Goal: Task Accomplishment & Management: Manage account settings

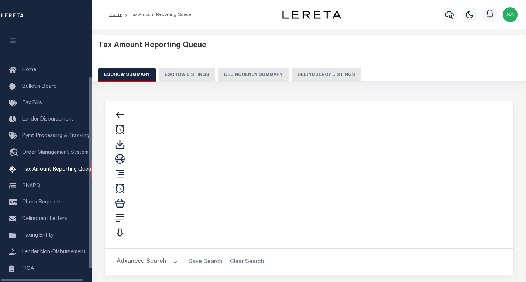
select select "100"
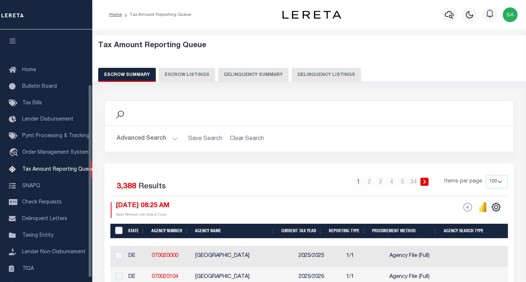
scroll to position [72, 0]
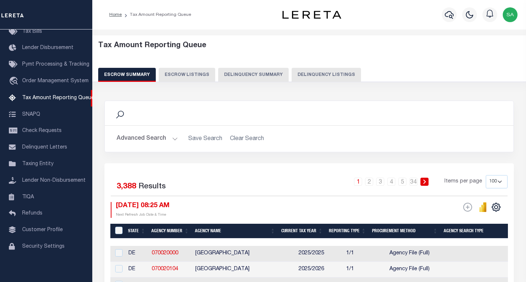
click at [317, 68] on button "Delinquency Listings" at bounding box center [325, 75] width 69 height 14
select select
select select "100"
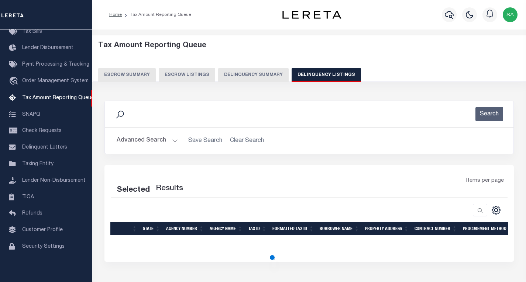
click at [137, 143] on button "Advanced Search" at bounding box center [147, 141] width 61 height 14
select select "100"
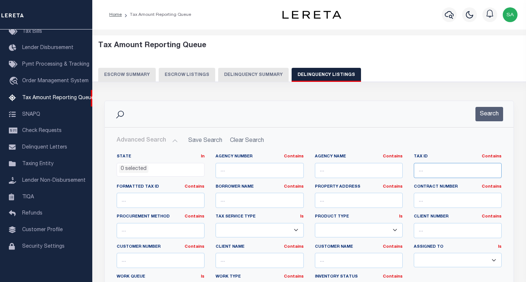
click at [441, 169] on input "text" at bounding box center [458, 170] width 88 height 15
paste input "Retrieving data. Wait a few seconds and try to cut or copy again."
click at [458, 172] on input "Retrieving data. Wait a few seconds and try to cut or copy again." at bounding box center [458, 170] width 88 height 15
paste input "064-00-00-045.00"
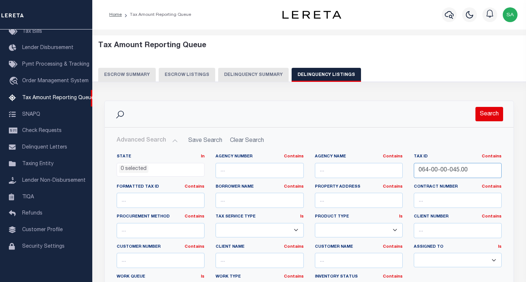
type input "064-00-00-045.00"
click at [489, 113] on button "Search" at bounding box center [489, 114] width 28 height 14
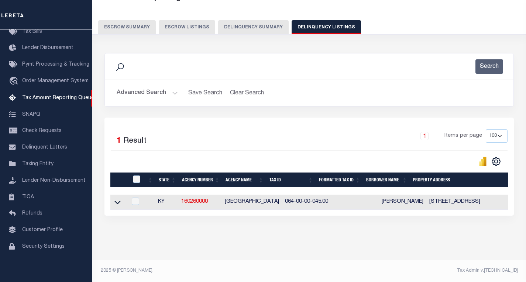
scroll to position [54, 0]
click at [118, 199] on icon at bounding box center [117, 203] width 6 height 8
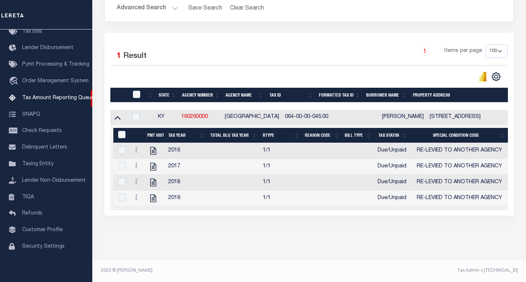
scroll to position [141, 0]
drag, startPoint x: 170, startPoint y: 210, endPoint x: 230, endPoint y: 208, distance: 59.5
click at [230, 208] on div "Selected 1 Result 1 Items per page 10 25 50 100 500" at bounding box center [308, 124] width 409 height 183
click at [140, 232] on div "Data sync process is currently running, you may face some response delays. Sear…" at bounding box center [309, 99] width 419 height 277
click at [152, 146] on icon "" at bounding box center [153, 151] width 10 height 10
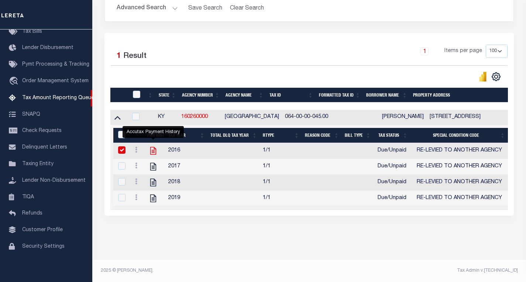
checkbox input "true"
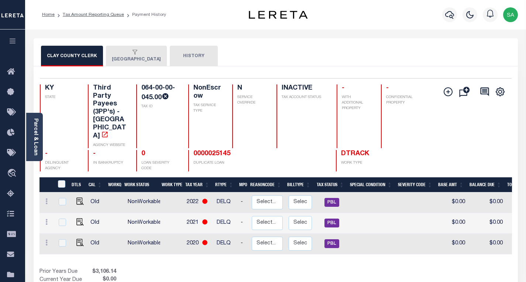
click at [138, 63] on button "[GEOGRAPHIC_DATA]" at bounding box center [136, 56] width 61 height 21
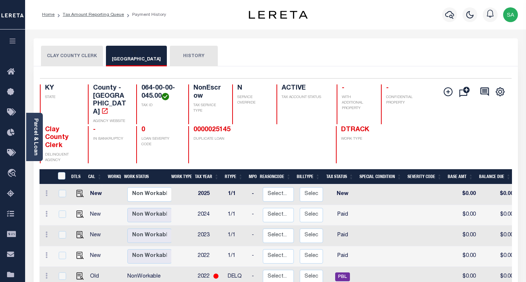
click at [69, 60] on button "Clay County Clerk" at bounding box center [72, 56] width 62 height 21
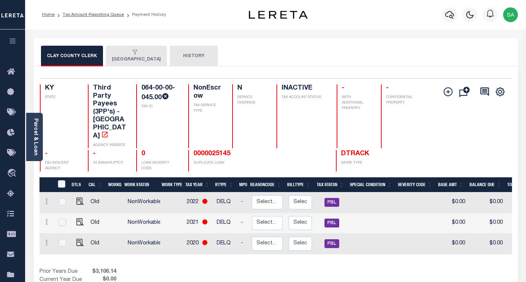
click at [124, 65] on button "[GEOGRAPHIC_DATA]" at bounding box center [136, 56] width 61 height 21
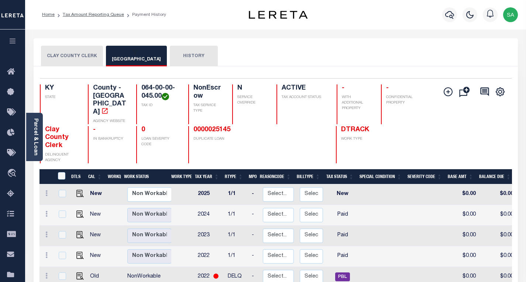
click at [73, 51] on button "Clay County Clerk" at bounding box center [72, 56] width 62 height 21
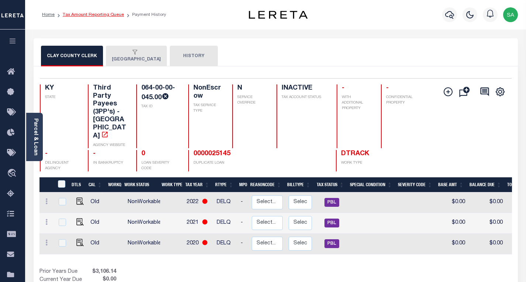
click at [82, 15] on link "Tax Amount Reporting Queue" at bounding box center [93, 15] width 61 height 4
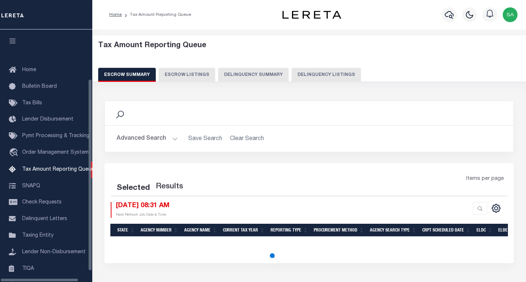
select select "100"
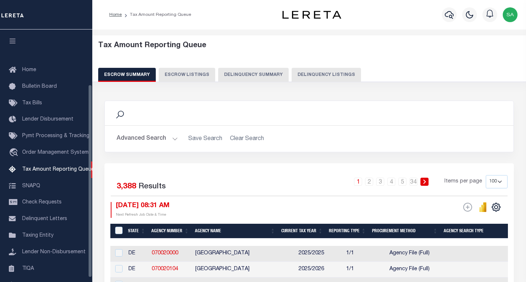
scroll to position [72, 0]
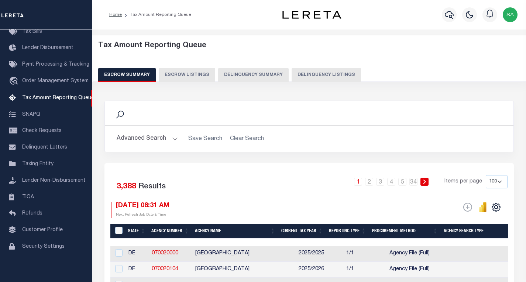
click at [338, 77] on button "Delinquency Listings" at bounding box center [325, 75] width 69 height 14
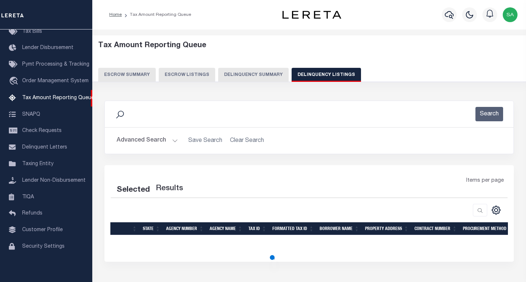
select select "100"
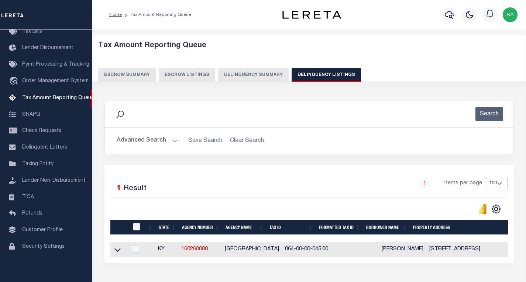
click at [155, 142] on button "Advanced Search" at bounding box center [147, 141] width 61 height 14
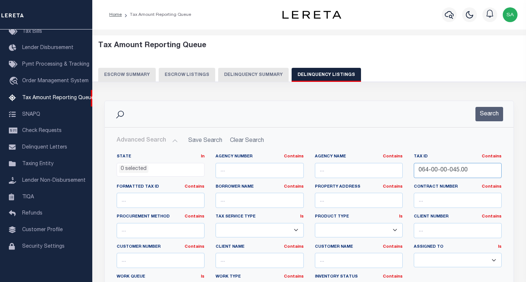
drag, startPoint x: 466, startPoint y: 169, endPoint x: 349, endPoint y: 162, distance: 117.5
click at [349, 162] on div "State In In AK AL AR AZ CA CO CT DC DE FL GA GU HI IA ID IL IN KS [GEOGRAPHIC_D…" at bounding box center [309, 229] width 396 height 151
paste input "123-16"
type input "123-16"
click at [489, 111] on button "Search" at bounding box center [489, 114] width 28 height 14
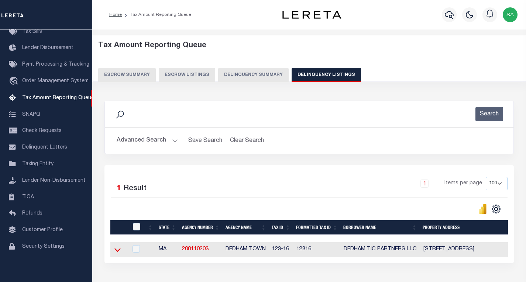
click at [115, 252] on icon at bounding box center [117, 250] width 6 height 8
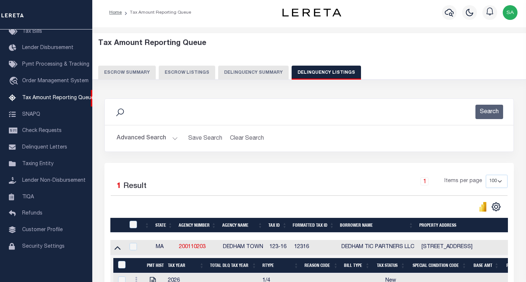
scroll to position [74, 0]
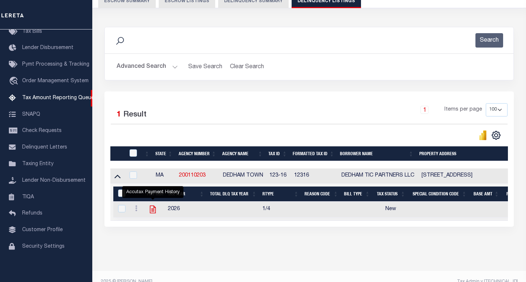
click at [153, 213] on icon "" at bounding box center [153, 210] width 10 height 10
checkbox input "true"
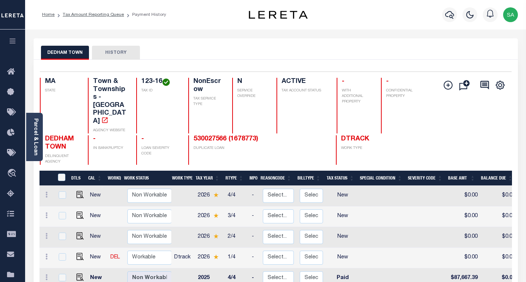
scroll to position [1, 0]
click at [76, 252] on img "" at bounding box center [79, 255] width 7 height 7
checkbox input "true"
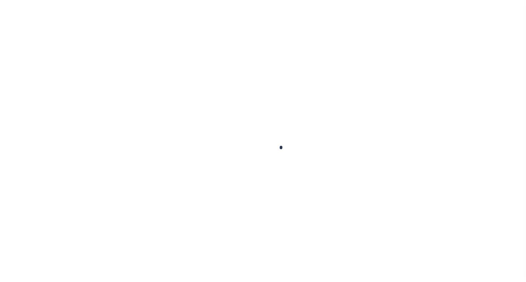
checkbox input "false"
type input "[DATE]"
select select "NW2"
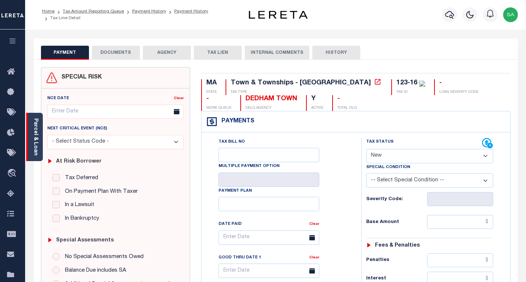
click at [34, 139] on link "Parcel & Loan" at bounding box center [35, 136] width 5 height 37
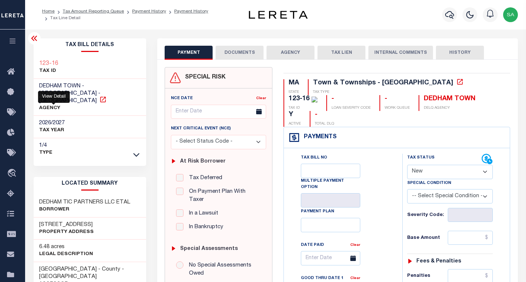
click at [99, 96] on icon at bounding box center [102, 99] width 7 height 7
click at [88, 11] on link "Tax Amount Reporting Queue" at bounding box center [93, 11] width 61 height 4
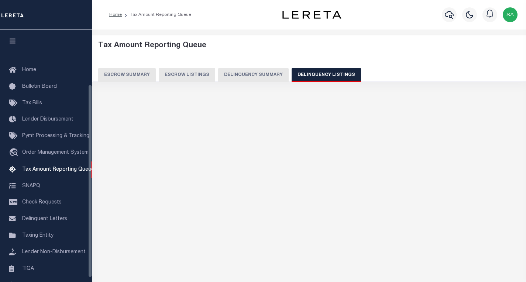
select select "100"
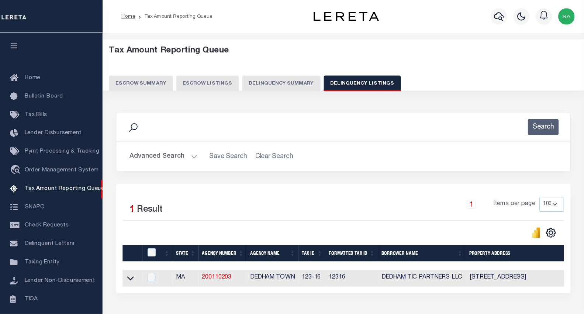
scroll to position [72, 0]
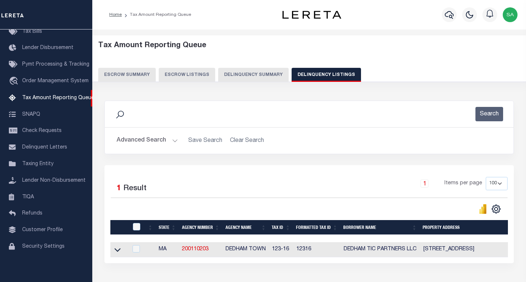
click at [138, 138] on button "Advanced Search" at bounding box center [147, 141] width 61 height 14
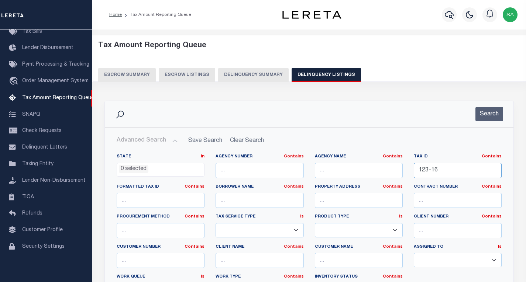
drag, startPoint x: 443, startPoint y: 169, endPoint x: 382, endPoint y: 168, distance: 61.3
click at [382, 168] on div "State In In AK AL AR AZ CA CO CT DC DE FL GA GU HI IA ID IL IN KS [GEOGRAPHIC_D…" at bounding box center [309, 229] width 396 height 151
paste input "[PHONE_NUMBER]"
type input "[PHONE_NUMBER]"
click at [493, 111] on button "Search" at bounding box center [489, 114] width 28 height 14
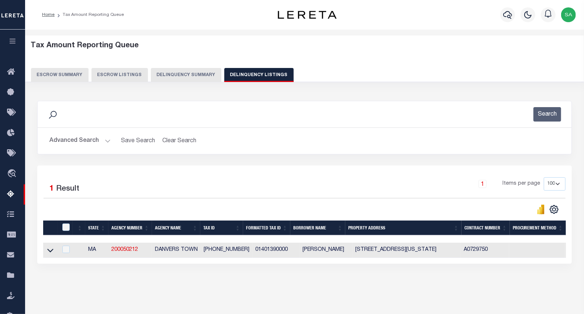
scroll to position [0, 0]
click at [49, 250] on icon at bounding box center [50, 250] width 6 height 8
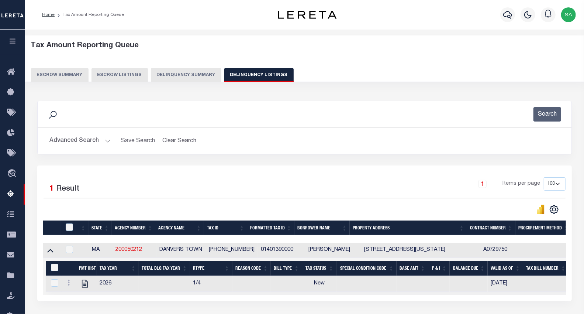
scroll to position [77, 0]
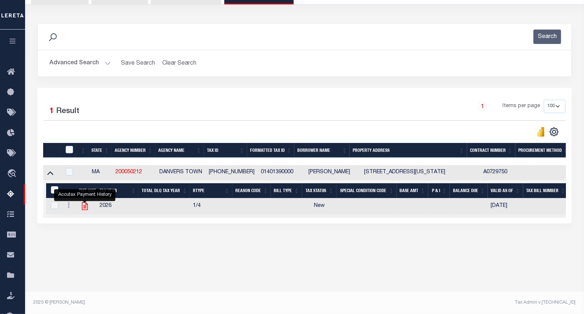
click at [82, 210] on icon "" at bounding box center [85, 206] width 6 height 8
checkbox input "true"
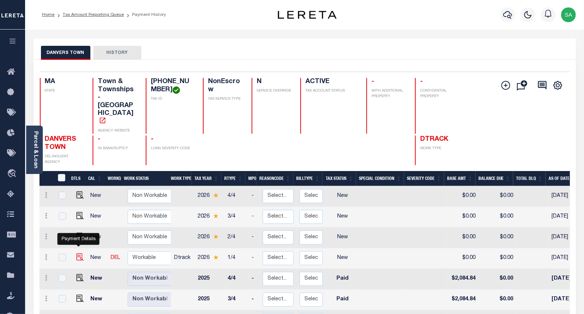
click at [79, 253] on img "" at bounding box center [79, 256] width 7 height 7
checkbox input "true"
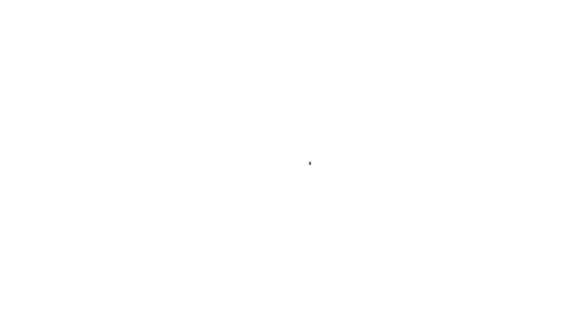
select select "NW2"
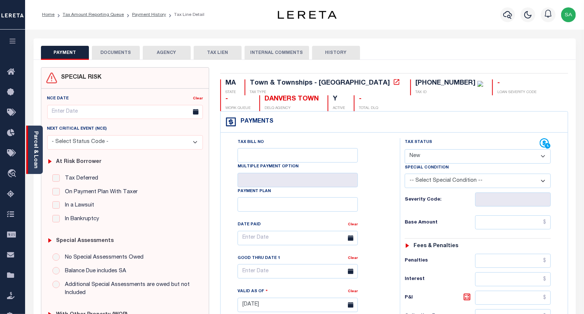
click at [40, 150] on div "Parcel & Loan" at bounding box center [34, 149] width 17 height 48
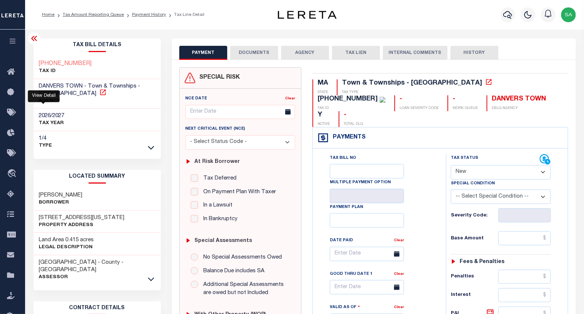
click at [99, 91] on icon at bounding box center [102, 92] width 7 height 7
click at [91, 17] on link "Tax Amount Reporting Queue" at bounding box center [93, 15] width 61 height 4
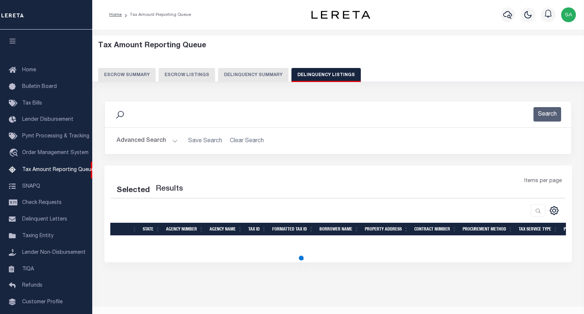
select select "100"
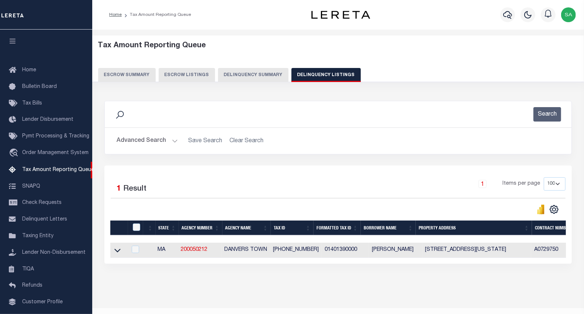
scroll to position [36, 0]
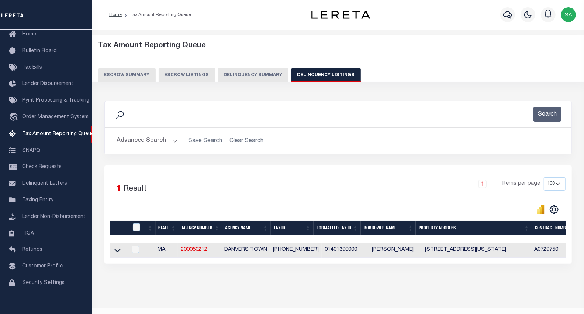
click at [145, 141] on button "Advanced Search" at bounding box center [147, 141] width 61 height 14
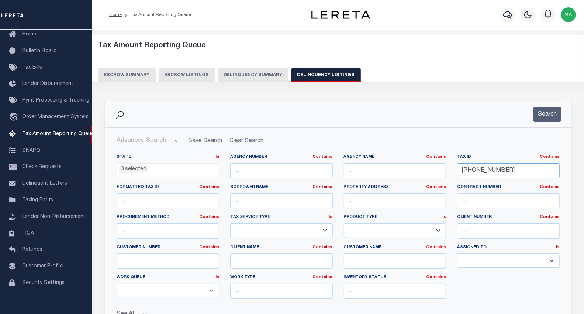
drag, startPoint x: 516, startPoint y: 166, endPoint x: 431, endPoint y: 165, distance: 84.9
click at [431, 165] on div "State In In AK AL AR AZ CA CO CT DC DE FL GA GU HI IA ID IL IN KS KY LA MA MD M…" at bounding box center [338, 229] width 454 height 151
paste input "64-00-00-045."
type input "064-00-00-045.00"
click at [553, 119] on button "Search" at bounding box center [548, 114] width 28 height 14
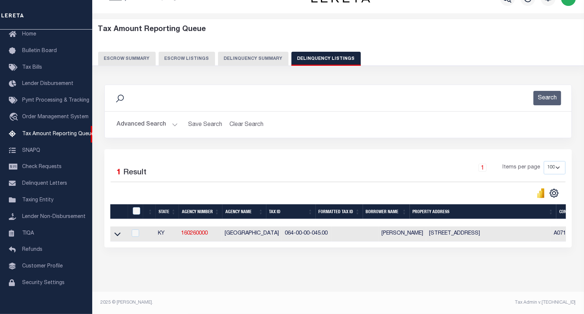
scroll to position [23, 0]
click at [117, 230] on icon at bounding box center [117, 234] width 6 height 8
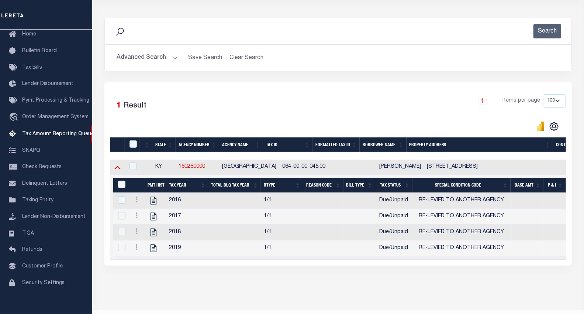
scroll to position [104, 0]
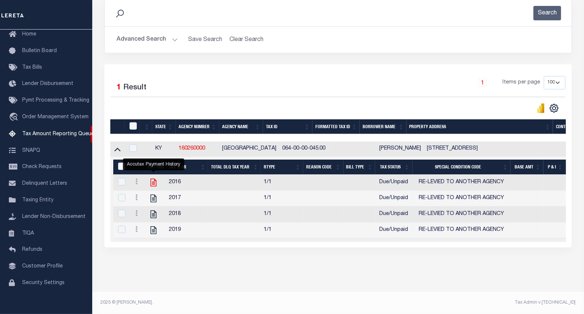
click at [155, 182] on icon "" at bounding box center [154, 182] width 10 height 10
checkbox input "true"
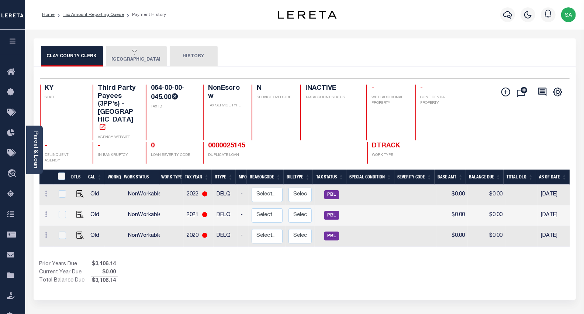
click at [120, 63] on button "[GEOGRAPHIC_DATA]" at bounding box center [136, 56] width 61 height 21
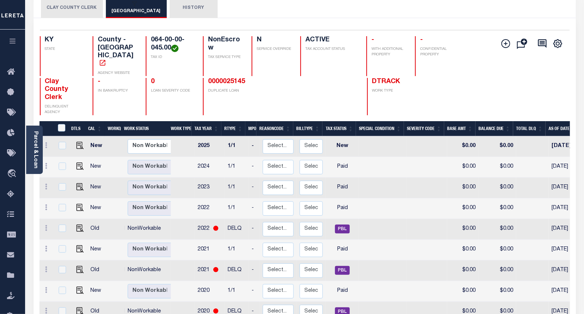
scroll to position [41, 0]
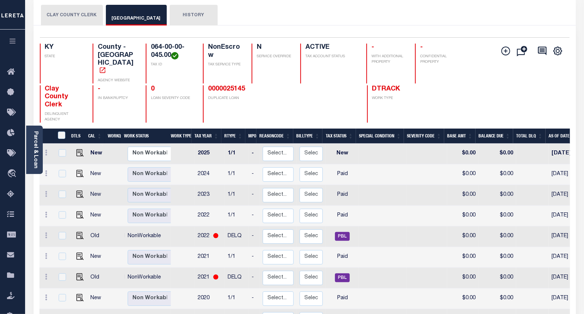
click at [65, 17] on button "Clay County Clerk" at bounding box center [72, 15] width 62 height 21
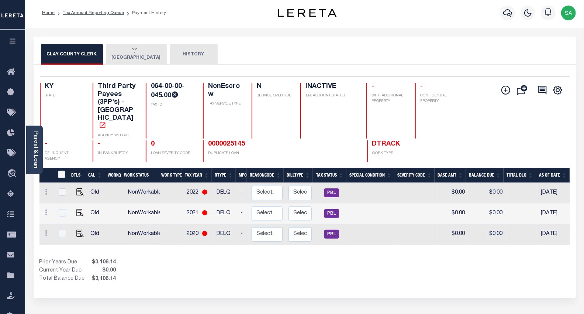
scroll to position [0, 0]
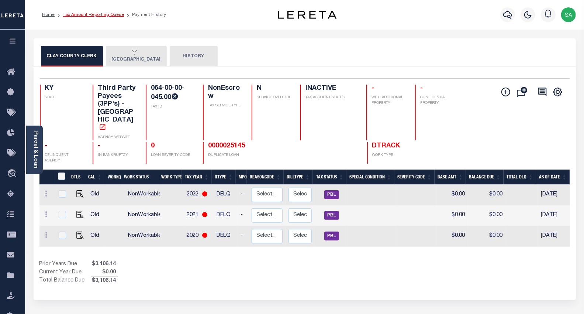
click at [104, 16] on link "Tax Amount Reporting Queue" at bounding box center [93, 15] width 61 height 4
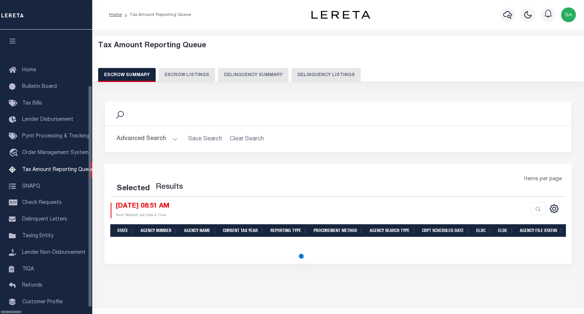
click at [297, 69] on button "Delinquency Listings" at bounding box center [325, 75] width 69 height 14
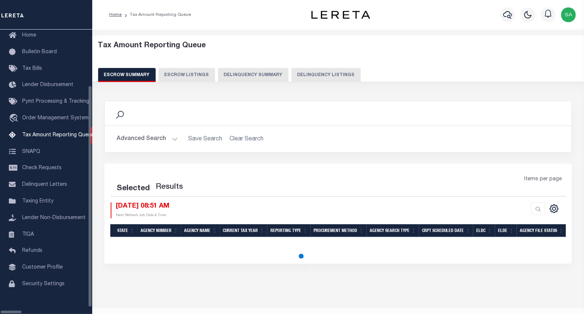
select select "100"
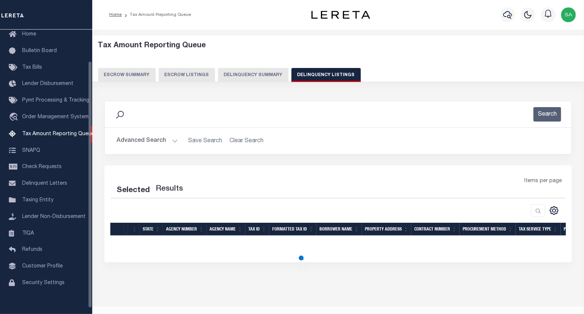
select select "100"
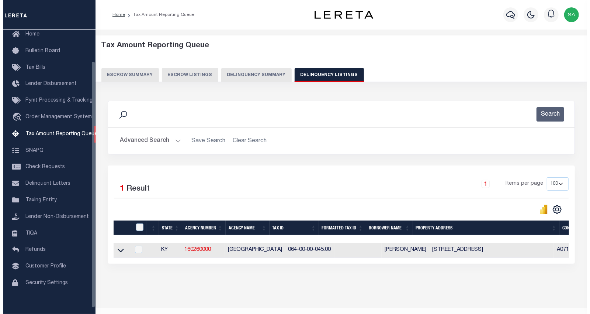
scroll to position [36, 0]
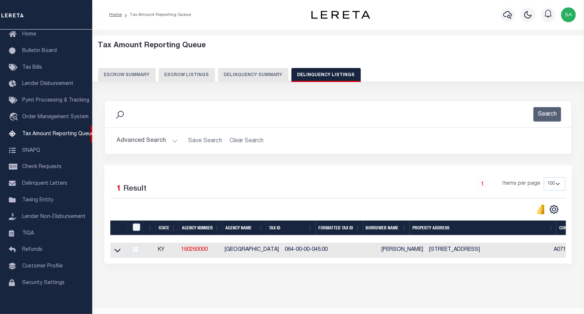
click at [137, 139] on button "Advanced Search" at bounding box center [147, 141] width 61 height 14
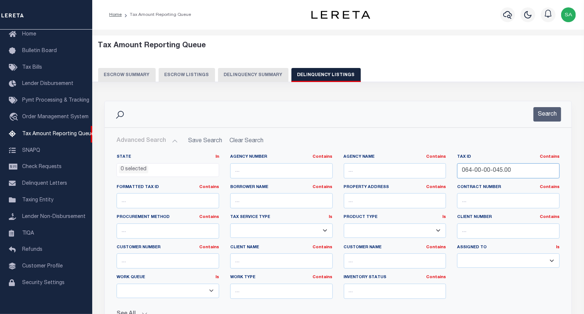
drag, startPoint x: 513, startPoint y: 171, endPoint x: 397, endPoint y: 163, distance: 116.5
click at [385, 165] on div "State In In AK AL AR AZ CA CO CT DC DE FL GA GU HI IA ID IL IN KS [GEOGRAPHIC_D…" at bounding box center [338, 229] width 454 height 151
paste input "221956037900"
type input "22195603790000"
click at [556, 117] on button "Search" at bounding box center [548, 114] width 28 height 14
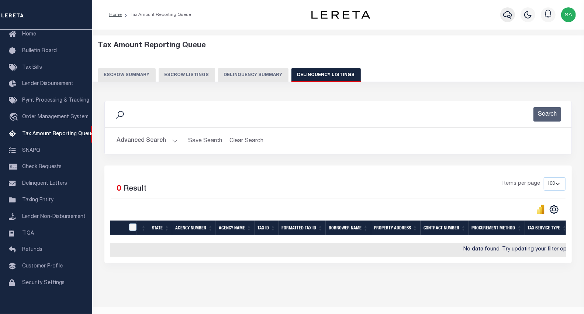
click at [510, 17] on icon "button" at bounding box center [507, 15] width 9 height 8
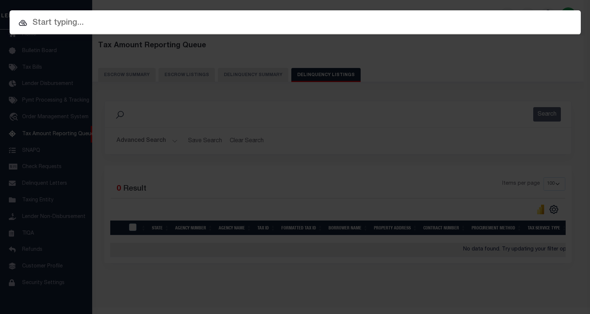
click at [260, 26] on input "text" at bounding box center [296, 23] width 572 height 13
paste input "34834376"
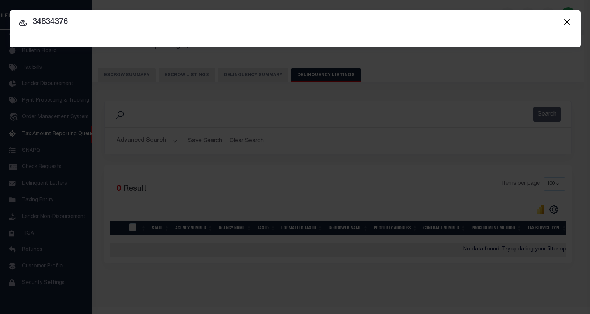
type input "34834376"
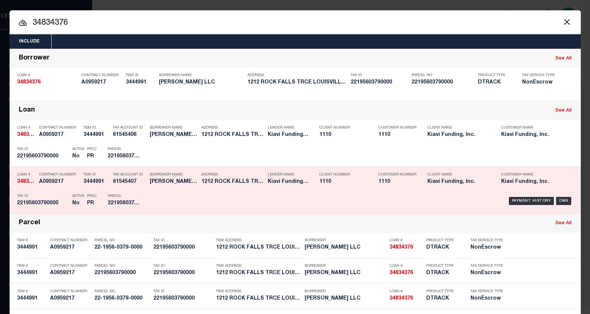
scroll to position [31, 0]
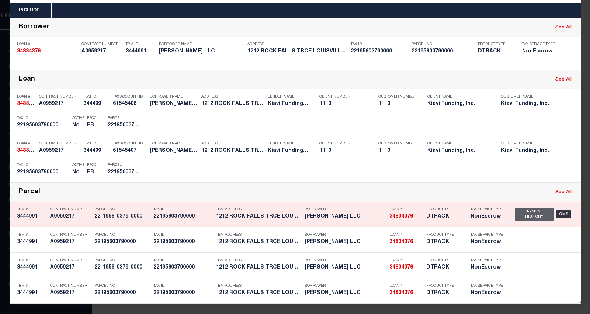
click at [533, 214] on div "Payment History" at bounding box center [534, 213] width 39 height 13
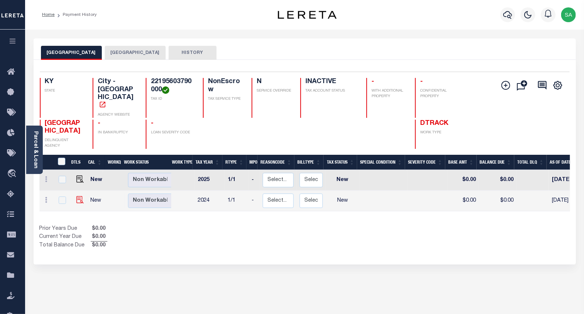
click at [78, 196] on img at bounding box center [79, 199] width 7 height 7
checkbox input "true"
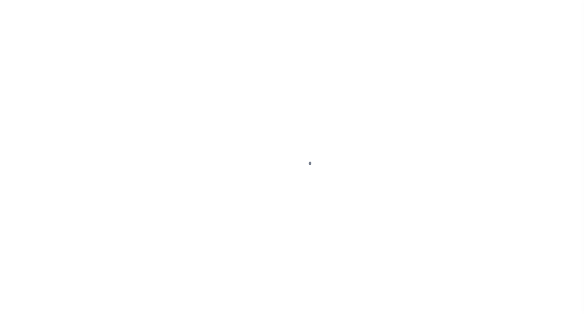
select select "NW2"
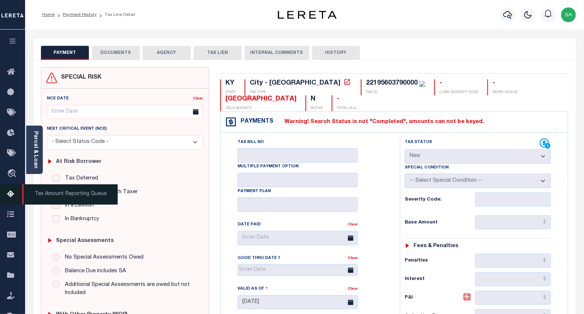
click at [11, 193] on icon at bounding box center [13, 194] width 12 height 9
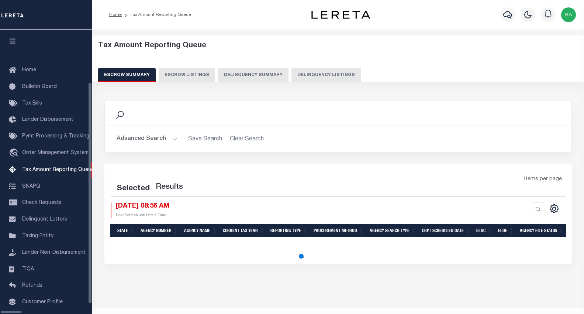
select select "100"
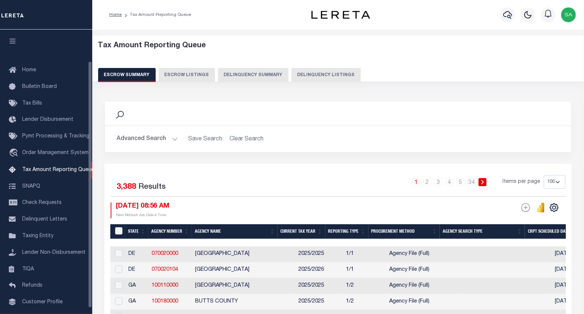
scroll to position [36, 0]
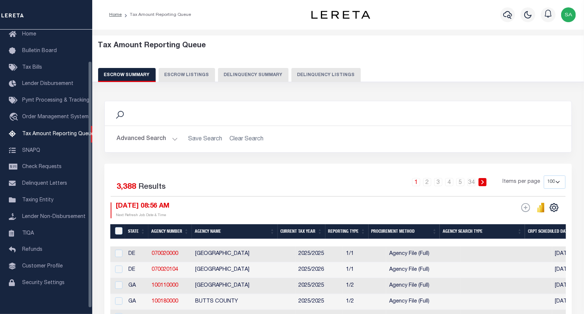
click at [311, 79] on button "Delinquency Listings" at bounding box center [325, 75] width 69 height 14
select select "100"
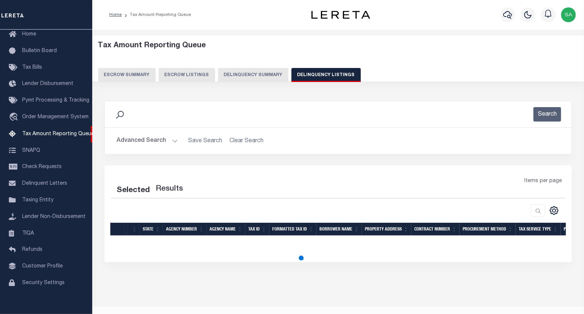
select select "100"
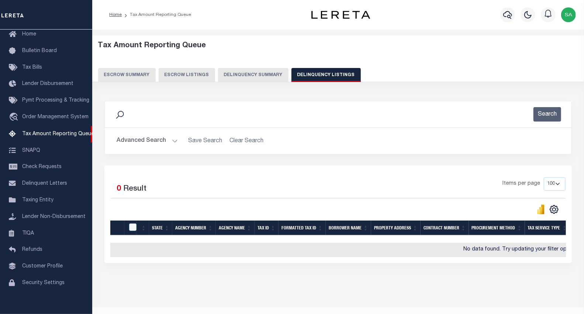
click at [157, 141] on button "Advanced Search" at bounding box center [147, 141] width 61 height 14
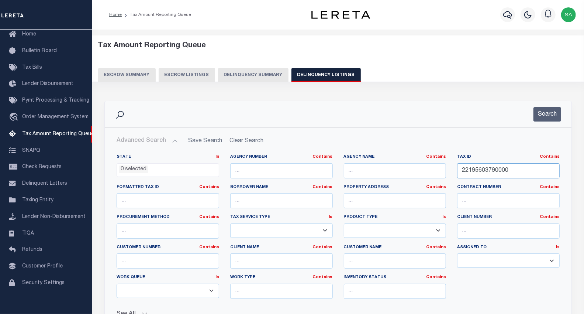
click at [508, 171] on input "22195603790000" at bounding box center [508, 170] width 103 height 15
click at [511, 171] on input "22195603790000" at bounding box center [508, 170] width 103 height 15
drag, startPoint x: 511, startPoint y: 170, endPoint x: 421, endPoint y: 162, distance: 91.2
click at [421, 162] on div "State In In AK AL AR AZ CA CO CT DC DE FL GA GU HI IA ID IL IN KS KY LA MA MD M…" at bounding box center [338, 229] width 454 height 151
paste input "067-00-00-007.59"
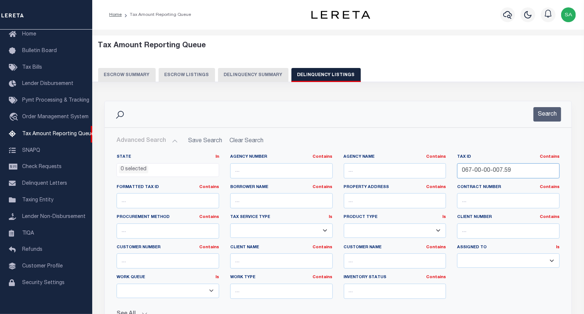
type input "067-00-00-007.59"
click at [551, 117] on button "Search" at bounding box center [548, 114] width 28 height 14
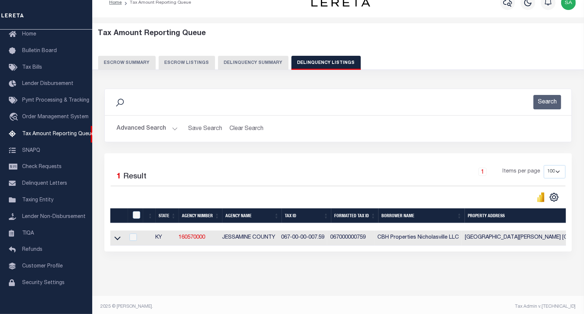
scroll to position [23, 0]
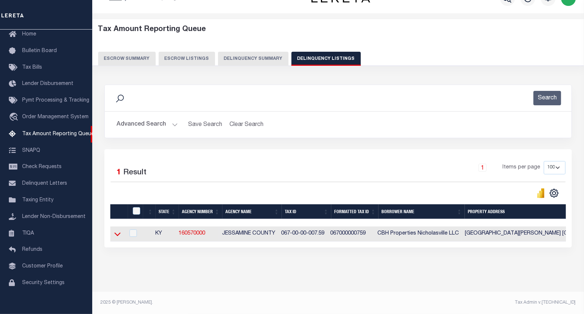
click at [119, 232] on icon at bounding box center [117, 234] width 6 height 4
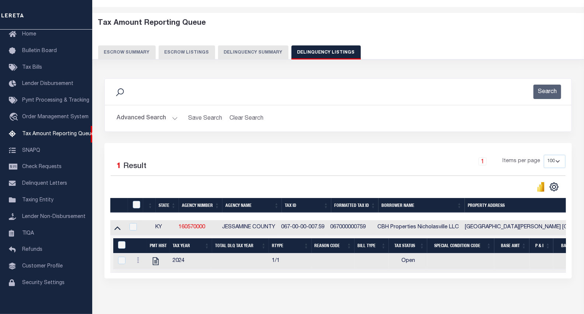
scroll to position [25, 0]
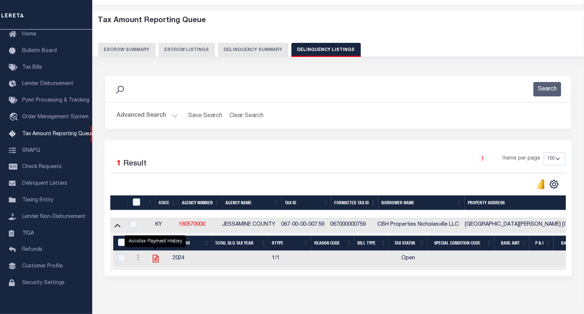
click at [155, 259] on icon "" at bounding box center [156, 258] width 10 height 10
checkbox input "true"
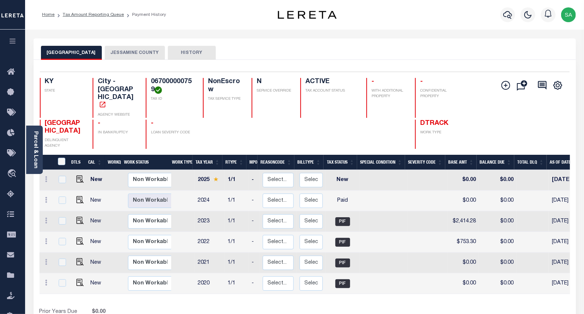
click at [133, 53] on button "JESSAMINE COUNTY" at bounding box center [135, 53] width 60 height 14
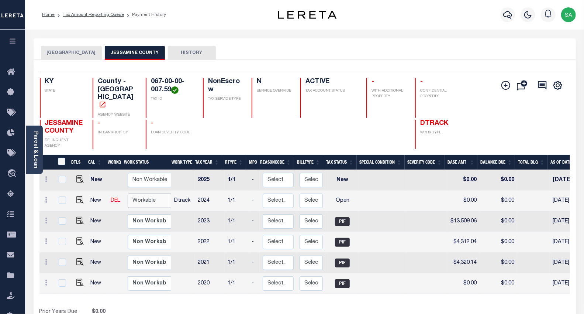
click at [142, 193] on select "Non Workable Workable" at bounding box center [150, 200] width 44 height 14
checkbox input "true"
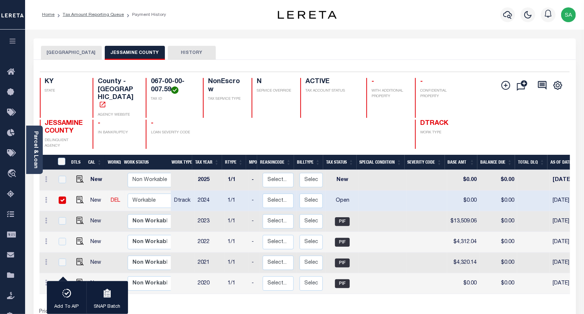
click at [83, 190] on td at bounding box center [79, 200] width 18 height 21
checkbox input "false"
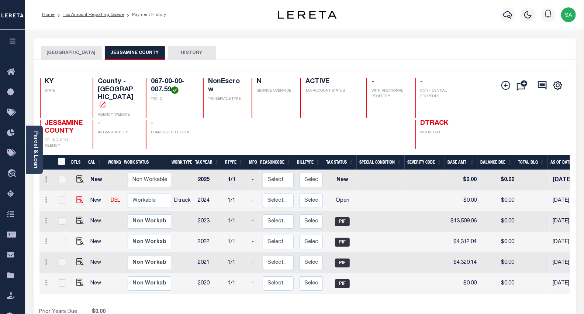
click at [80, 196] on img at bounding box center [79, 199] width 7 height 7
checkbox input "true"
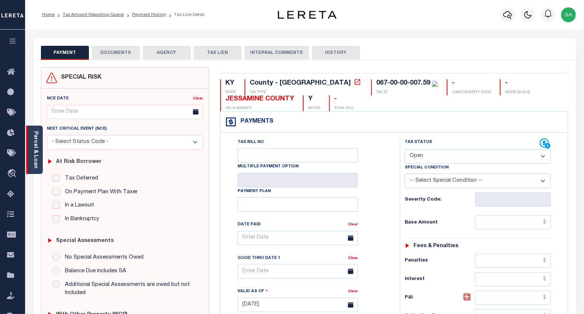
click at [35, 152] on link "Parcel & Loan" at bounding box center [35, 149] width 5 height 37
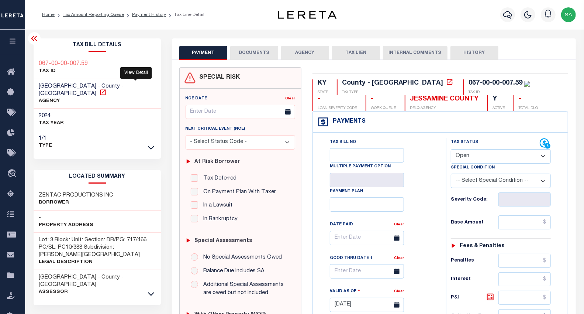
click at [107, 89] on icon at bounding box center [102, 92] width 7 height 7
drag, startPoint x: 93, startPoint y: 85, endPoint x: 34, endPoint y: 86, distance: 59.4
click at [34, 86] on div "[GEOGRAPHIC_DATA] - County - [GEOGRAPHIC_DATA] AGENCY" at bounding box center [97, 94] width 127 height 30
copy span "JESSAMINE COUNTY"
drag, startPoint x: 89, startPoint y: 61, endPoint x: 39, endPoint y: 63, distance: 50.6
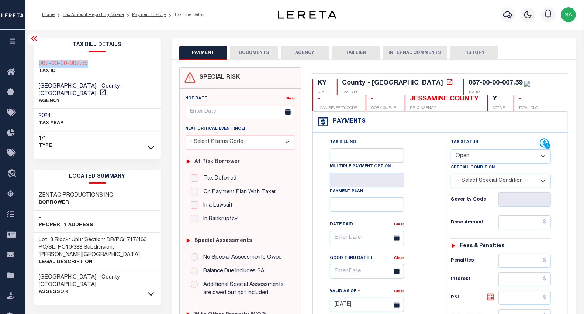
click at [39, 63] on div "067-00-00-007.59 TAX ID" at bounding box center [97, 67] width 127 height 23
copy h3 "067-00-00-007.59"
click at [479, 157] on select "- Select Status Code - Open Due/Unpaid Paid Incomplete No Tax Due Internal Refu…" at bounding box center [501, 156] width 100 height 14
select select "PYD"
click at [451, 149] on select "- Select Status Code - Open Due/Unpaid Paid Incomplete No Tax Due Internal Refu…" at bounding box center [501, 156] width 100 height 14
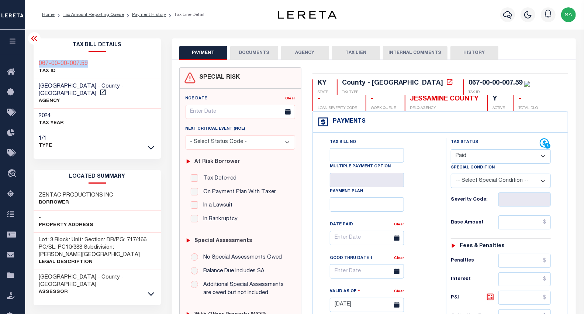
type input "[DATE]"
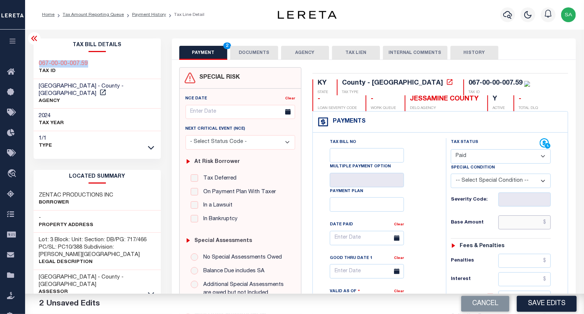
click at [509, 226] on input "text" at bounding box center [524, 222] width 53 height 14
click at [511, 224] on input "text" at bounding box center [524, 222] width 53 height 14
click at [507, 222] on input "text" at bounding box center [524, 222] width 53 height 14
type input "$0.00"
click at [30, 39] on icon at bounding box center [34, 38] width 9 height 9
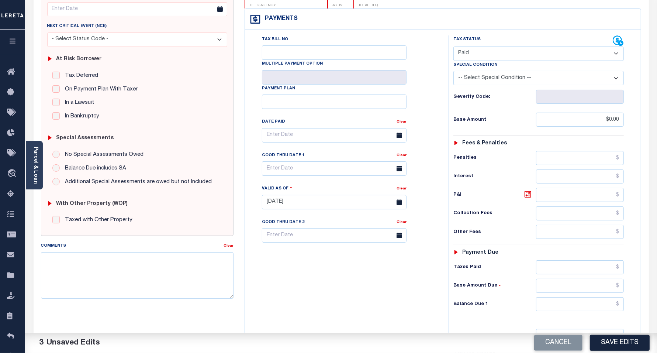
scroll to position [138, 0]
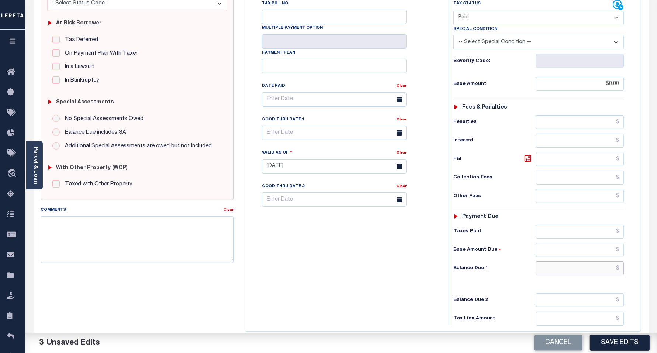
click at [553, 274] on input "text" at bounding box center [580, 268] width 88 height 14
type input "$0.00"
click at [289, 283] on div "Tax Bill No Multiple Payment Option Payment Plan Clear" at bounding box center [345, 163] width 196 height 326
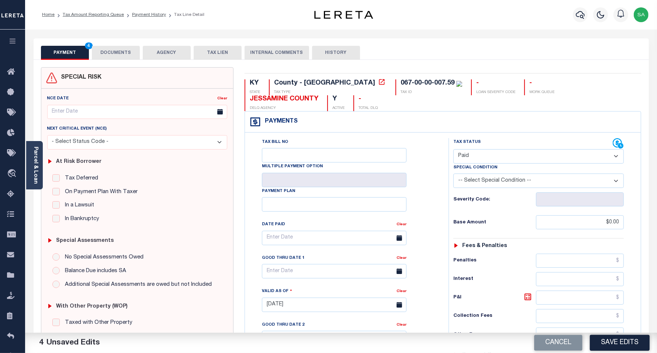
click at [124, 53] on button "DOCUMENTS" at bounding box center [116, 53] width 48 height 14
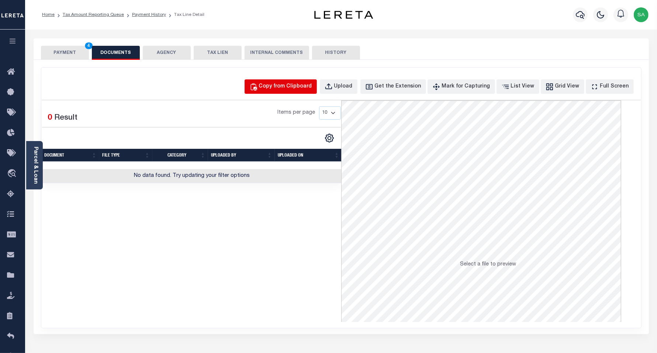
click at [279, 87] on div "Copy from Clipboard" at bounding box center [285, 87] width 53 height 8
select select "POP"
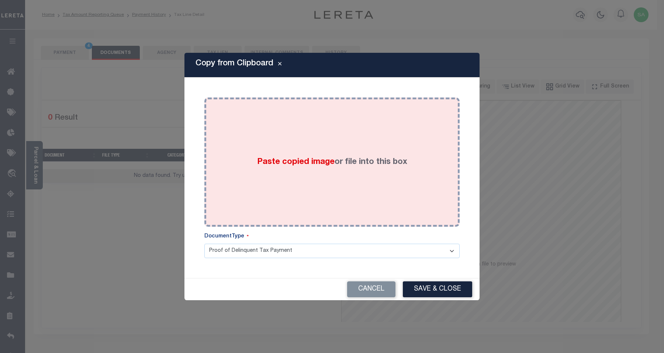
click at [348, 192] on div "Paste copied image or file into this box" at bounding box center [332, 162] width 244 height 118
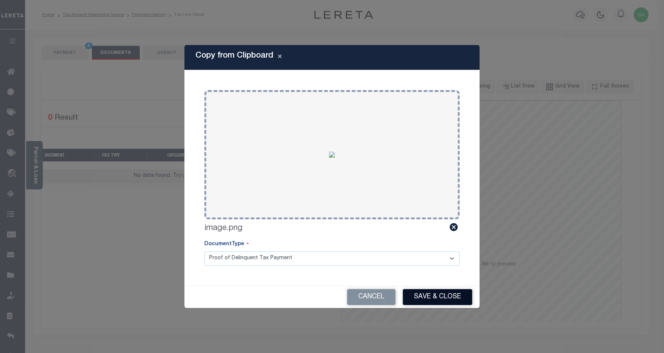
click at [436, 297] on button "Save & Close" at bounding box center [437, 297] width 69 height 16
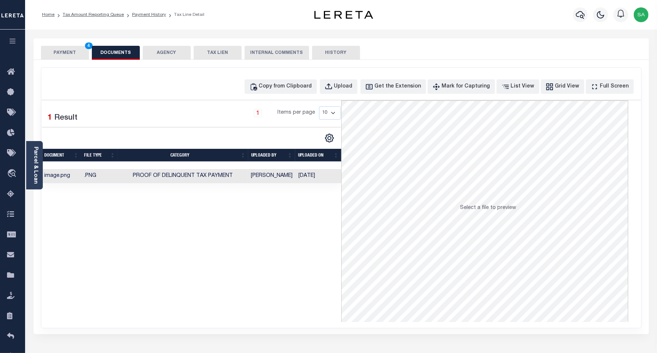
click at [70, 55] on button "PAYMENT 4" at bounding box center [65, 53] width 48 height 14
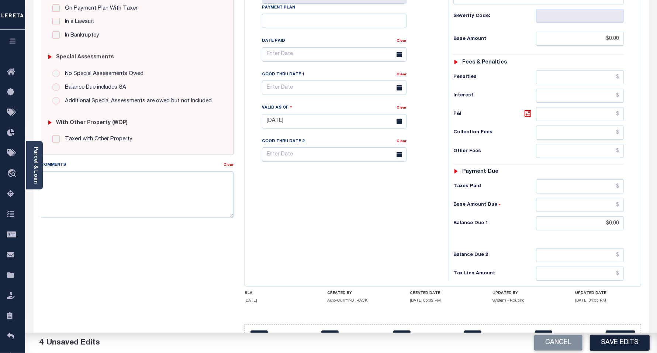
scroll to position [207, 0]
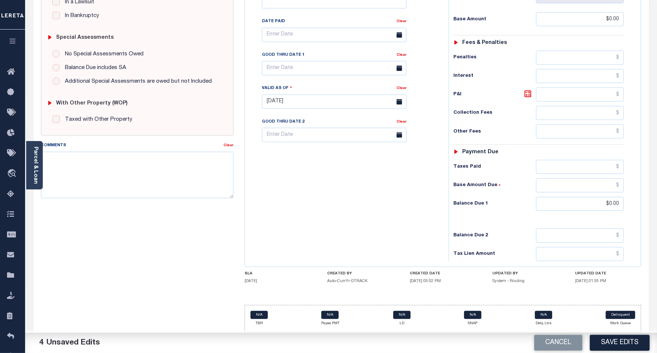
click at [584, 313] on button "Save Edits" at bounding box center [620, 343] width 60 height 16
checkbox input "false"
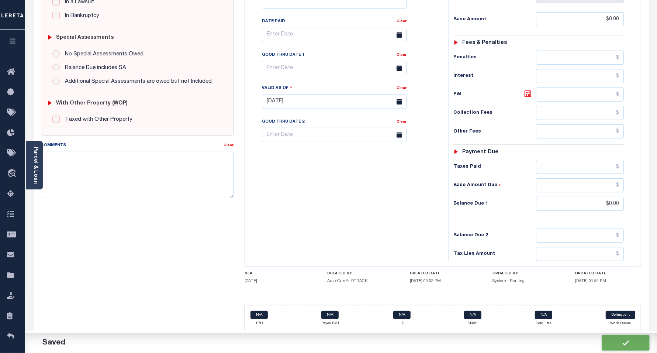
type input "$0"
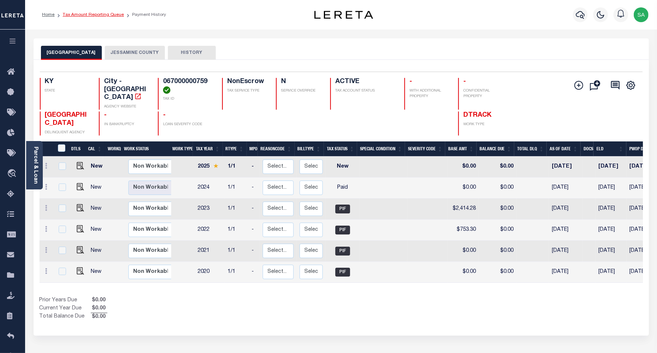
click at [104, 13] on link "Tax Amount Reporting Queue" at bounding box center [93, 15] width 61 height 4
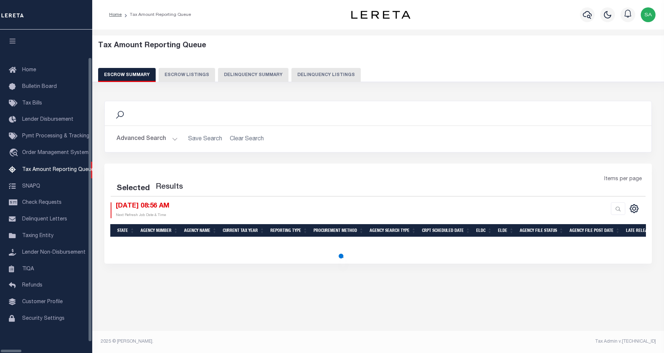
click at [296, 75] on button "Delinquency Listings" at bounding box center [325, 75] width 69 height 14
select select "100"
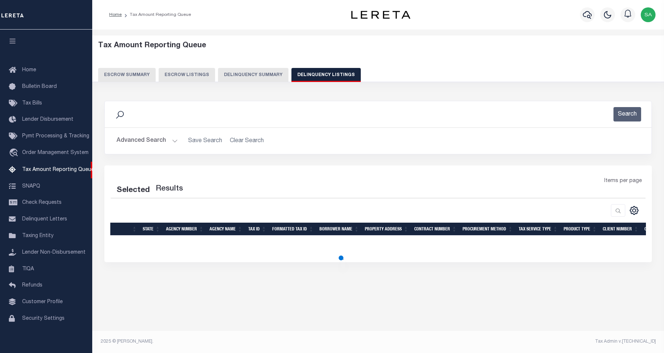
select select "100"
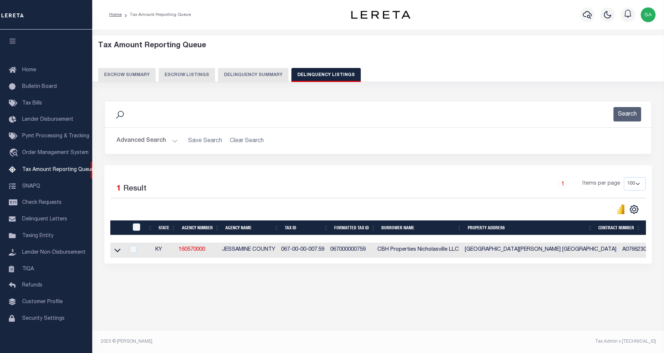
click at [165, 139] on button "Advanced Search" at bounding box center [147, 141] width 61 height 14
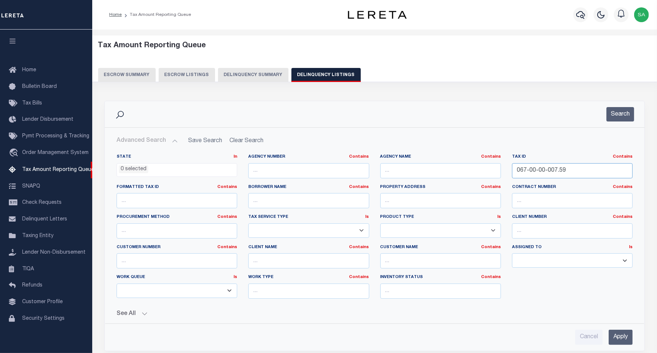
drag, startPoint x: 565, startPoint y: 171, endPoint x: 455, endPoint y: 163, distance: 110.6
click at [455, 163] on div "State In In AK AL AR AZ CA CO CT DC DE FL GA GU HI IA ID IL IN KS [GEOGRAPHIC_D…" at bounding box center [374, 229] width 527 height 151
paste input "J05-002-056"
type input "J05-002-056"
click at [617, 115] on button "Search" at bounding box center [621, 114] width 28 height 14
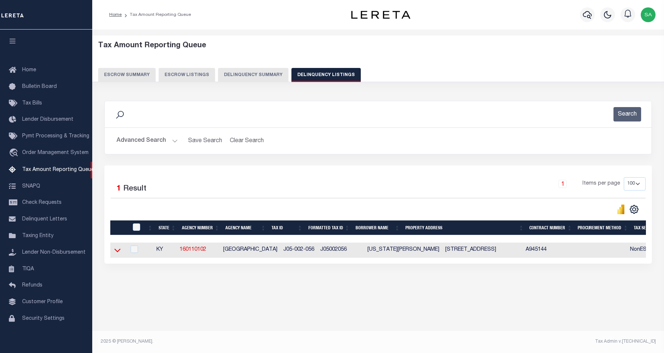
click at [120, 252] on icon at bounding box center [117, 251] width 6 height 4
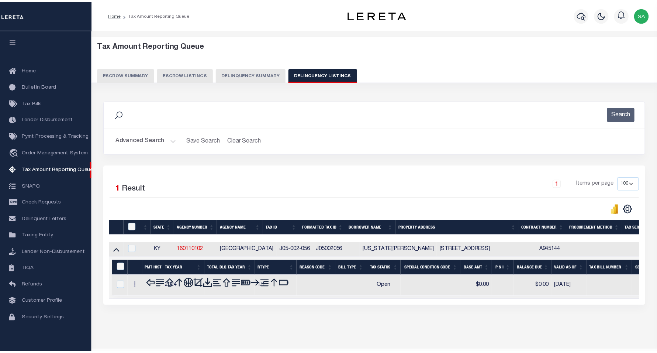
scroll to position [22, 0]
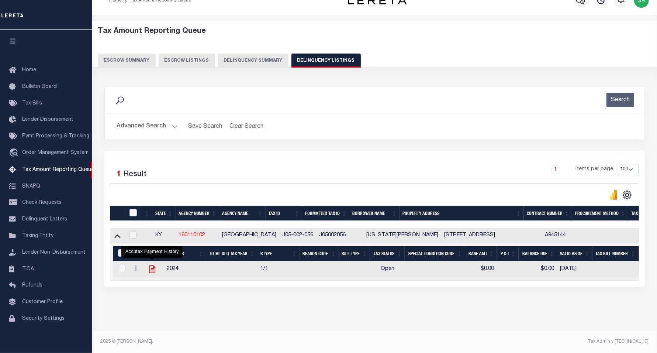
click at [152, 264] on icon "" at bounding box center [153, 269] width 10 height 10
checkbox input "true"
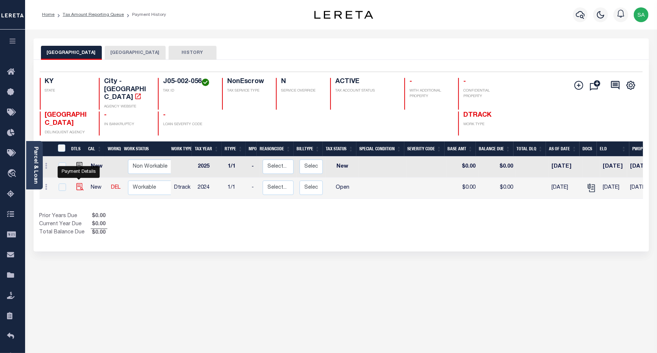
click at [79, 183] on img "" at bounding box center [79, 186] width 7 height 7
checkbox input "true"
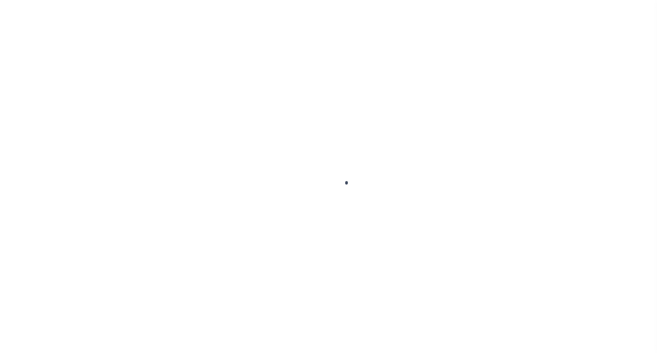
checkbox input "false"
type textarea "incorrect entering"
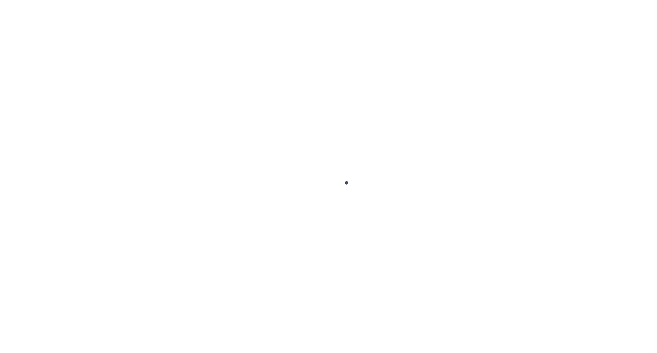
type input "[DATE]"
select select "OP2"
type input "$0"
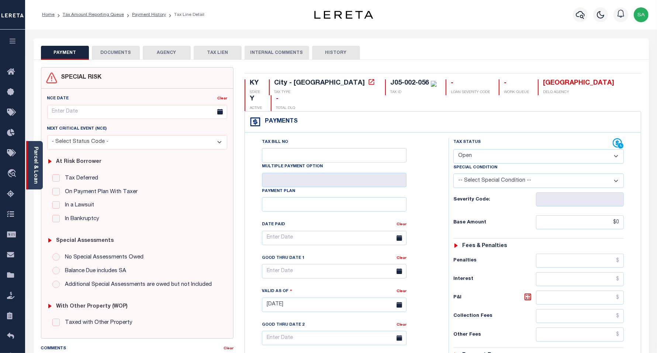
click at [41, 172] on div "Parcel & Loan" at bounding box center [34, 165] width 17 height 48
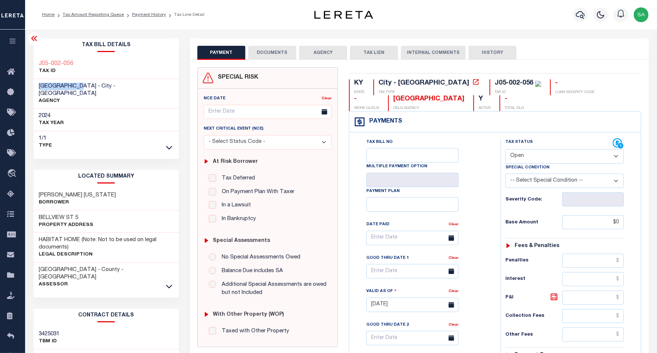
drag, startPoint x: 79, startPoint y: 87, endPoint x: 35, endPoint y: 83, distance: 44.1
click at [35, 83] on div "[GEOGRAPHIC_DATA] - City - [GEOGRAPHIC_DATA] AGENCY" at bounding box center [107, 94] width 146 height 30
copy span "[GEOGRAPHIC_DATA]"
drag, startPoint x: 69, startPoint y: 62, endPoint x: 39, endPoint y: 62, distance: 29.1
click at [39, 62] on div "J05-002-056 TAX ID" at bounding box center [107, 67] width 146 height 23
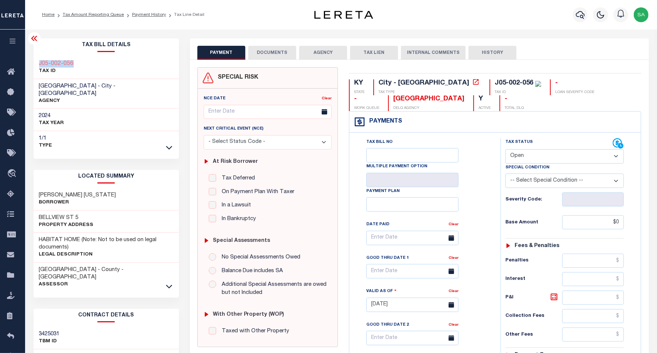
copy h3 "J05-002-056"
click at [529, 157] on select "- Select Status Code - Open Due/Unpaid Paid Incomplete No Tax Due Internal Refu…" at bounding box center [564, 156] width 118 height 14
select select "PYD"
click at [505, 150] on select "- Select Status Code - Open Due/Unpaid Paid Incomplete No Tax Due Internal Refu…" at bounding box center [564, 156] width 118 height 14
type input "09/10/2025"
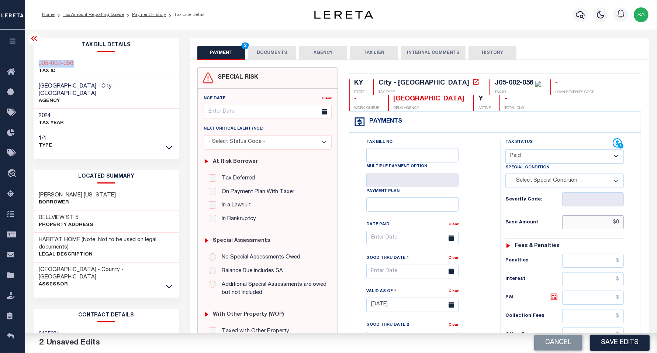
click at [571, 226] on input "$0" at bounding box center [593, 222] width 62 height 14
click at [268, 54] on button "DOCUMENTS" at bounding box center [272, 53] width 48 height 14
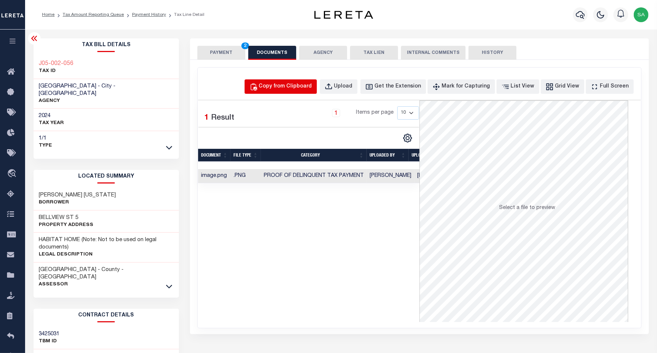
click at [312, 86] on div "Copy from Clipboard" at bounding box center [285, 87] width 53 height 8
select select "POP"
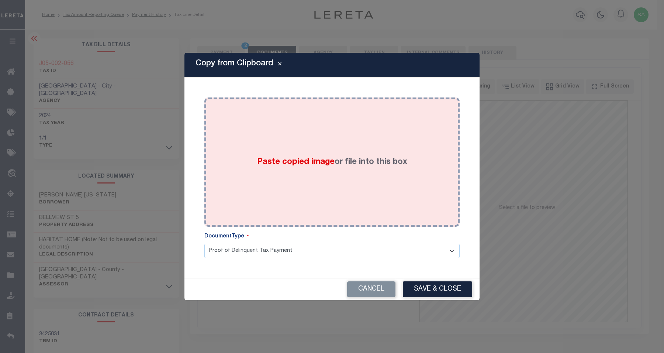
click at [348, 210] on div "Paste copied image or file into this box" at bounding box center [332, 162] width 244 height 118
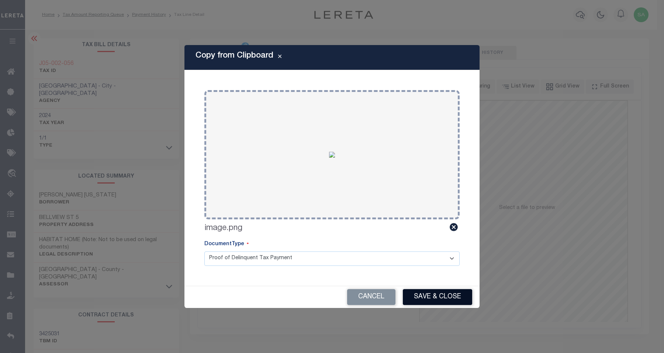
click at [445, 298] on button "Save & Close" at bounding box center [437, 297] width 69 height 16
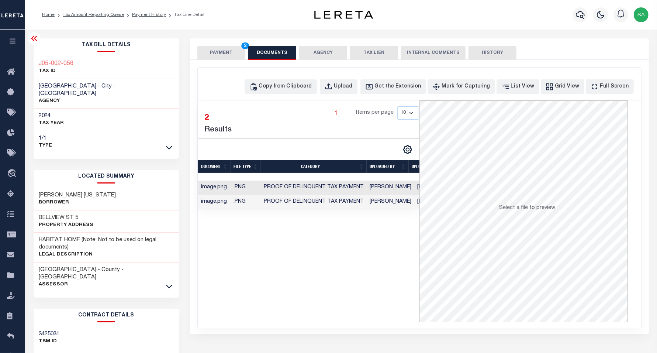
click at [35, 40] on icon at bounding box center [34, 38] width 6 height 5
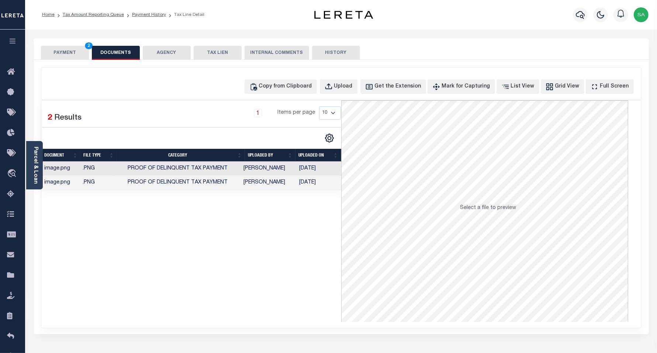
click at [63, 53] on button "PAYMENT 2" at bounding box center [65, 53] width 48 height 14
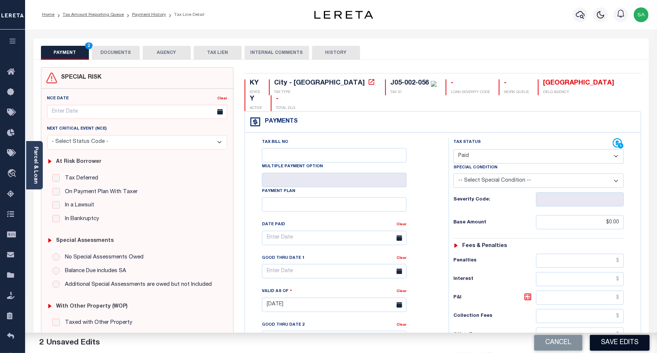
click at [609, 338] on button "Save Edits" at bounding box center [620, 343] width 60 height 16
checkbox input "false"
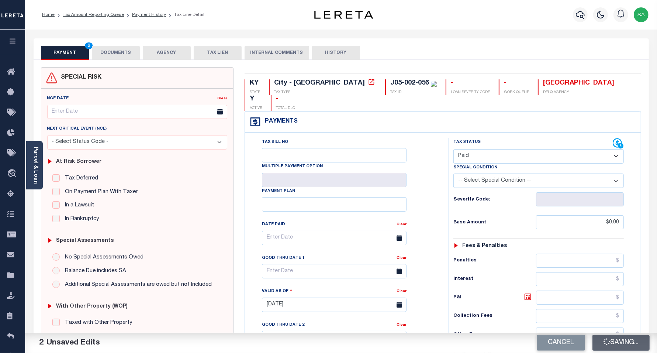
type input "$0"
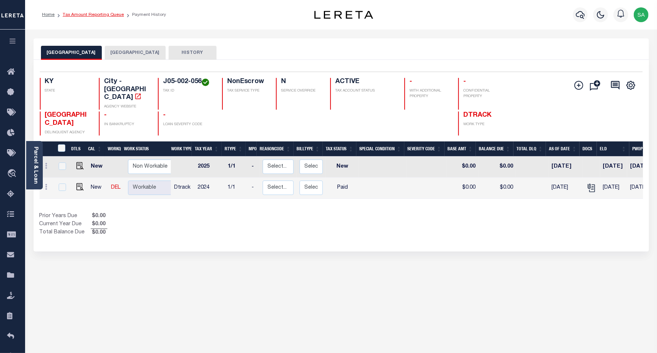
click at [101, 13] on link "Tax Amount Reporting Queue" at bounding box center [93, 15] width 61 height 4
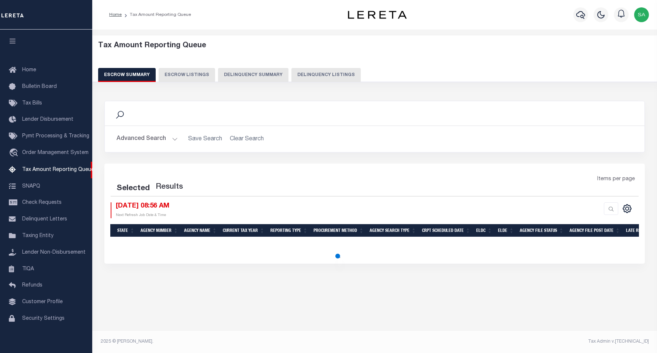
select select "100"
click at [326, 80] on button "Delinquency Listings" at bounding box center [325, 75] width 69 height 14
select select "100"
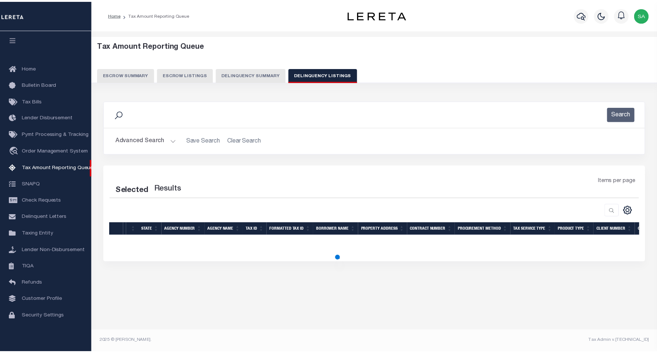
scroll to position [6, 0]
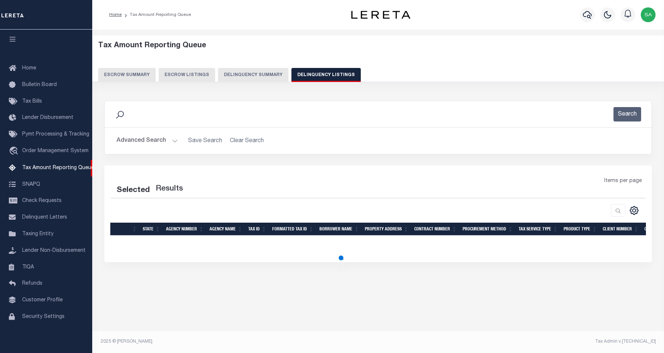
select select "100"
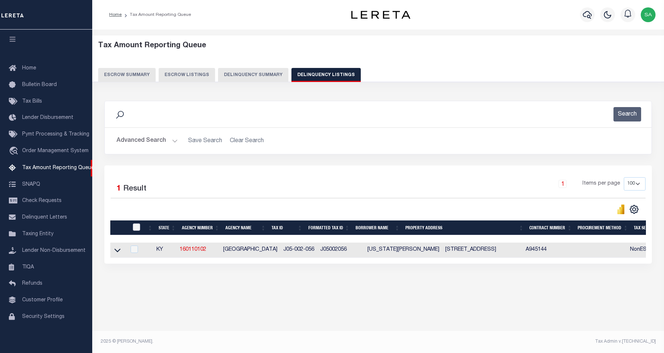
click at [133, 226] on input "checkbox" at bounding box center [136, 226] width 7 height 7
checkbox input "true"
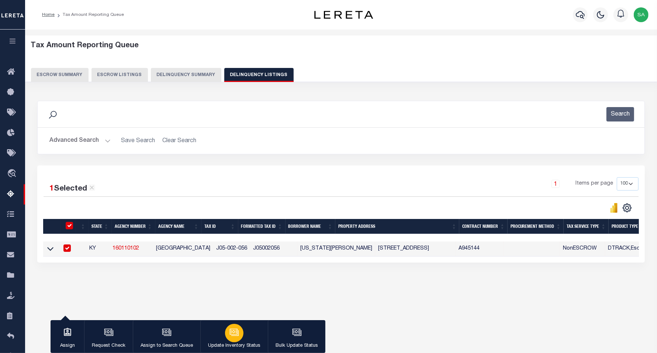
click at [241, 337] on div "button" at bounding box center [234, 333] width 18 height 18
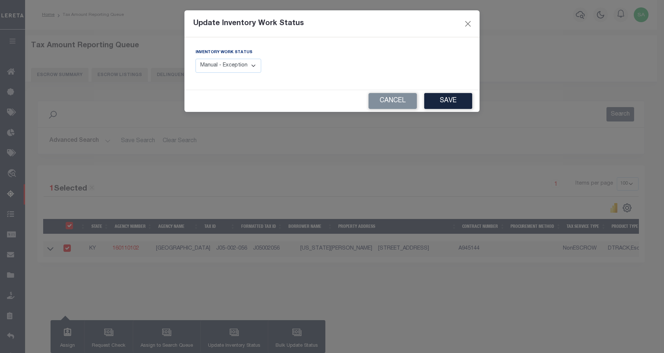
click at [247, 68] on select "Manual - Exception Pended - Awaiting Search Late Add Exception Completed" at bounding box center [229, 66] width 66 height 14
select select "4"
click select "Manual - Exception Pended - Awaiting Search Late Add Exception Completed"
click button "Save"
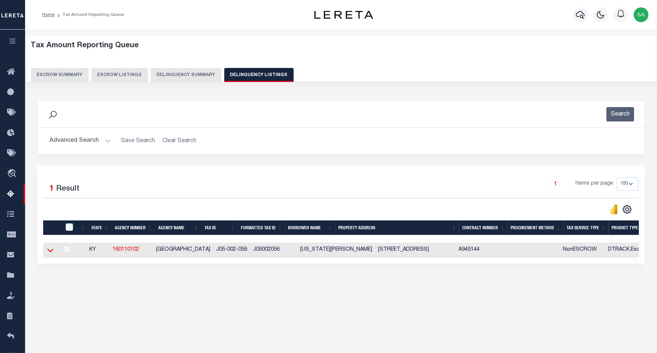
click icon
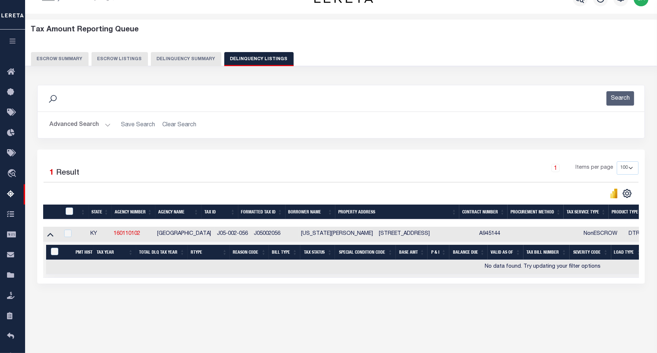
scroll to position [0, 0]
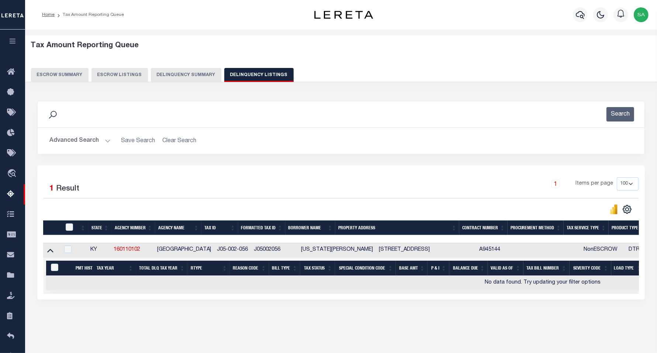
click button "Advanced Search"
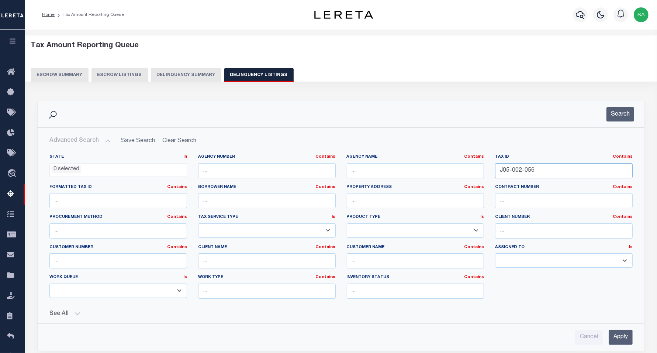
drag, startPoint x: 552, startPoint y: 167, endPoint x: 429, endPoint y: 160, distance: 123.4
click div "State In In AK AL AR AZ CA CO CT DC DE FL GA GU HI IA ID IL IN KS [GEOGRAPHIC_D…"
paste input "L3-12-3"
type input "L3-12-3"
click button "Search"
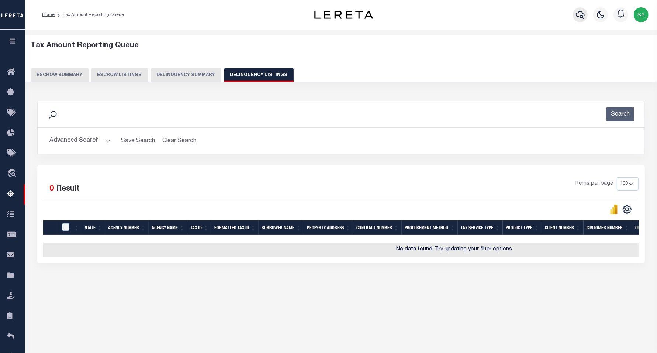
click icon "button"
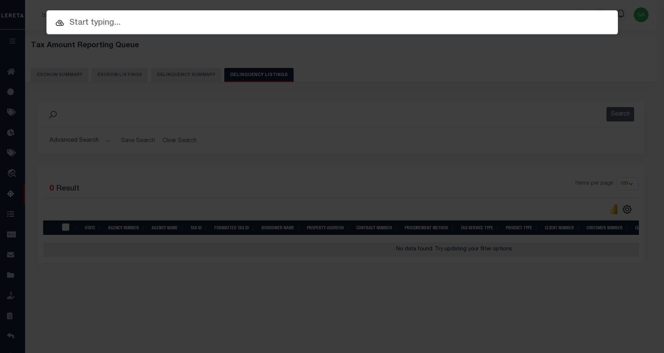
click input "text"
paste input "34859440"
type input "34859440"
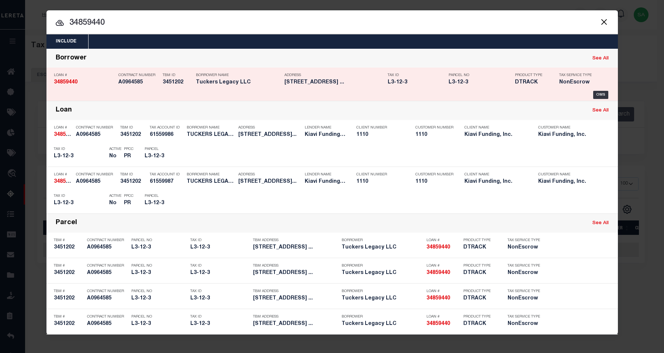
click div "Loan # 34859440 Contract Number A0964585 TBM ID 3451202 Borrower Name Tuckers L…"
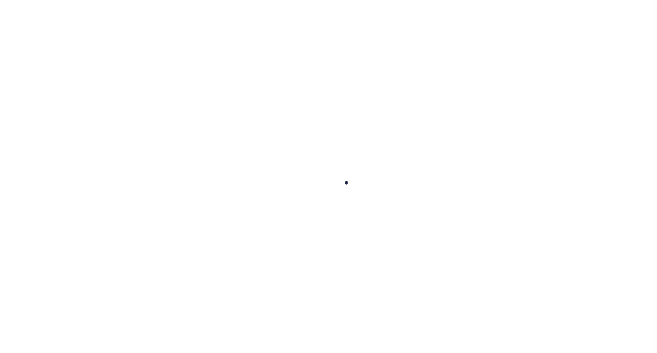
type input "34859440"
type input "Tuckers Legacy LLC"
select select "False"
select select
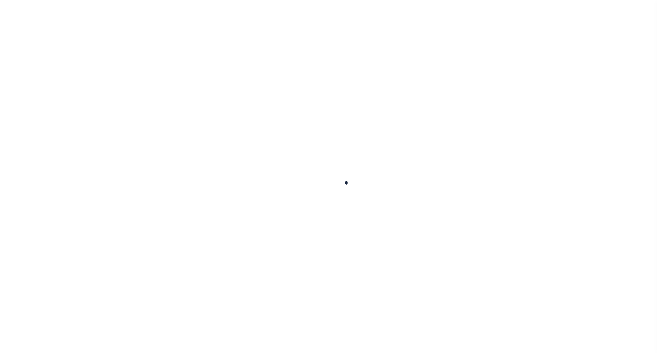
select select "100"
select select "NonEscrow"
type input "[STREET_ADDRESS]"
type input "L3-12-3"
select select
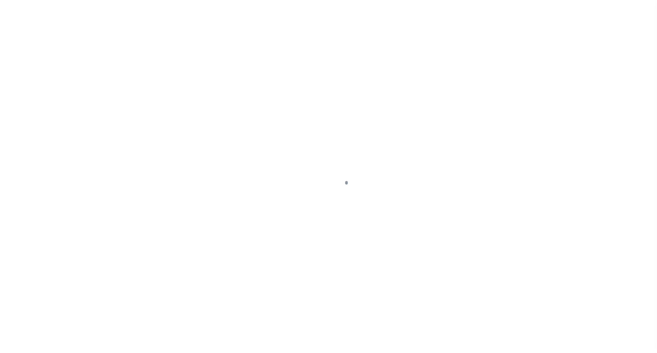
type input "[GEOGRAPHIC_DATA] KY 40342"
type input "KY"
select select
select select "3485"
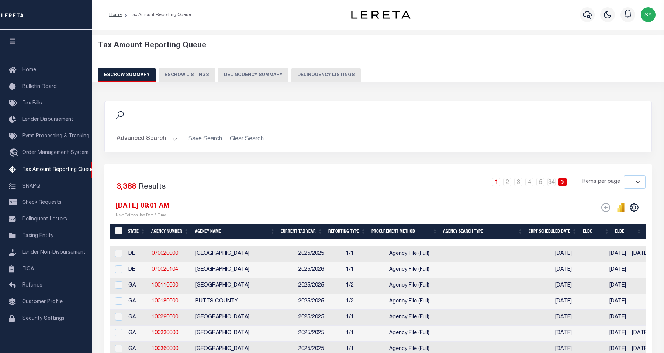
select select
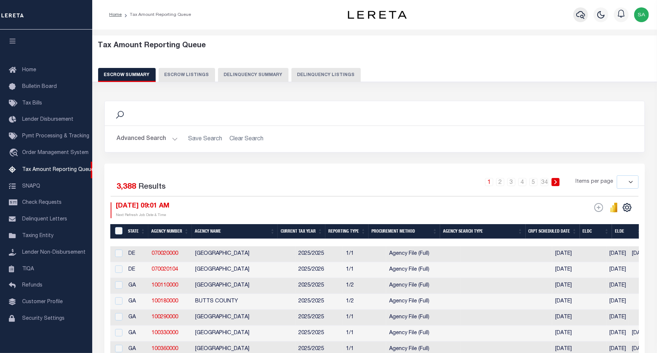
click at [580, 17] on icon "button" at bounding box center [580, 14] width 9 height 9
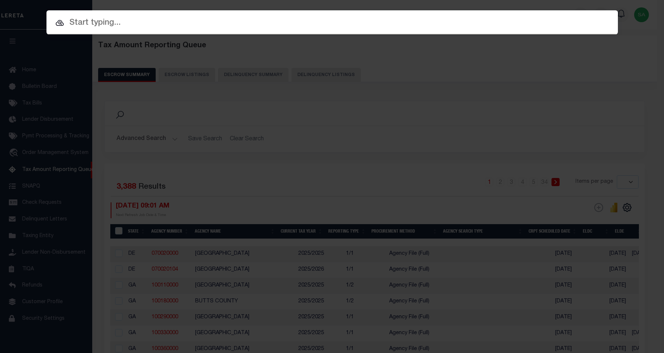
click at [202, 23] on input "text" at bounding box center [332, 23] width 572 height 13
paste input "L3-12-3"
type input "L3-12-3"
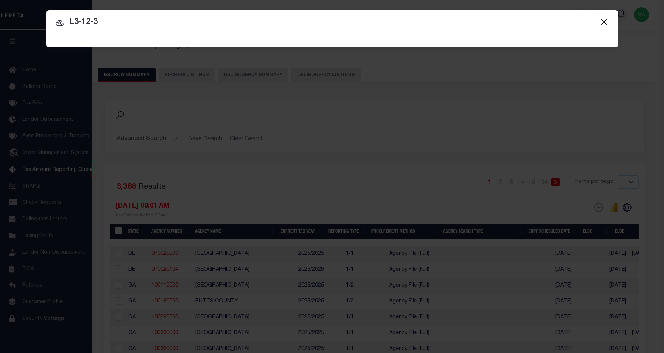
click at [92, 39] on span "L3-12-3 Searching..." at bounding box center [332, 40] width 572 height 13
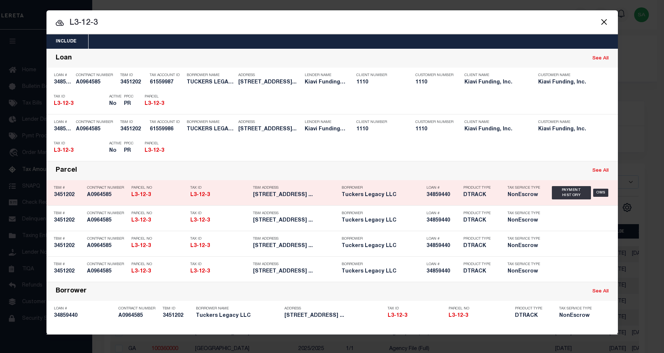
click at [191, 166] on div "Parcel See All" at bounding box center [332, 170] width 572 height 19
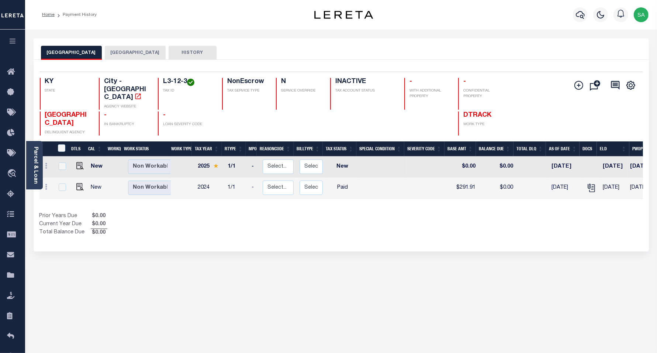
click at [130, 53] on button "[GEOGRAPHIC_DATA]" at bounding box center [135, 53] width 61 height 14
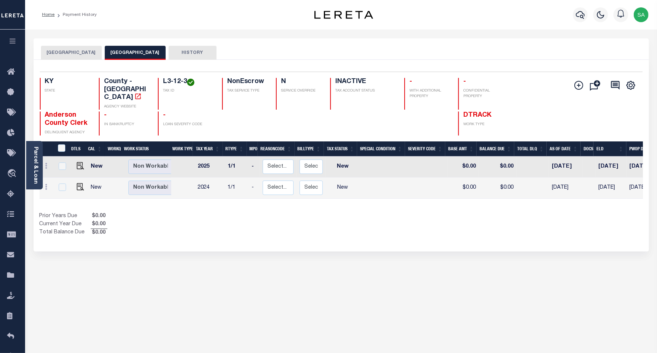
click at [75, 54] on button "[GEOGRAPHIC_DATA]" at bounding box center [71, 53] width 61 height 14
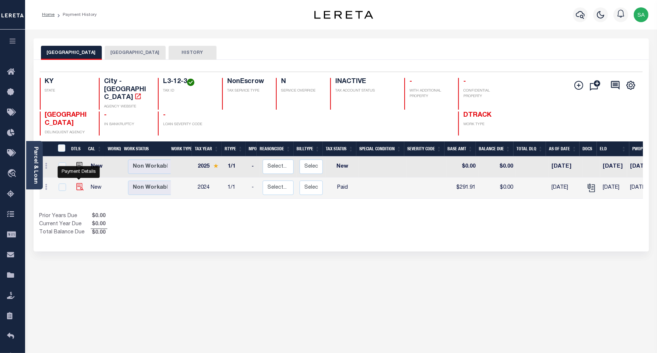
click at [80, 183] on img "" at bounding box center [79, 186] width 7 height 7
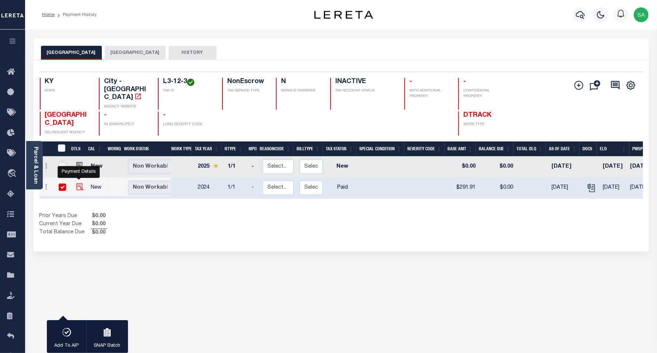
checkbox input "true"
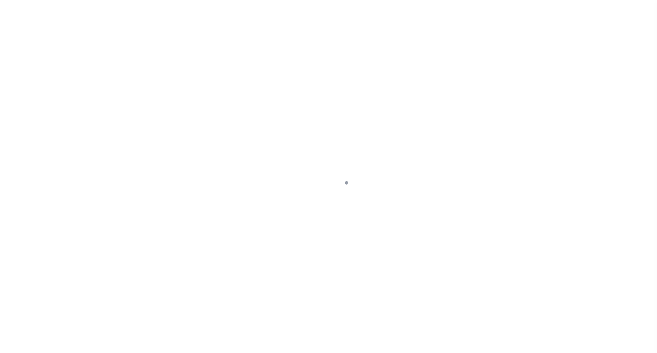
select select "PYD"
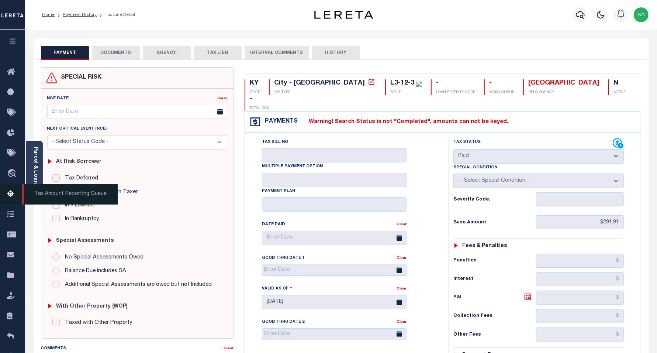
click at [10, 194] on icon at bounding box center [13, 194] width 12 height 9
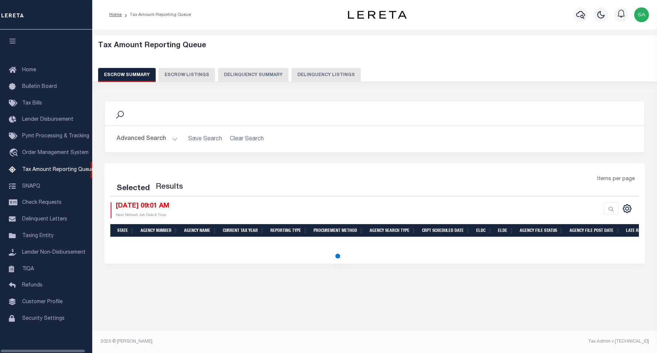
click at [316, 74] on button "Delinquency Listings" at bounding box center [325, 75] width 69 height 14
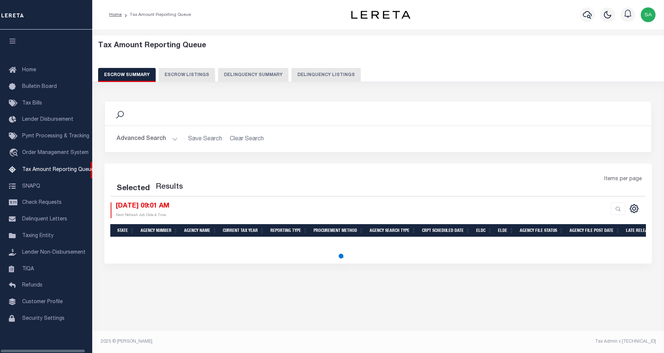
select select
select select "100"
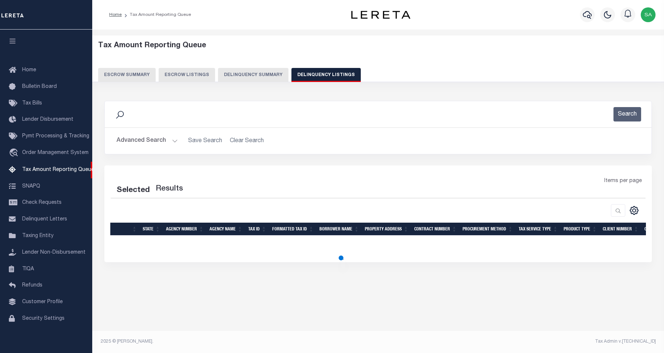
select select "100"
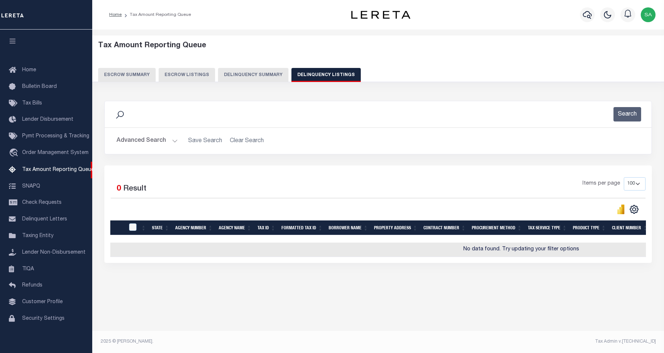
click at [152, 141] on button "Advanced Search" at bounding box center [147, 141] width 61 height 14
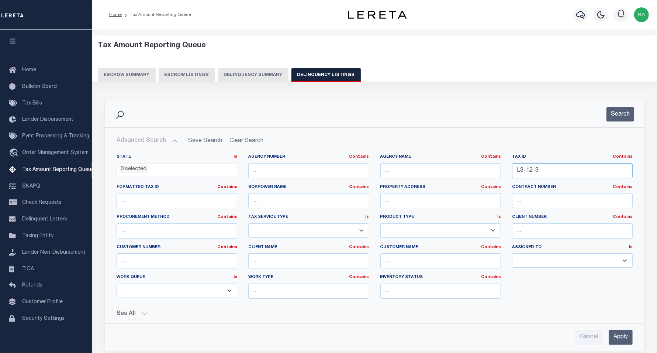
drag, startPoint x: 545, startPoint y: 174, endPoint x: 493, endPoint y: 168, distance: 52.3
click at [455, 174] on div "State In In AK AL AR AZ CA CO CT DC DE FL GA GU HI IA ID IL IN KS [GEOGRAPHIC_D…" at bounding box center [374, 229] width 527 height 151
paste input "042-30-00-022.00"
type input "042-30-00-022.00"
click at [624, 111] on button "Search" at bounding box center [621, 114] width 28 height 14
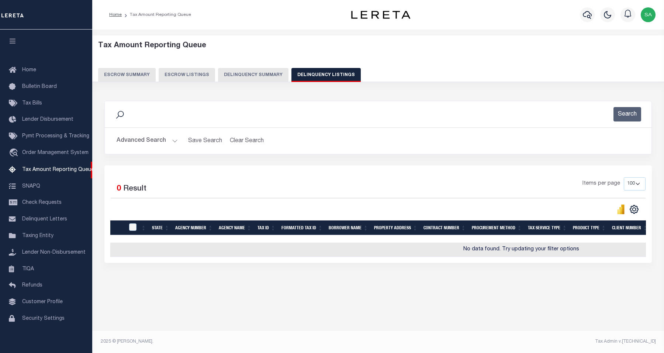
click at [142, 142] on button "Advanced Search" at bounding box center [147, 141] width 61 height 14
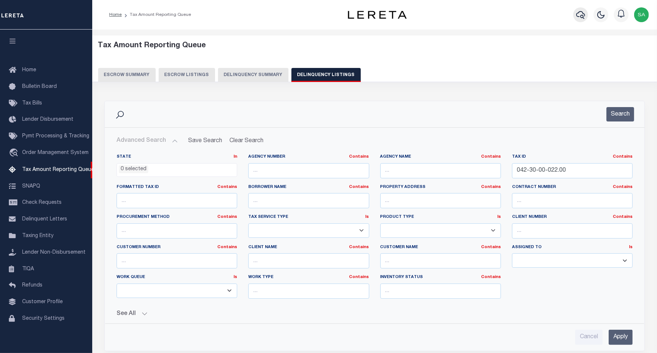
click at [578, 13] on icon "button" at bounding box center [580, 15] width 9 height 8
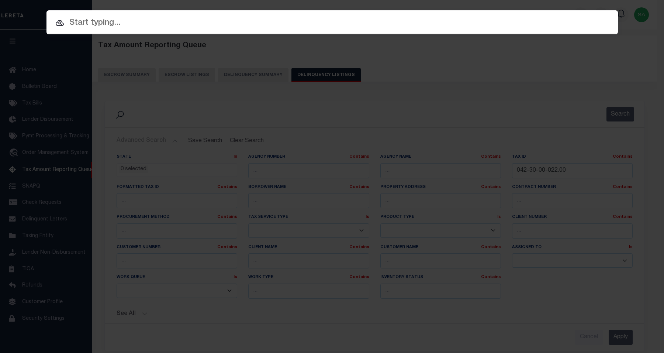
click at [239, 21] on input "text" at bounding box center [332, 23] width 572 height 13
paste input "042-30-00-022.00"
type input "042-30-00-022.00"
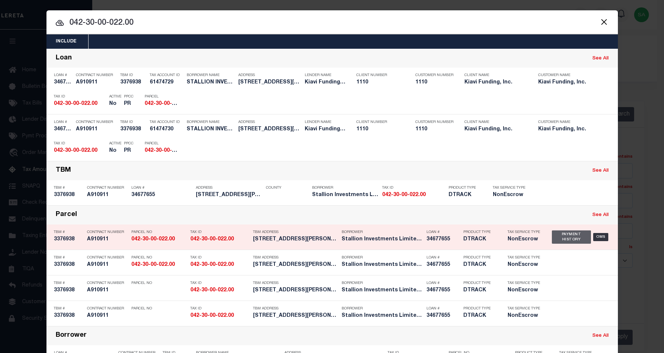
click at [552, 233] on div "Payment History" at bounding box center [571, 236] width 39 height 13
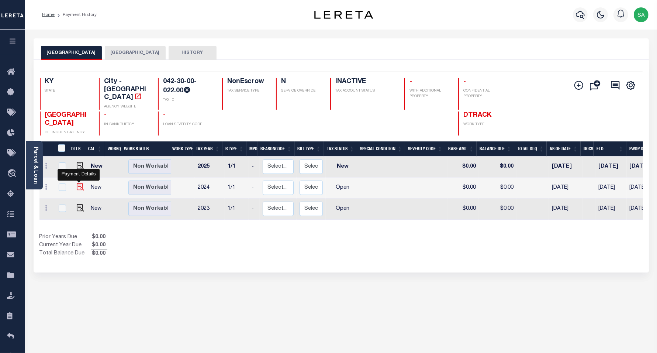
click at [78, 183] on img "" at bounding box center [80, 186] width 7 height 7
checkbox input "true"
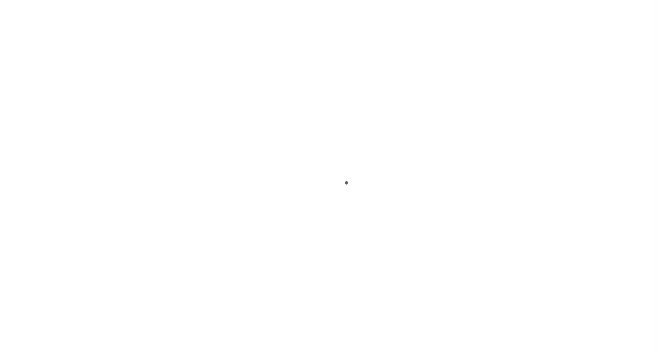
select select "OP2"
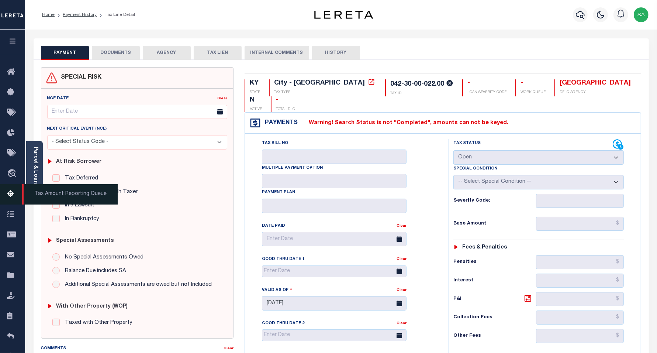
click at [11, 198] on icon at bounding box center [13, 194] width 12 height 9
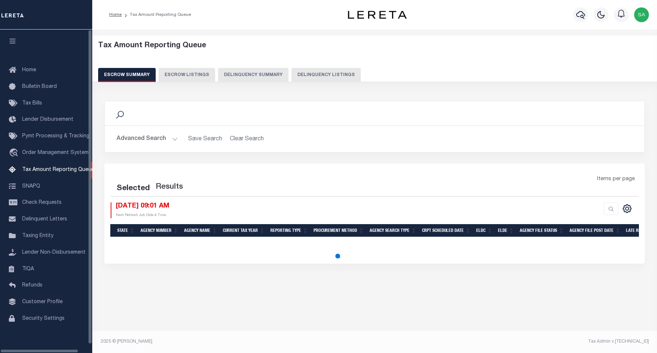
click at [323, 71] on button "Delinquency Listings" at bounding box center [325, 75] width 69 height 14
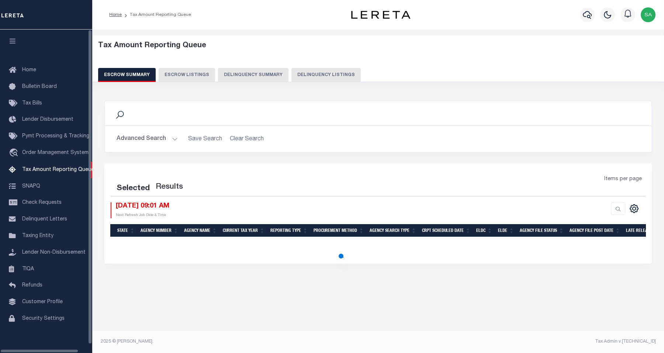
select select "100"
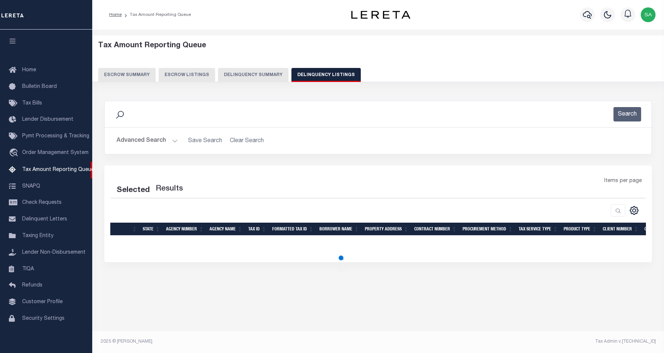
select select "100"
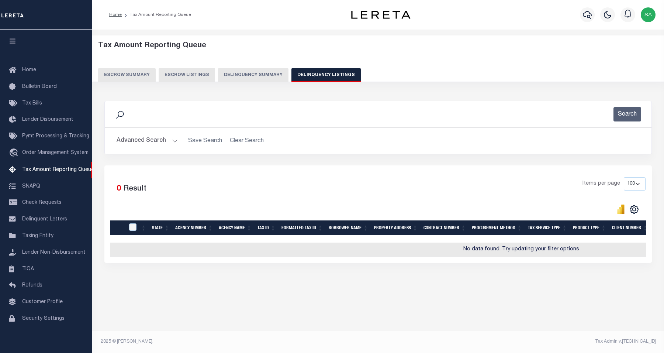
click at [146, 142] on button "Advanced Search" at bounding box center [147, 141] width 61 height 14
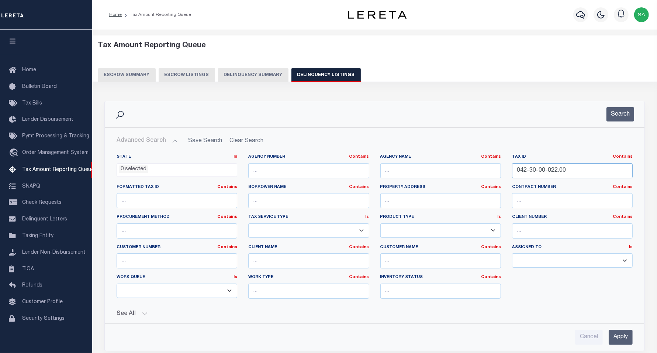
drag, startPoint x: 565, startPoint y: 166, endPoint x: 448, endPoint y: 169, distance: 117.0
click at [443, 169] on div "State In In AK AL AR AZ CA CO CT DC DE FL GA GU HI IA ID IL IN KS KY LA MA MD M…" at bounding box center [374, 229] width 527 height 151
paste input "54-24-07-011"
type input "054-24-07-011.00"
click at [615, 116] on button "Search" at bounding box center [621, 114] width 28 height 14
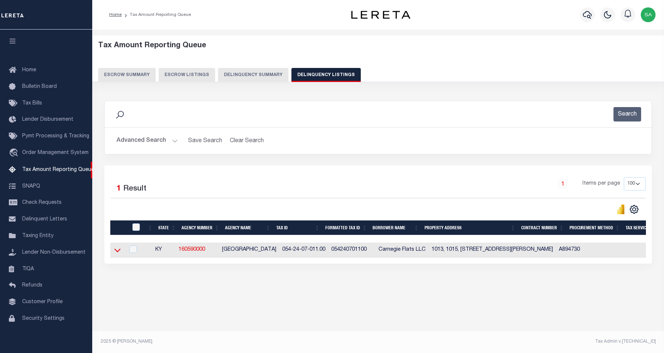
click at [117, 251] on icon at bounding box center [117, 250] width 6 height 8
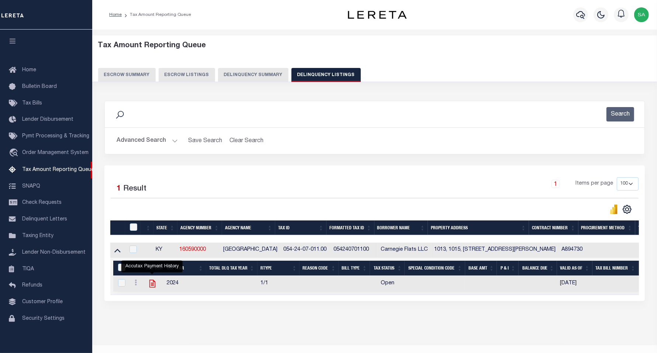
click at [150, 284] on icon "" at bounding box center [153, 284] width 10 height 10
checkbox input "true"
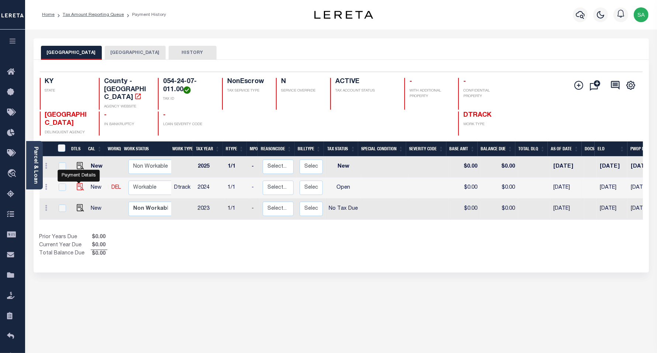
click at [80, 183] on img "" at bounding box center [80, 186] width 7 height 7
checkbox input "true"
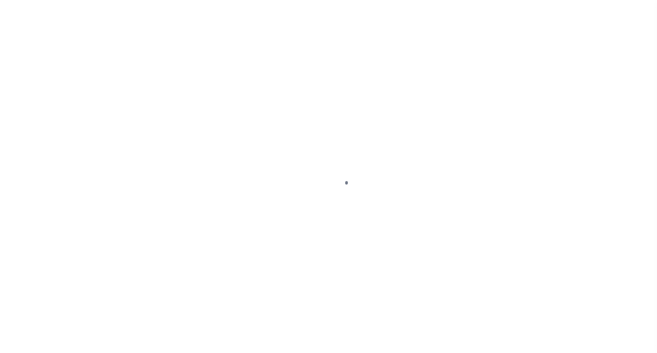
select select "OP2"
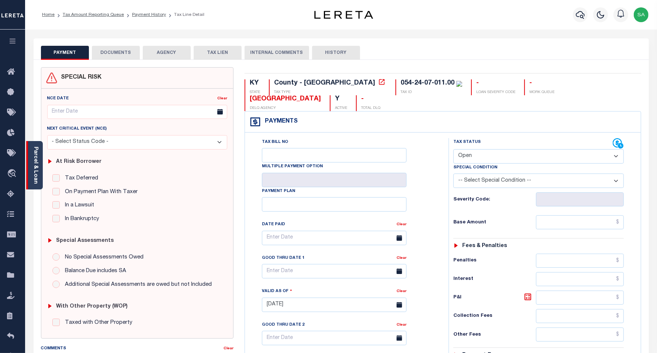
click at [37, 169] on link "Parcel & Loan" at bounding box center [35, 164] width 5 height 37
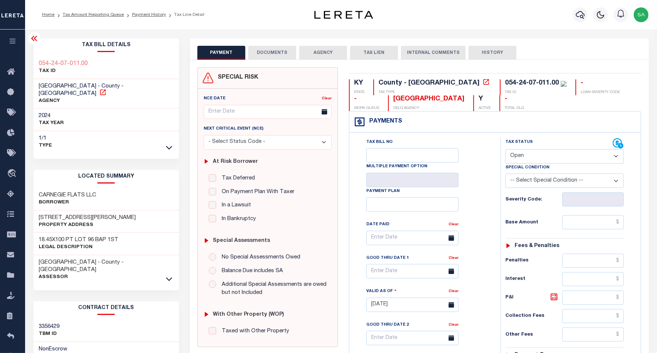
click at [107, 89] on icon at bounding box center [102, 92] width 7 height 7
drag, startPoint x: 84, startPoint y: 86, endPoint x: 35, endPoint y: 87, distance: 48.7
click at [35, 87] on div "[GEOGRAPHIC_DATA] - County - [GEOGRAPHIC_DATA] AGENCY" at bounding box center [107, 94] width 146 height 30
click at [84, 85] on span "[GEOGRAPHIC_DATA] - County - [GEOGRAPHIC_DATA]" at bounding box center [81, 89] width 85 height 13
drag, startPoint x: 86, startPoint y: 86, endPoint x: 39, endPoint y: 87, distance: 46.2
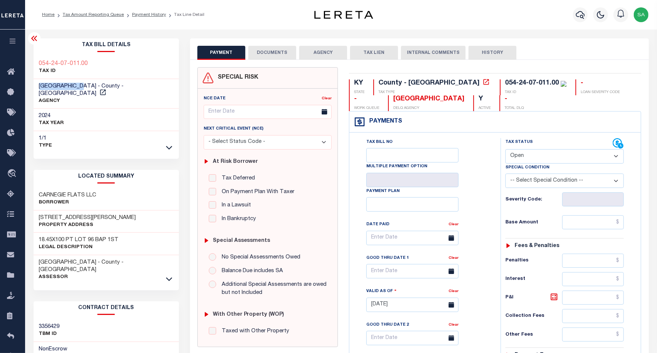
click at [39, 87] on span "[GEOGRAPHIC_DATA] - County - [GEOGRAPHIC_DATA]" at bounding box center [81, 89] width 85 height 13
copy span "[GEOGRAPHIC_DATA]"
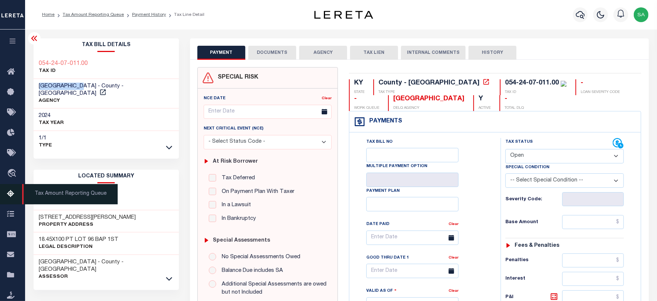
click at [12, 195] on icon at bounding box center [13, 194] width 12 height 9
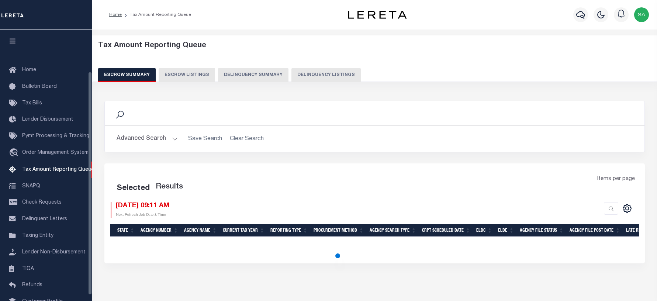
select select "100"
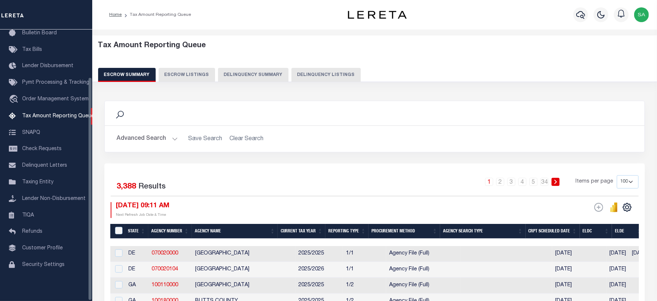
click at [340, 76] on button "Delinquency Listings" at bounding box center [325, 75] width 69 height 14
select select "100"
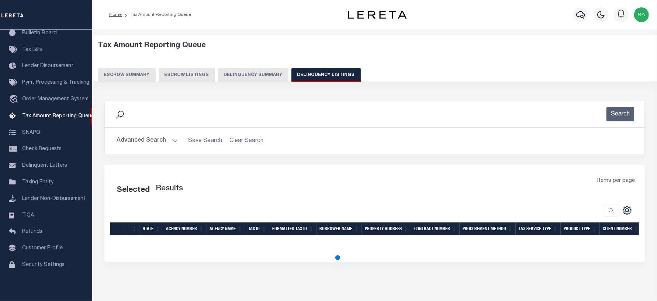
select select "100"
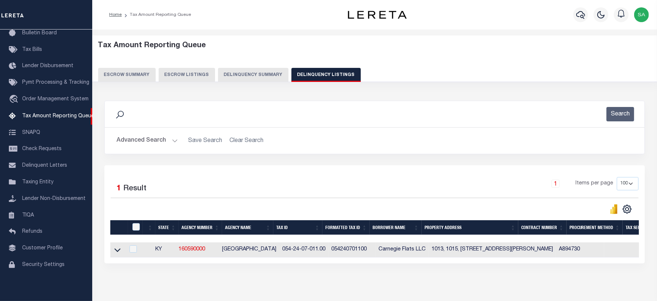
click at [154, 145] on button "Advanced Search" at bounding box center [147, 141] width 61 height 14
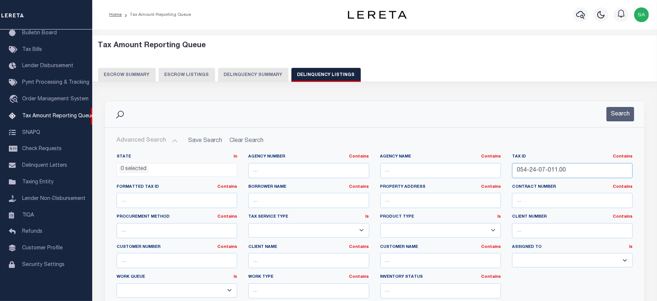
drag, startPoint x: 578, startPoint y: 172, endPoint x: 453, endPoint y: 171, distance: 125.1
click at [453, 171] on div "State In In AK AL AR AZ CA CO CT DC DE FL GA GU HI IA ID IL IN KS KY LA MA MD M…" at bounding box center [374, 229] width 527 height 151
paste input "5-23-14-004"
type input "055-23-14-004.00"
click at [619, 114] on button "Search" at bounding box center [621, 114] width 28 height 14
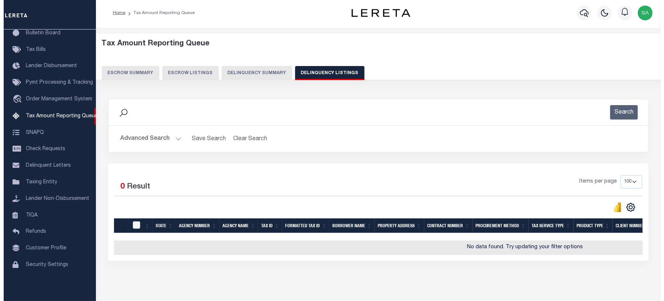
scroll to position [0, 0]
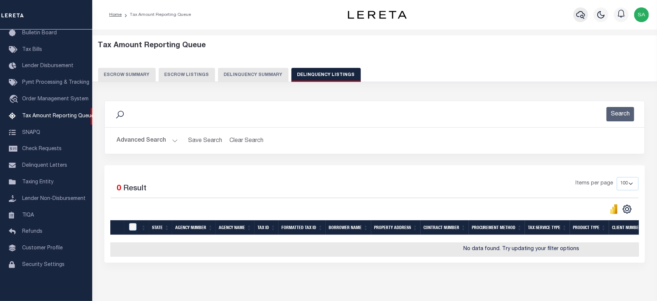
click at [579, 13] on icon "button" at bounding box center [580, 15] width 9 height 8
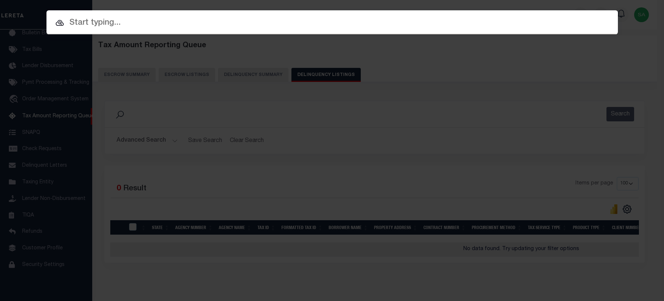
click at [312, 23] on input "text" at bounding box center [332, 23] width 572 height 13
paste input "055-23-14-004.00"
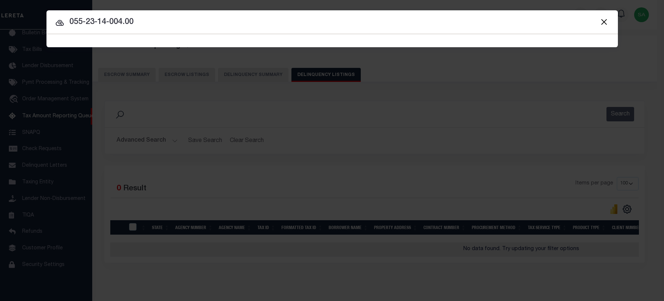
type input "055-23-14-004.00"
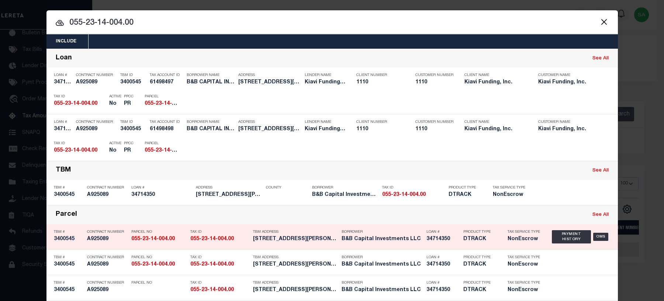
click at [166, 215] on div "Parcel See All" at bounding box center [332, 215] width 572 height 19
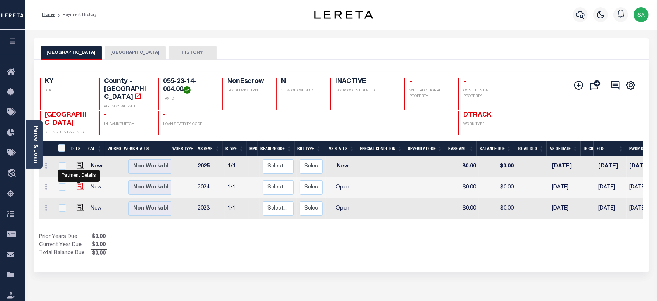
click at [80, 183] on img "" at bounding box center [80, 186] width 7 height 7
checkbox input "true"
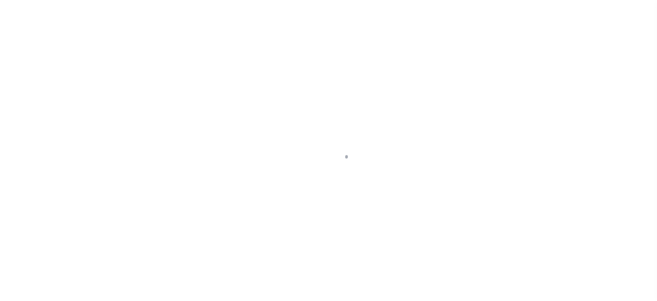
select select "OP2"
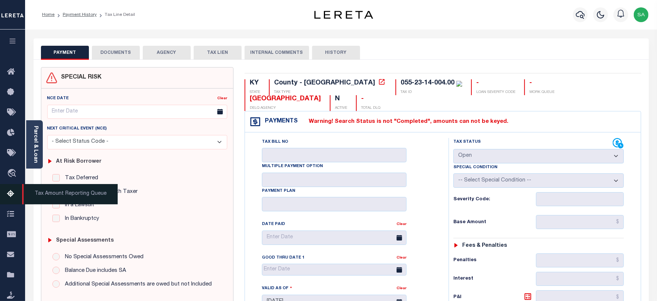
click at [13, 196] on icon at bounding box center [13, 194] width 12 height 9
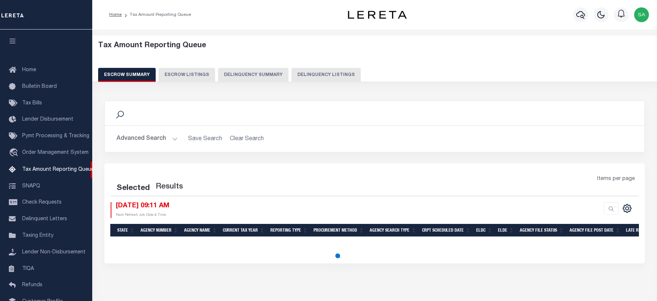
select select "100"
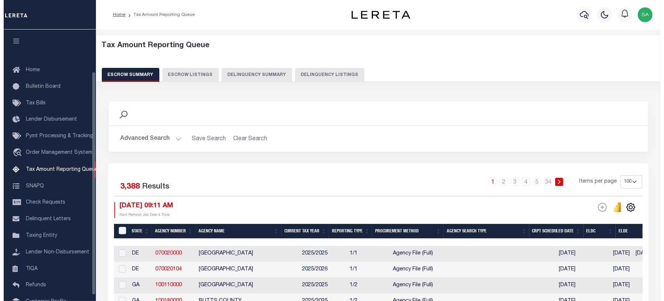
scroll to position [51, 0]
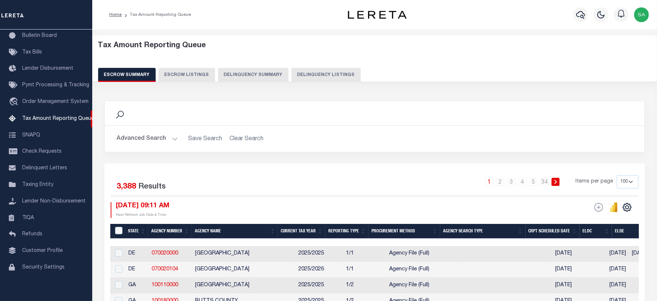
click at [322, 76] on button "Delinquency Listings" at bounding box center [325, 75] width 69 height 14
select select "100"
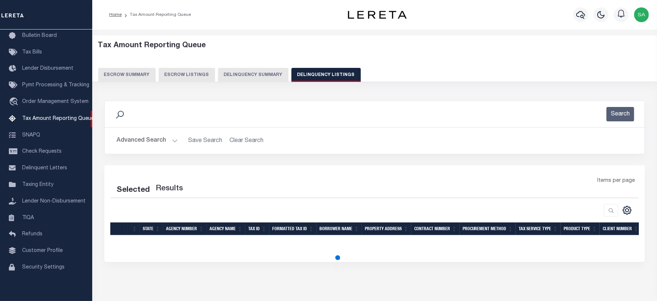
select select "100"
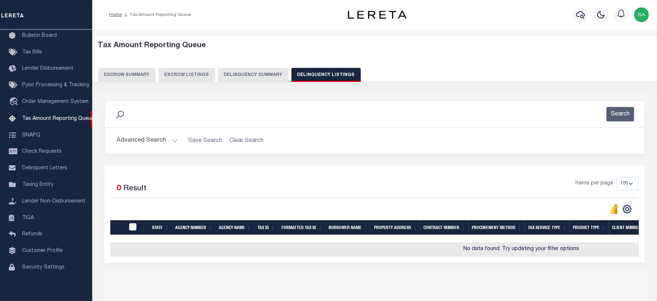
click at [142, 139] on button "Advanced Search" at bounding box center [147, 141] width 61 height 14
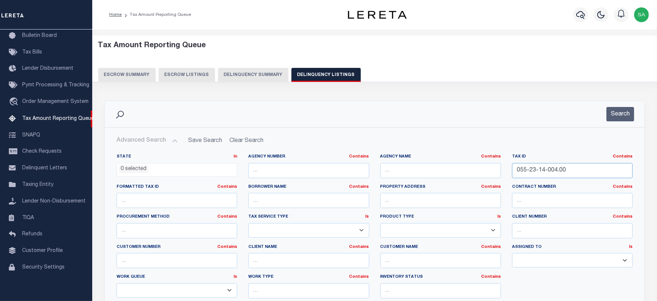
drag, startPoint x: 576, startPoint y: 170, endPoint x: 495, endPoint y: 170, distance: 81.2
click at [461, 173] on div "State In In AK AL AR AZ CA CO CT DC DE FL GA GU HI IA ID IL IN KS [GEOGRAPHIC_D…" at bounding box center [374, 229] width 527 height 151
click at [615, 111] on button "Search" at bounding box center [621, 114] width 28 height 14
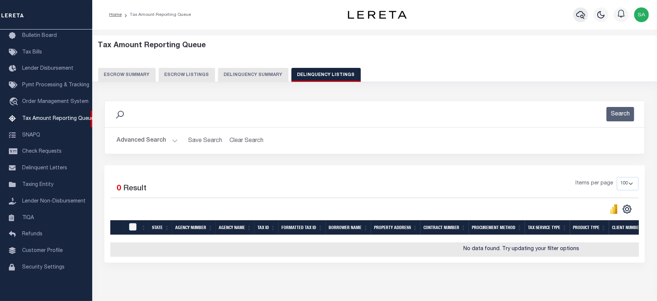
click at [584, 20] on button "button" at bounding box center [580, 14] width 15 height 15
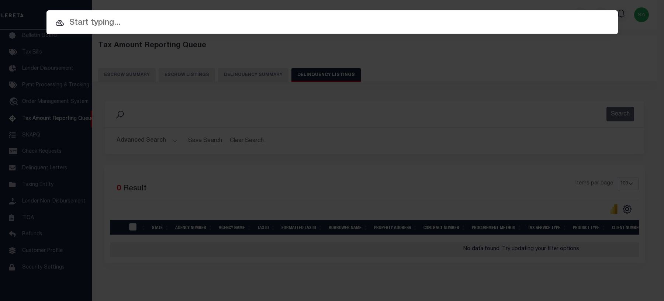
click at [328, 18] on input "text" at bounding box center [332, 23] width 572 height 13
paste input "055-23-14-004.00"
type input "055-23-14-004.00"
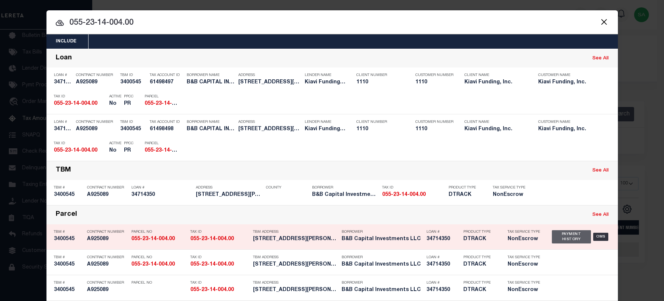
click at [565, 237] on div "Payment History" at bounding box center [571, 236] width 39 height 13
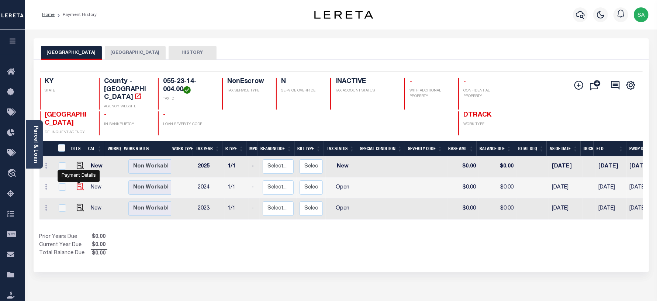
click at [77, 183] on img "" at bounding box center [80, 186] width 7 height 7
checkbox input "true"
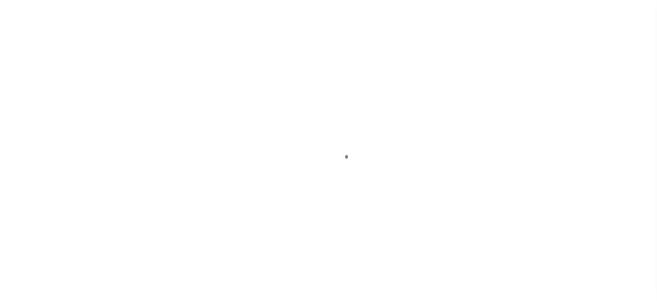
select select "OP2"
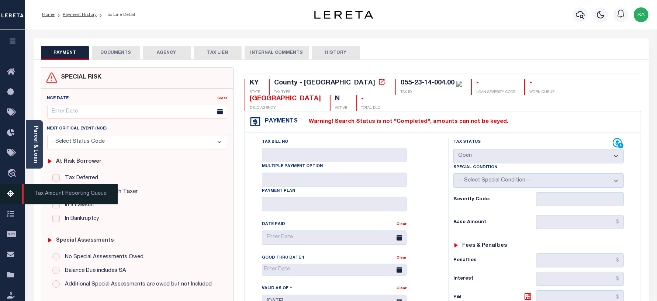
click at [12, 196] on icon at bounding box center [13, 194] width 12 height 9
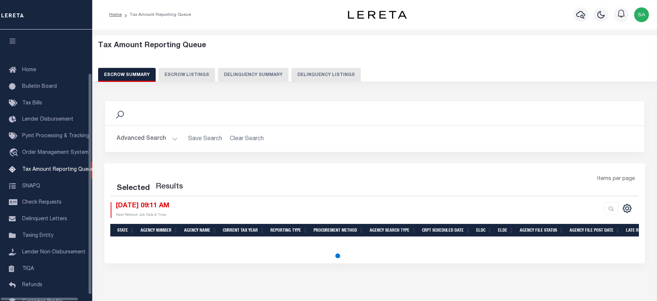
click at [301, 76] on button "Delinquency Listings" at bounding box center [325, 75] width 69 height 14
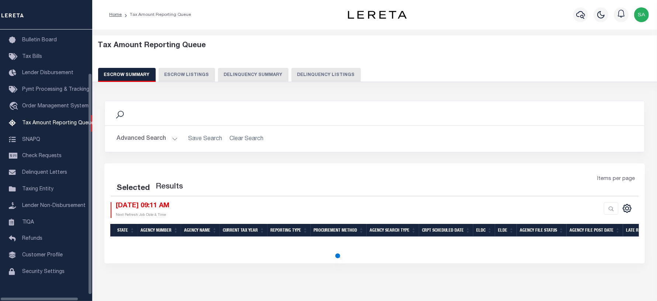
select select "100"
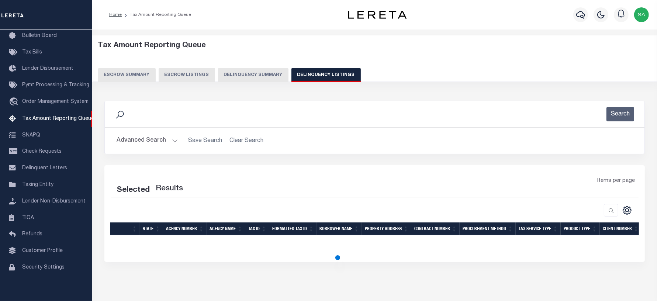
select select "100"
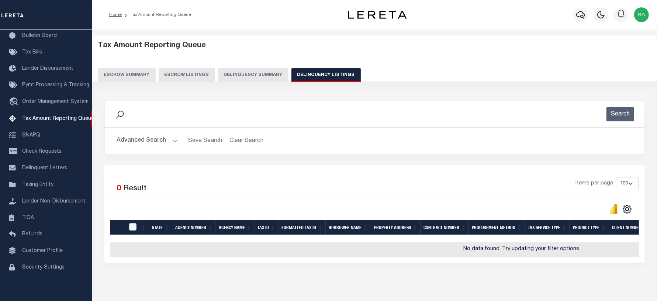
click at [161, 143] on button "Advanced Search" at bounding box center [147, 141] width 61 height 14
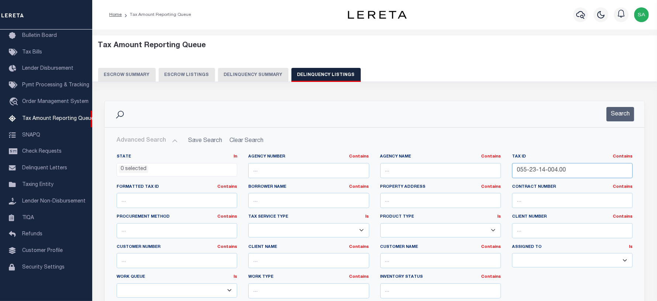
drag, startPoint x: 568, startPoint y: 168, endPoint x: 481, endPoint y: 163, distance: 87.6
click at [481, 163] on div "State In In AK AL AR AZ CA CO CT DC DE FL GA GU HI IA ID IL IN KS KY LA MA MD M…" at bounding box center [374, 229] width 527 height 151
paste input "4-24-07-016"
type input "054-24-07-016.00"
click at [617, 120] on button "Search" at bounding box center [621, 114] width 28 height 14
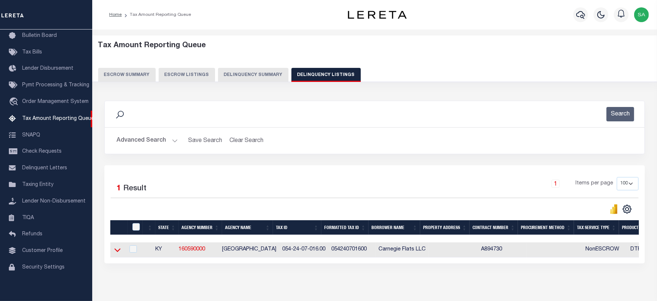
click at [119, 254] on icon at bounding box center [117, 250] width 6 height 8
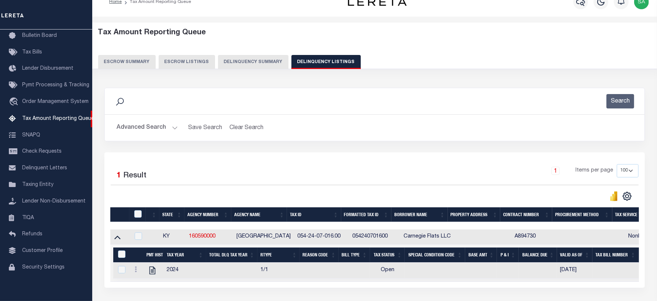
scroll to position [46, 0]
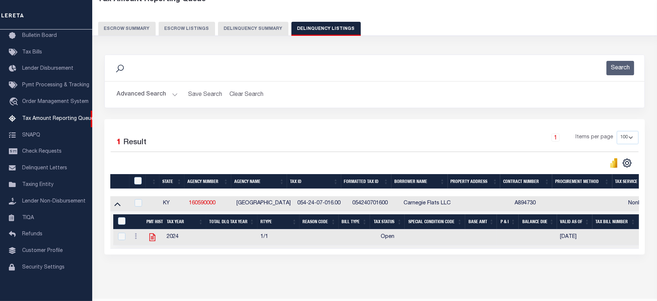
click at [151, 241] on icon at bounding box center [153, 237] width 10 height 10
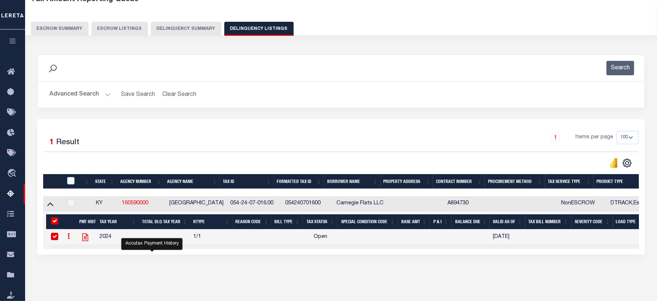
checkbox input "true"
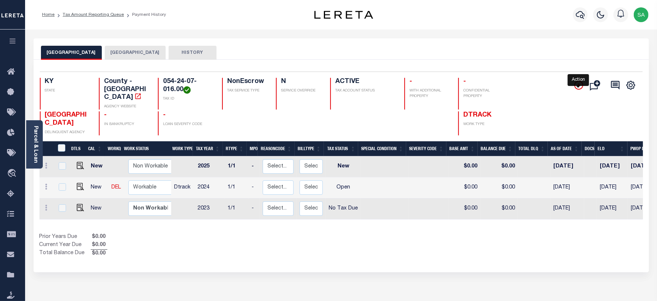
click at [577, 87] on icon "" at bounding box center [578, 85] width 9 height 9
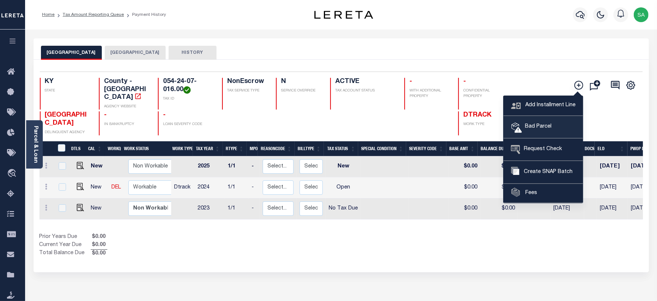
click at [542, 125] on span "Bad Parcel" at bounding box center [537, 127] width 30 height 8
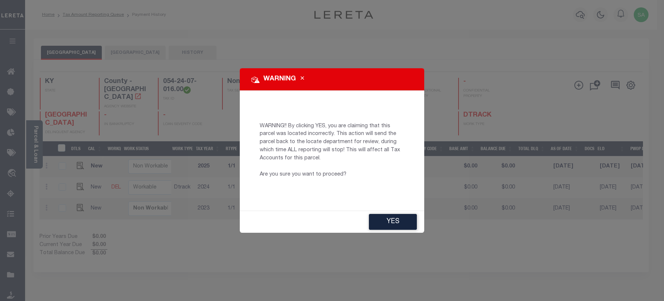
click at [392, 220] on button "YES" at bounding box center [393, 222] width 48 height 16
type input "[EMAIL_ADDRESS][DOMAIN_NAME]"
type input "[DATE]"
type input "CP"
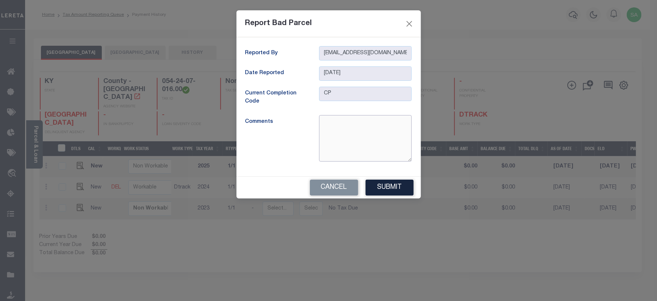
click at [341, 132] on textarea at bounding box center [365, 138] width 93 height 46
click at [213, 39] on form "Report Bad Parcel Reported By [EMAIL_ADDRESS][DOMAIN_NAME] Date Reported [DATE]…" at bounding box center [328, 104] width 657 height 188
click at [346, 134] on textarea at bounding box center [365, 138] width 93 height 46
paste textarea "Can’t Locate on the website/assessor site"
type textarea "Can’t Locate on the website/assessor site"
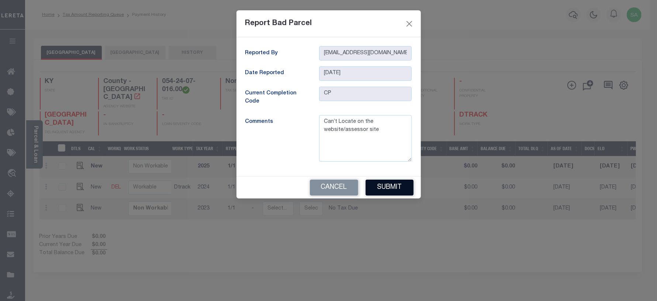
click at [389, 189] on button "Submit" at bounding box center [390, 188] width 48 height 16
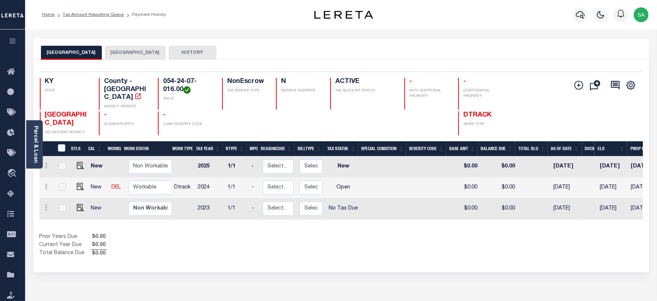
click at [106, 18] on li "Tax Amount Reporting Queue" at bounding box center [89, 14] width 69 height 7
click at [106, 13] on link "Tax Amount Reporting Queue" at bounding box center [93, 15] width 61 height 4
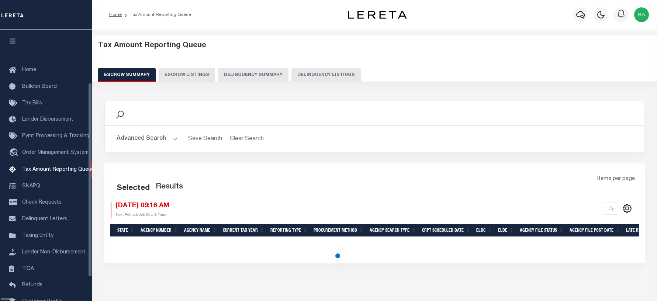
select select "100"
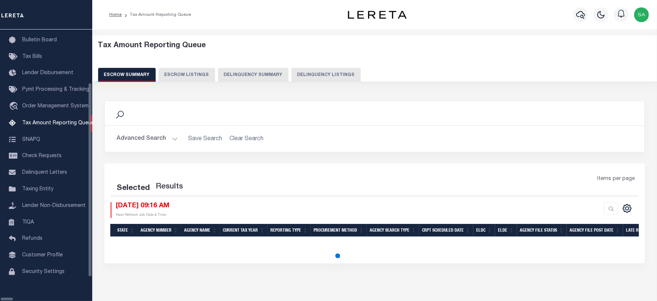
click at [296, 78] on button "Delinquency Listings" at bounding box center [325, 75] width 69 height 14
select select "100"
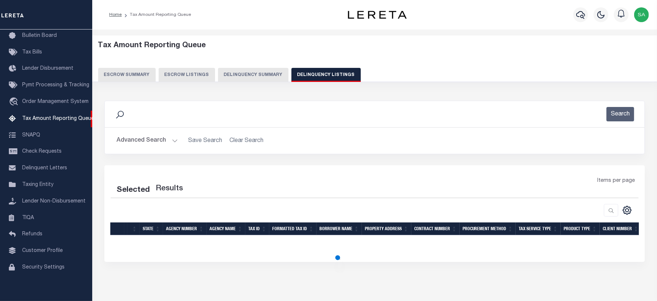
select select "100"
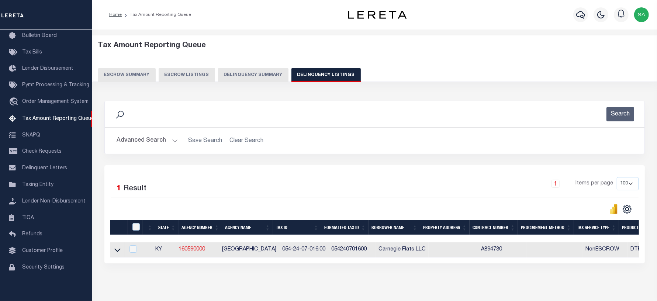
click at [152, 144] on button "Advanced Search" at bounding box center [147, 141] width 61 height 14
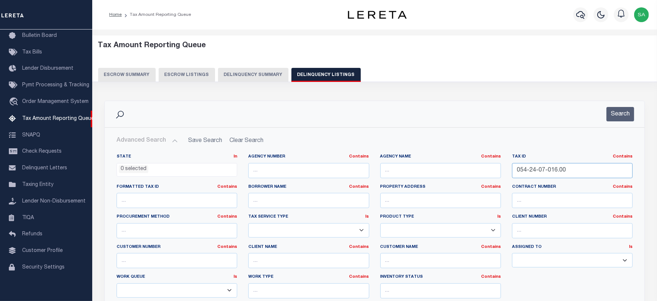
drag, startPoint x: 570, startPoint y: 173, endPoint x: 469, endPoint y: 165, distance: 101.5
click at [458, 167] on div "State In In AK AL AR AZ CA CO CT DC DE FL GA GU HI IA ID IL IN KS KY LA MA MD M…" at bounding box center [374, 229] width 527 height 151
paste input "4"
type input "054-24-07-014.00"
click at [619, 117] on button "Search" at bounding box center [621, 114] width 28 height 14
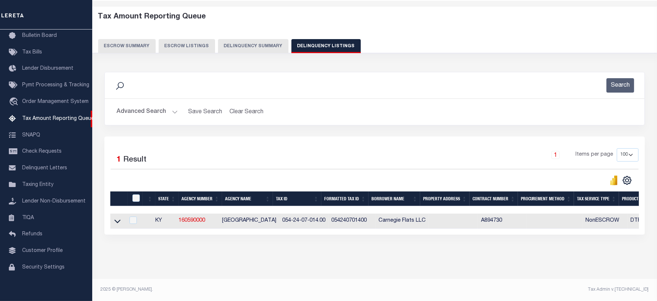
scroll to position [35, 0]
click at [117, 220] on icon at bounding box center [117, 222] width 6 height 4
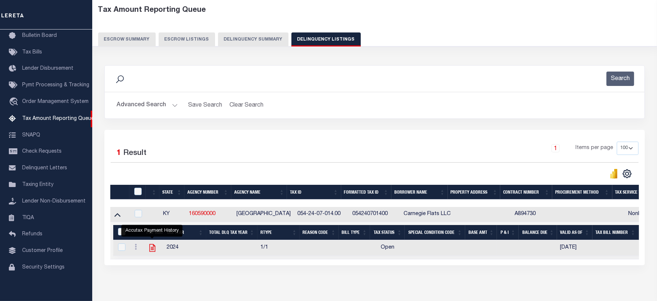
click at [152, 253] on icon "" at bounding box center [153, 248] width 10 height 10
checkbox input "true"
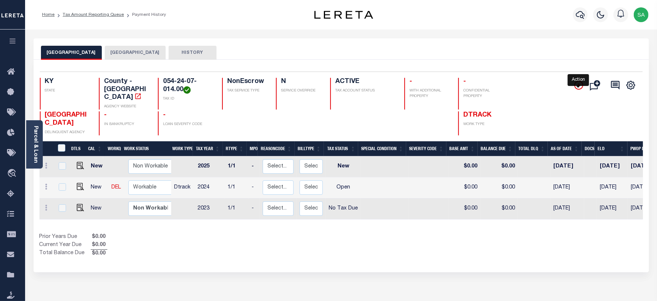
click at [580, 87] on icon "" at bounding box center [578, 85] width 9 height 9
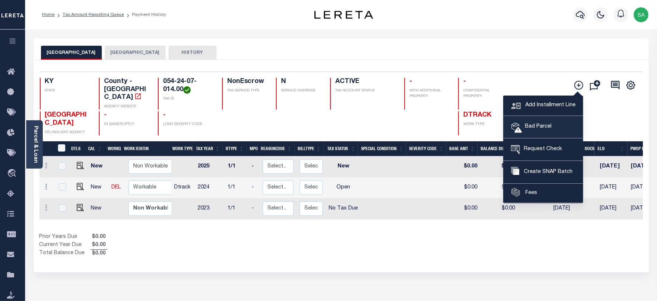
click at [538, 127] on span "Bad Parcel" at bounding box center [537, 127] width 30 height 8
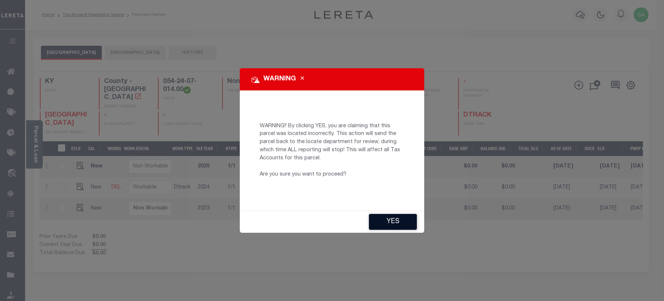
click at [402, 224] on button "YES" at bounding box center [393, 222] width 48 height 16
type input "[EMAIL_ADDRESS][DOMAIN_NAME]"
type input "[DATE]"
type input "CP"
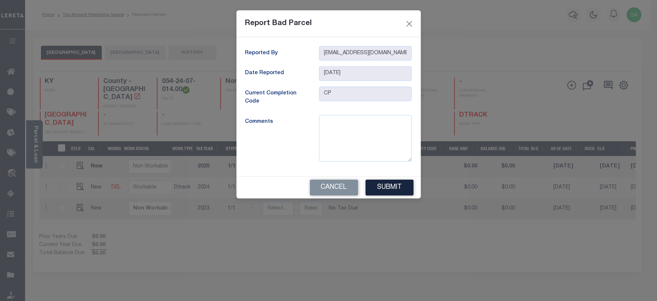
drag, startPoint x: 209, startPoint y: 246, endPoint x: 224, endPoint y: 237, distance: 17.9
click at [209, 246] on div "Report Bad Parcel Reported By [EMAIL_ADDRESS][DOMAIN_NAME] Date Reported [DATE]…" at bounding box center [328, 150] width 657 height 301
click at [368, 134] on textarea at bounding box center [365, 138] width 93 height 46
paste textarea "Can’t Locate on the website/assessor site"
type textarea "Can’t Locate on the website/assessor site"
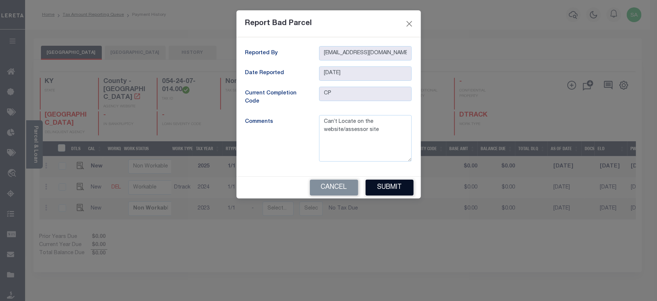
click at [379, 194] on button "Submit" at bounding box center [390, 188] width 48 height 16
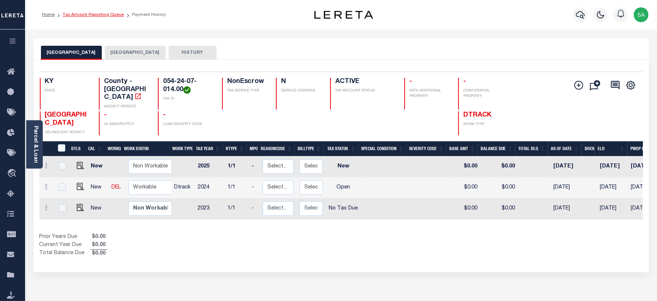
click at [105, 14] on link "Tax Amount Reporting Queue" at bounding box center [93, 15] width 61 height 4
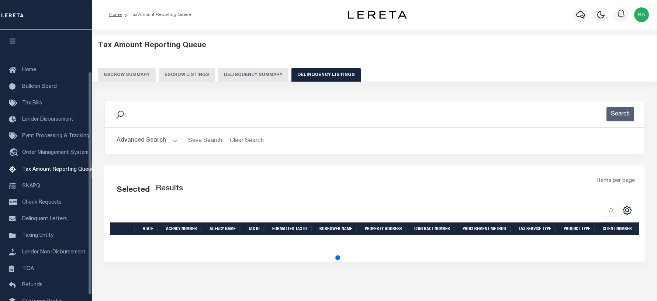
select select "100"
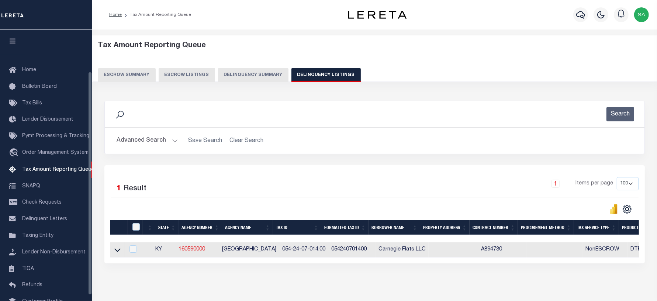
scroll to position [51, 0]
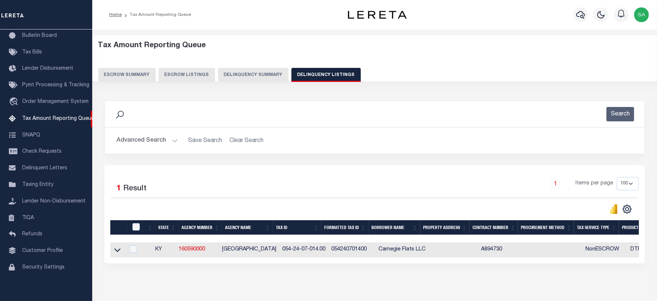
click at [148, 137] on button "Advanced Search" at bounding box center [147, 141] width 61 height 14
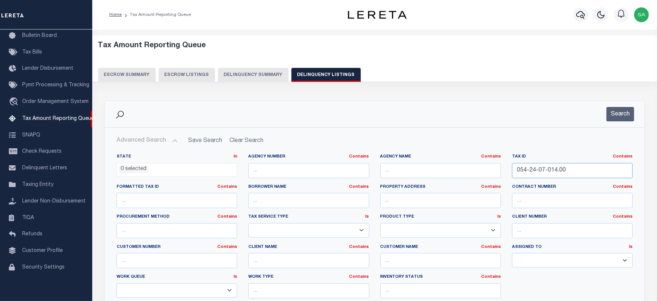
drag, startPoint x: 574, startPoint y: 176, endPoint x: 472, endPoint y: 170, distance: 102.7
click at [472, 170] on div "State In In AK AL AR AZ CA CO CT DC DE FL GA GU HI IA ID IL IN KS [GEOGRAPHIC_D…" at bounding box center [374, 229] width 527 height 151
paste input "2"
type input "054-24-07-012.00"
click at [615, 115] on button "Search" at bounding box center [621, 114] width 28 height 14
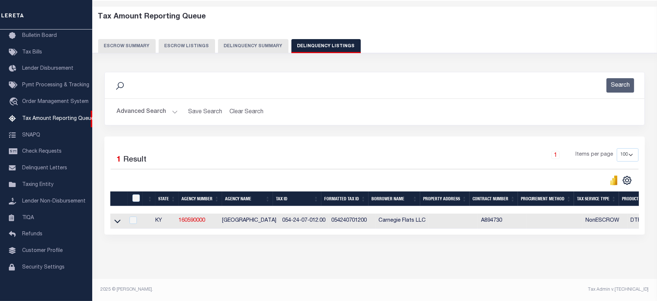
scroll to position [35, 0]
click at [116, 220] on icon at bounding box center [117, 222] width 6 height 4
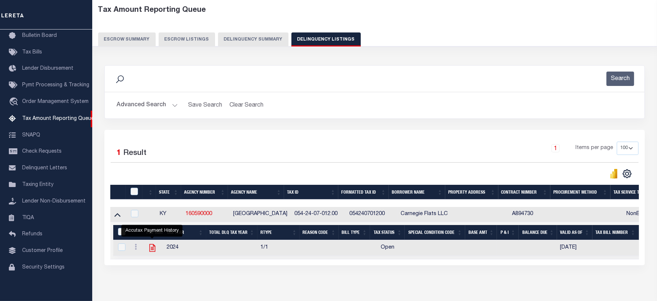
click at [149, 251] on icon "" at bounding box center [152, 248] width 6 height 8
checkbox input "true"
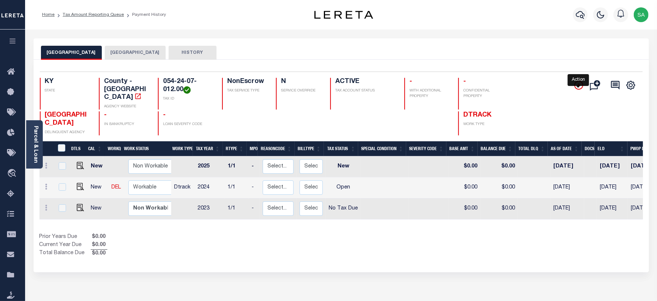
click at [576, 87] on icon "" at bounding box center [578, 85] width 9 height 9
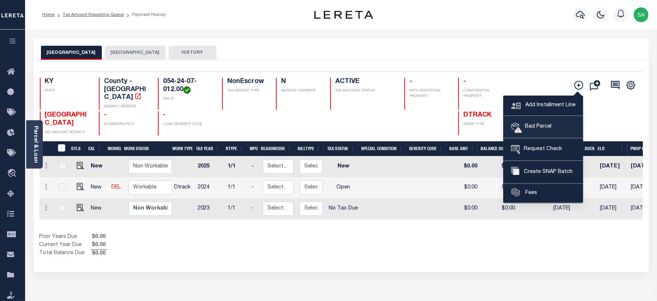
click at [540, 128] on span "Bad Parcel" at bounding box center [537, 127] width 30 height 8
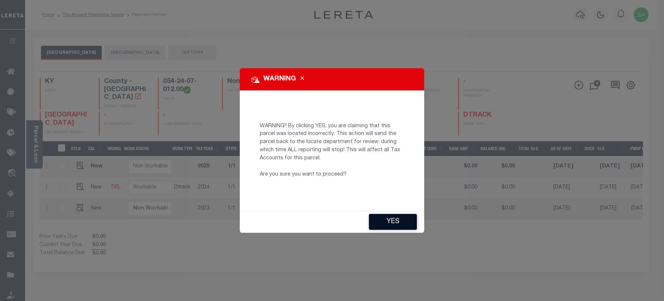
click at [391, 225] on button "YES" at bounding box center [393, 222] width 48 height 16
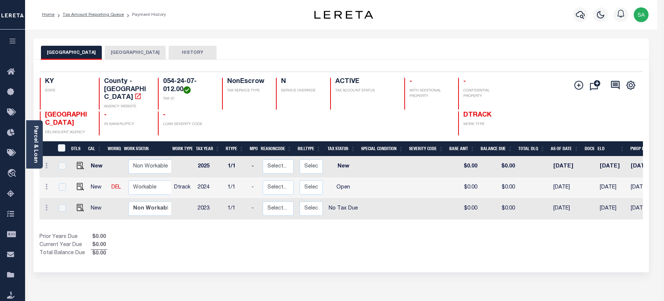
type input "[EMAIL_ADDRESS][DOMAIN_NAME]"
type input "[DATE]"
type input "CP"
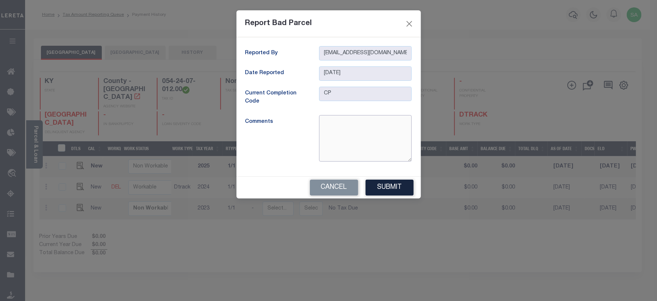
click at [345, 149] on textarea at bounding box center [365, 138] width 93 height 46
click at [211, 227] on div "Report Bad Parcel Reported By [EMAIL_ADDRESS][DOMAIN_NAME] Date Reported [DATE]…" at bounding box center [328, 150] width 657 height 301
click at [321, 141] on textarea at bounding box center [365, 138] width 93 height 46
paste textarea "Can’t Locate on the website/assessor site"
type textarea "Can’t Locate on the website/assessor site"
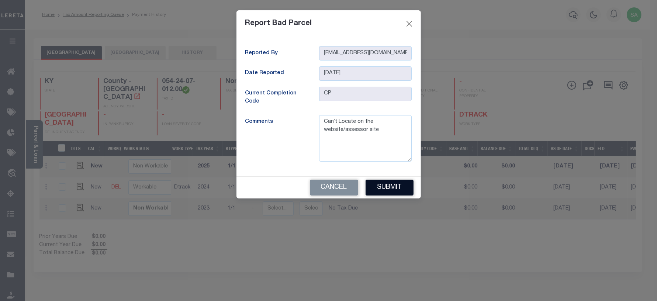
click at [384, 194] on button "Submit" at bounding box center [390, 188] width 48 height 16
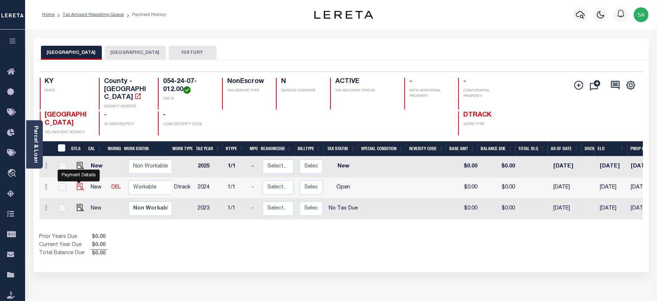
click at [77, 183] on img "" at bounding box center [80, 186] width 7 height 7
checkbox input "true"
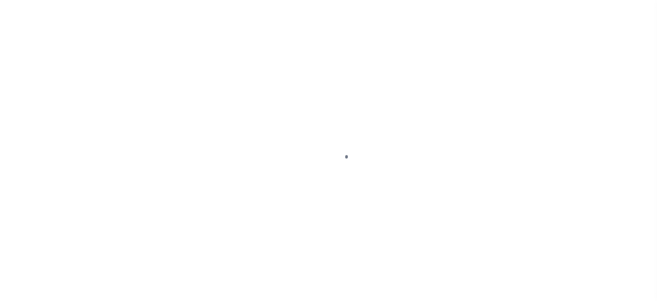
select select "OP2"
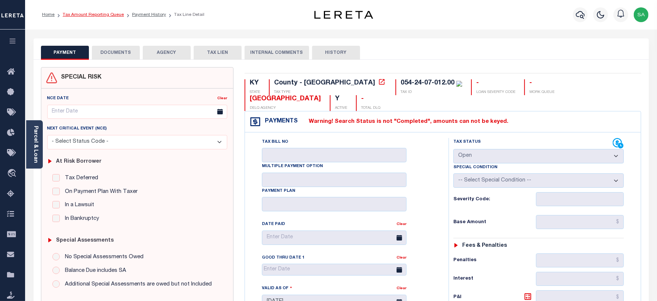
click at [113, 15] on link "Tax Amount Reporting Queue" at bounding box center [93, 15] width 61 height 4
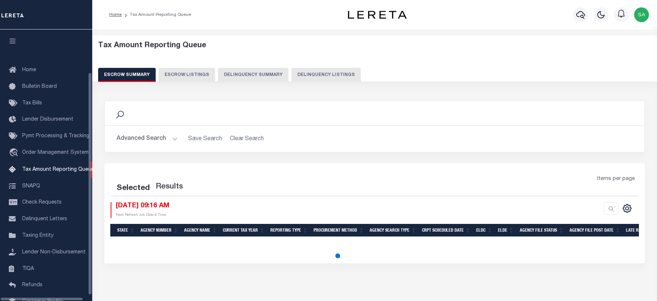
click at [310, 76] on button "Delinquency Listings" at bounding box center [325, 75] width 69 height 14
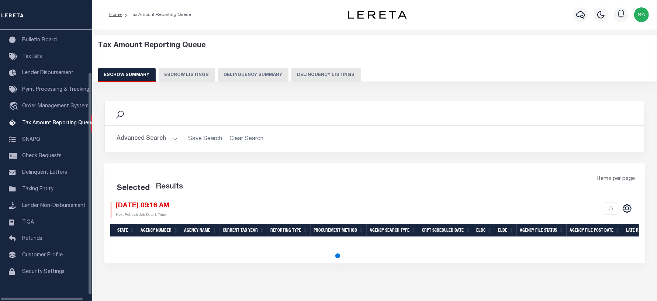
select select "100"
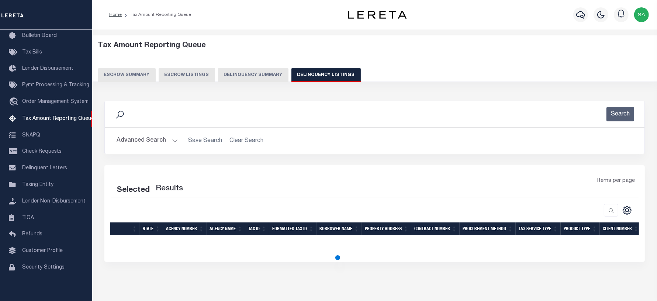
select select "100"
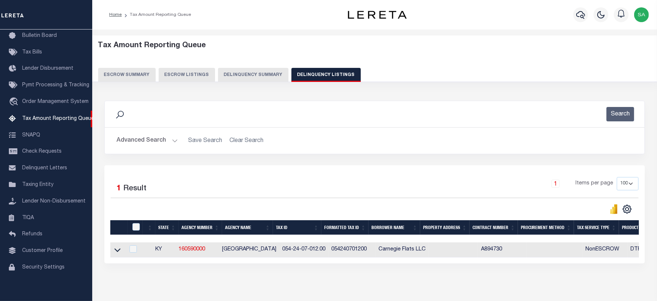
click at [154, 139] on button "Advanced Search" at bounding box center [147, 141] width 61 height 14
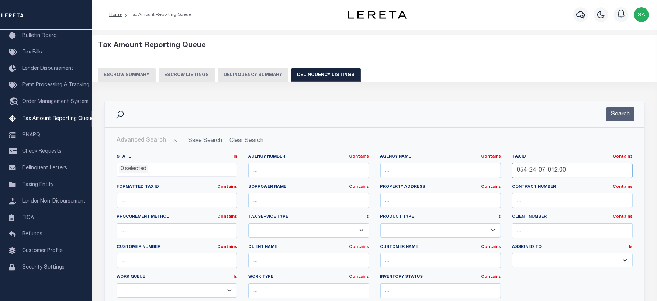
drag, startPoint x: 574, startPoint y: 170, endPoint x: 455, endPoint y: 154, distance: 119.9
click at [450, 154] on div "State In In AK AL AR AZ CA CO CT DC DE FL GA GU HI IA ID IL IN KS [GEOGRAPHIC_D…" at bounding box center [374, 229] width 527 height 151
paste input "1"
type input "054-24-07-011.00"
click at [630, 115] on button "Search" at bounding box center [621, 114] width 28 height 14
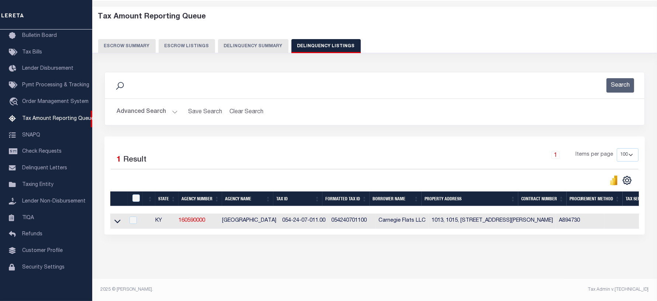
scroll to position [35, 0]
click at [120, 218] on icon at bounding box center [117, 221] width 6 height 8
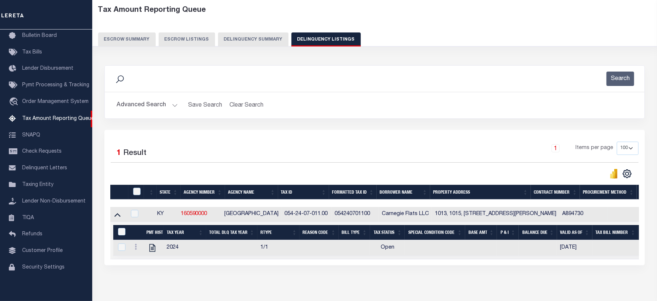
scroll to position [74, 0]
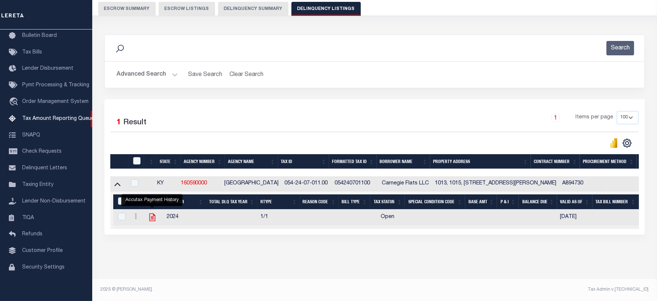
click at [152, 214] on icon "" at bounding box center [152, 218] width 6 height 8
checkbox input "true"
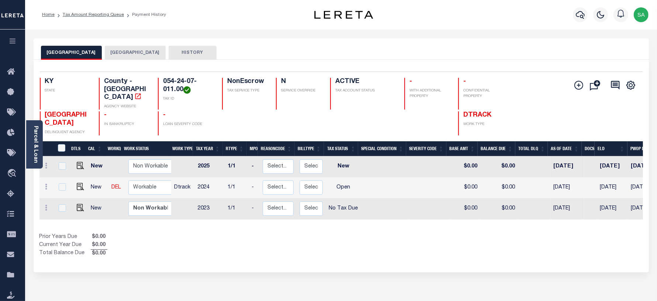
click at [581, 86] on icon at bounding box center [578, 85] width 9 height 9
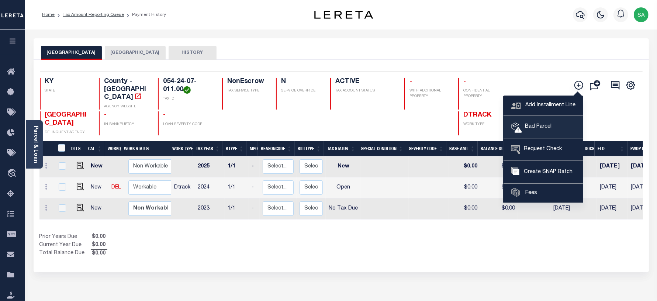
click at [536, 124] on span "Bad Parcel" at bounding box center [537, 127] width 30 height 8
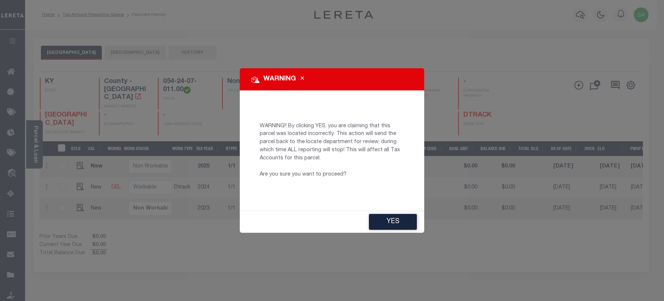
click at [187, 269] on div "WARNING WARNING!! By clicking YES, you are claiming that this parcel was locate…" at bounding box center [332, 150] width 664 height 301
click at [393, 224] on button "YES" at bounding box center [393, 222] width 48 height 16
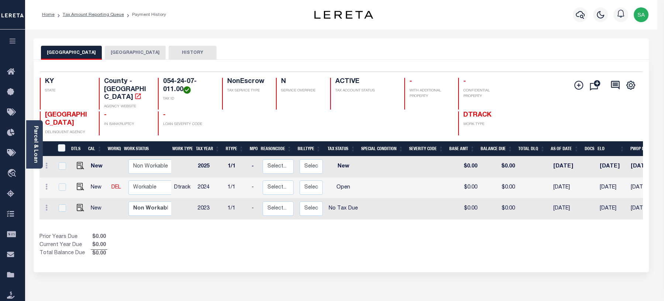
type input "sanand-c@lereta.net"
type input "[DATE]"
type input "CP"
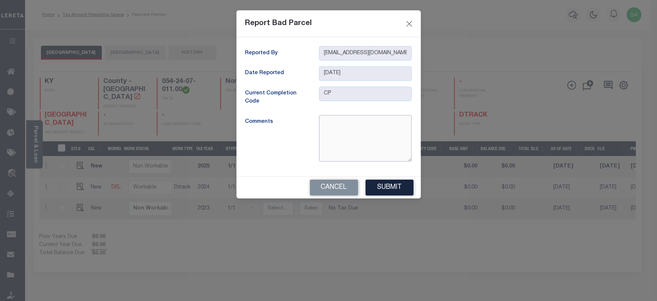
click at [353, 148] on textarea at bounding box center [365, 138] width 93 height 46
paste textarea "Can’t Locate on the website/assessor site"
type textarea "Can’t Locate on the website/assessor site"
click at [386, 189] on button "Submit" at bounding box center [390, 188] width 48 height 16
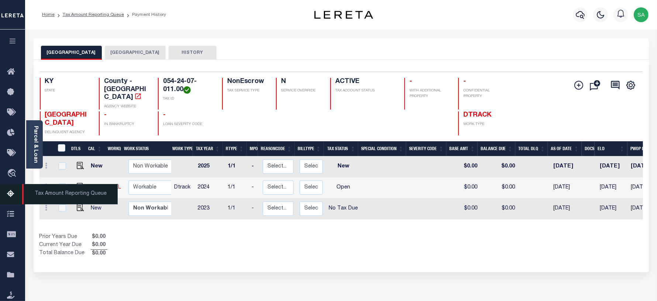
click at [11, 194] on icon at bounding box center [13, 194] width 12 height 9
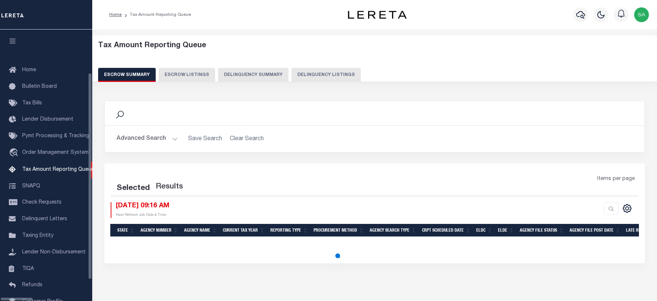
select select "100"
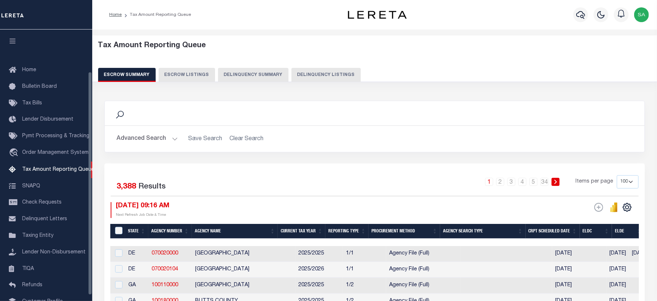
scroll to position [51, 0]
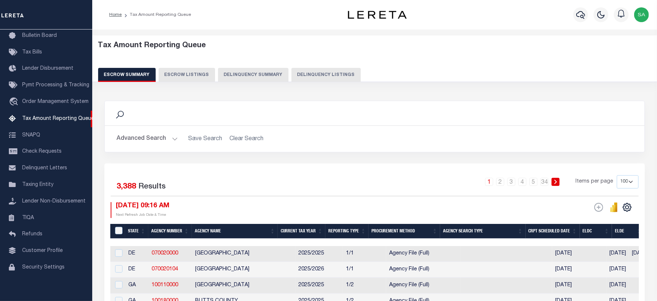
click at [332, 77] on button "Delinquency Listings" at bounding box center [325, 75] width 69 height 14
select select
select select "100"
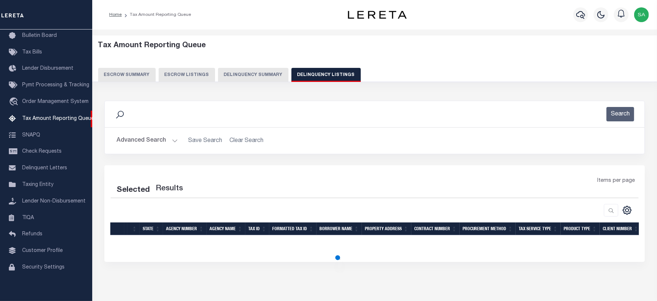
select select "100"
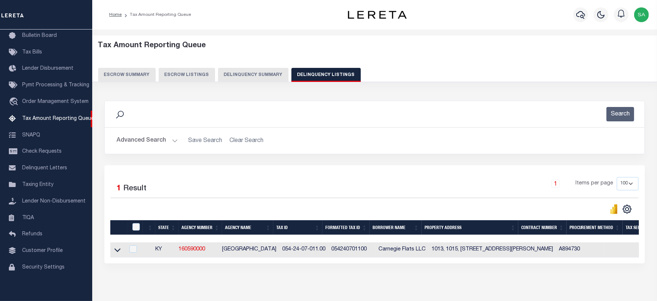
click at [170, 145] on button "Advanced Search" at bounding box center [147, 141] width 61 height 14
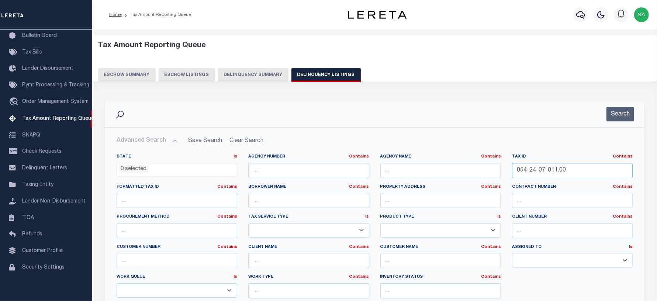
drag, startPoint x: 569, startPoint y: 174, endPoint x: 569, endPoint y: 169, distance: 4.8
click at [569, 173] on input "054-24-07-011.00" at bounding box center [572, 170] width 121 height 15
drag, startPoint x: 569, startPoint y: 169, endPoint x: 447, endPoint y: 163, distance: 122.3
click at [430, 163] on div "State In In AK AL AR AZ CA CO CT DC DE FL GA GU HI IA ID IL IN KS KY LA MA MD M…" at bounding box center [374, 229] width 527 height 151
paste input "127000000701"
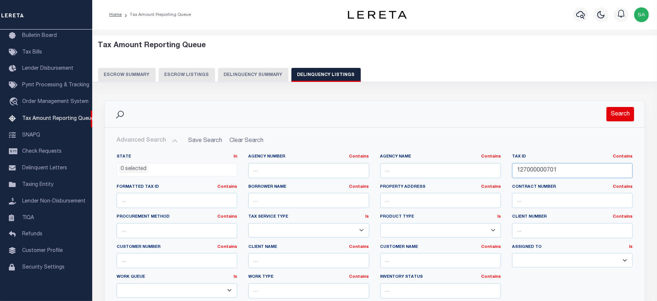
type input "127000000701"
click at [622, 111] on button "Search" at bounding box center [621, 114] width 28 height 14
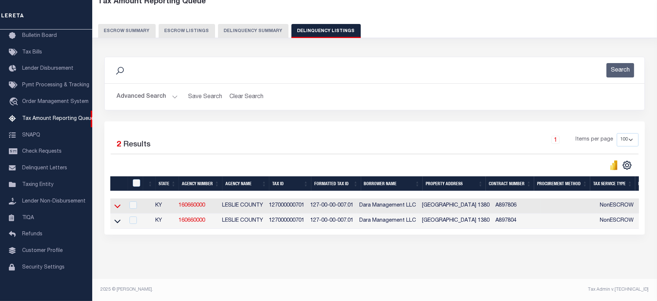
click at [119, 205] on icon at bounding box center [117, 207] width 6 height 4
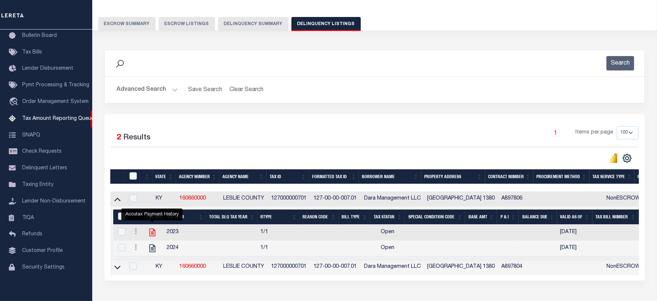
click at [153, 235] on icon "" at bounding box center [153, 233] width 10 height 10
checkbox input "true"
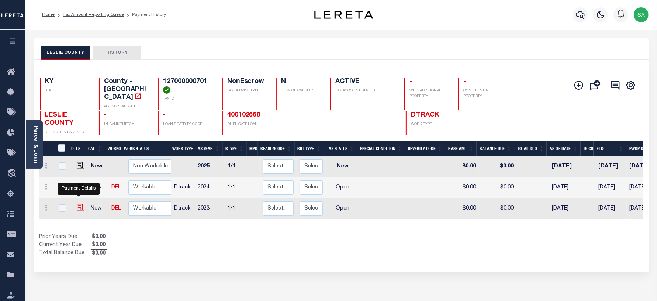
click at [80, 204] on img "" at bounding box center [80, 207] width 7 height 7
checkbox input "true"
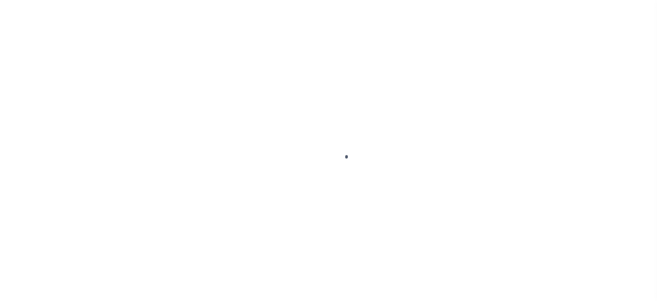
select select "OP2"
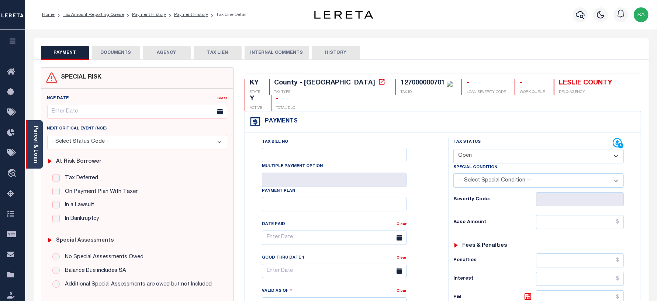
click at [34, 143] on link "Parcel & Loan" at bounding box center [35, 144] width 5 height 37
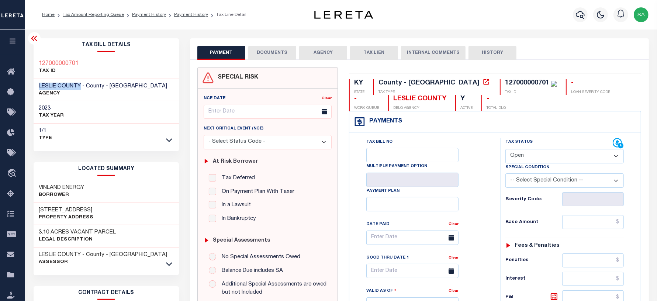
drag, startPoint x: 80, startPoint y: 85, endPoint x: 35, endPoint y: 86, distance: 44.3
click at [35, 86] on div "LESLIE COUNTY - County - [GEOGRAPHIC_DATA] AGENCY" at bounding box center [107, 90] width 146 height 23
copy span "LESLIE COUNTY"
click at [186, 18] on li "Payment History" at bounding box center [187, 14] width 42 height 7
click at [186, 15] on link "Payment History" at bounding box center [191, 15] width 34 height 4
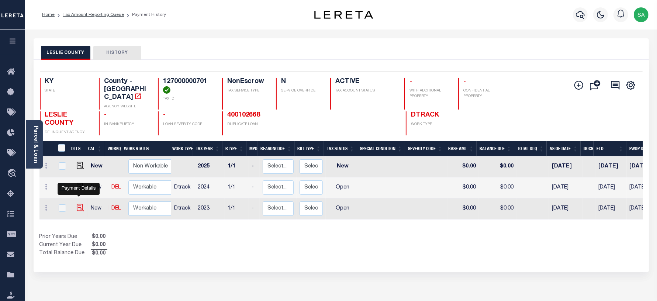
click at [77, 204] on img "" at bounding box center [80, 207] width 7 height 7
checkbox input "true"
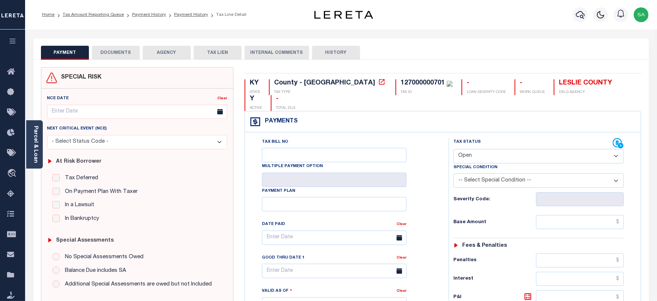
click at [467, 149] on select "- Select Status Code - Open Due/Unpaid Paid Incomplete No Tax Due Internal Refu…" at bounding box center [538, 156] width 171 height 14
select select "PYD"
click at [453, 149] on select "- Select Status Code - Open Due/Unpaid Paid Incomplete No Tax Due Internal Refu…" at bounding box center [538, 156] width 171 height 14
type input "[DATE]"
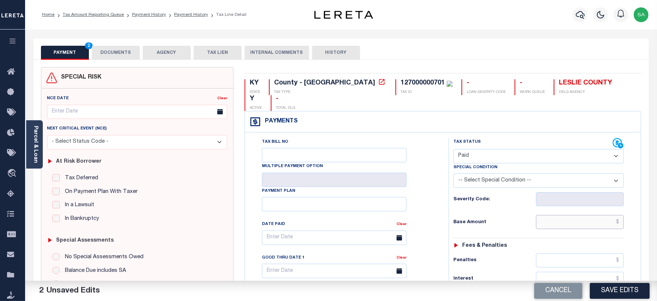
click at [575, 215] on input "text" at bounding box center [580, 222] width 88 height 14
click at [568, 215] on input "text" at bounding box center [580, 222] width 88 height 14
click at [552, 215] on input "text" at bounding box center [580, 222] width 88 height 14
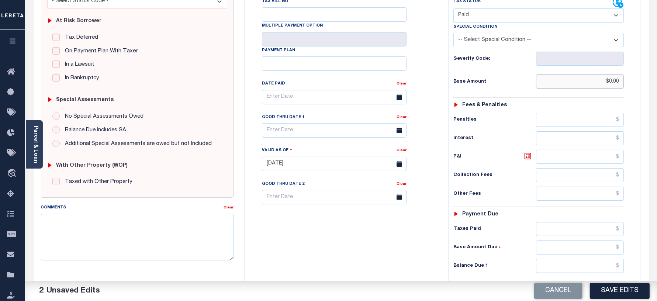
scroll to position [231, 0]
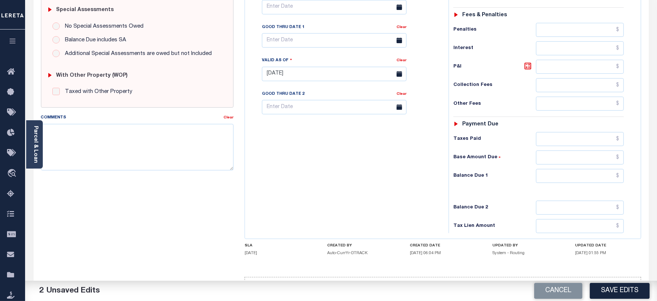
type input "$0.00"
click at [564, 169] on input "text" at bounding box center [580, 176] width 88 height 14
type input "$0.00"
click at [161, 130] on textarea "Comments" at bounding box center [137, 147] width 193 height 46
type textarea "A"
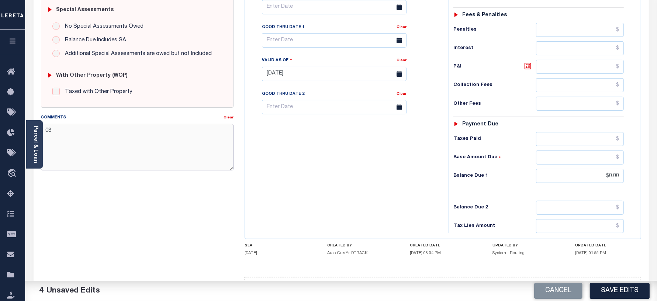
type textarea "0"
click at [59, 132] on textarea "09/102025 As per tax collector" at bounding box center [137, 147] width 193 height 46
click at [125, 137] on textarea "[DATE] As per tax collector" at bounding box center [137, 147] width 193 height 46
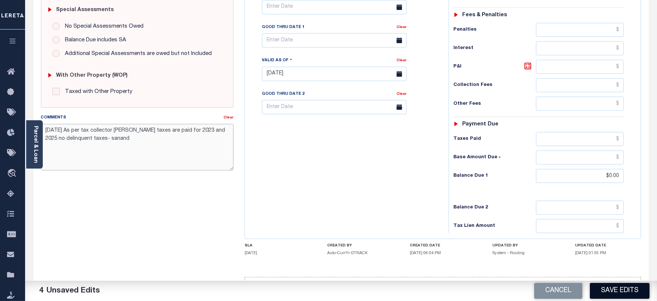
type textarea "[DATE] As per tax collector [PERSON_NAME] taxes are paid for 2023 and 2025 no d…"
click at [608, 289] on button "Save Edits" at bounding box center [620, 291] width 60 height 16
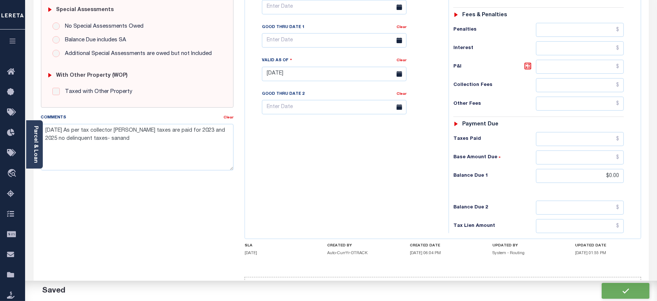
checkbox input "false"
type input "$0"
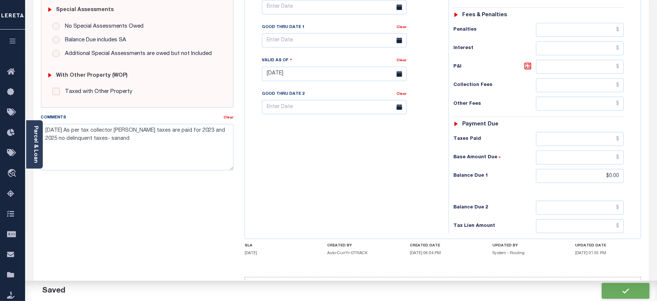
type input "$0"
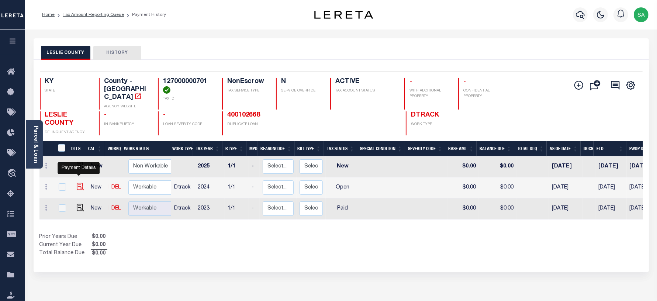
click at [80, 183] on img "" at bounding box center [80, 186] width 7 height 7
checkbox input "true"
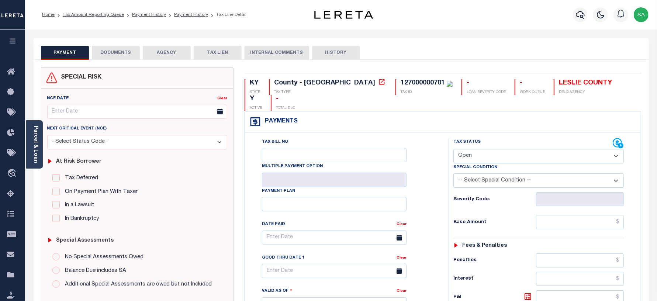
click at [493, 149] on select "- Select Status Code - Open Due/Unpaid Paid Incomplete No Tax Due Internal Refu…" at bounding box center [538, 156] width 171 height 14
select select "PYD"
click at [453, 149] on select "- Select Status Code - Open Due/Unpaid Paid Incomplete No Tax Due Internal Refu…" at bounding box center [538, 156] width 171 height 14
type input "[DATE]"
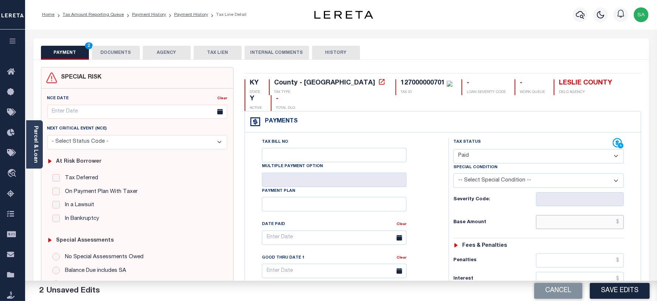
click at [554, 215] on input "text" at bounding box center [580, 222] width 88 height 14
type input "$0.00"
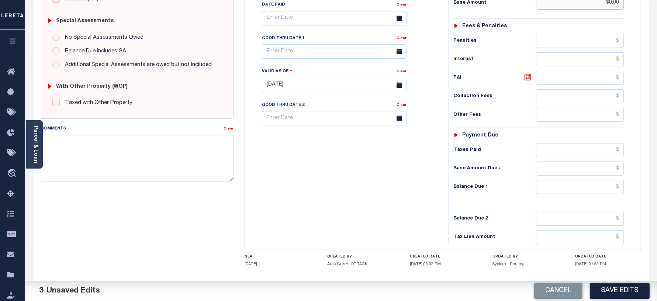
scroll to position [231, 0]
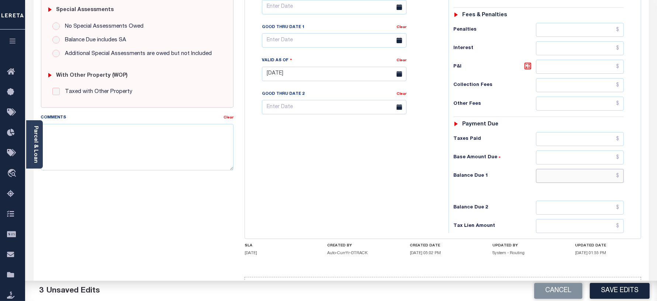
click at [566, 169] on input "text" at bounding box center [580, 176] width 88 height 14
type input "$0.00"
click at [216, 140] on textarea "Comments" at bounding box center [137, 147] width 193 height 46
paste textarea "09/10/2025 As per tax collector Jennifer taxes are paid for 2023 and 2025 no de…"
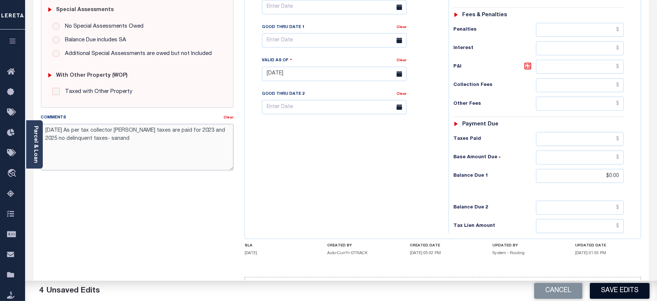
type textarea "09/10/2025 As per tax collector Jennifer taxes are paid for 2023 and 2025 no de…"
click at [615, 286] on button "Save Edits" at bounding box center [620, 291] width 60 height 16
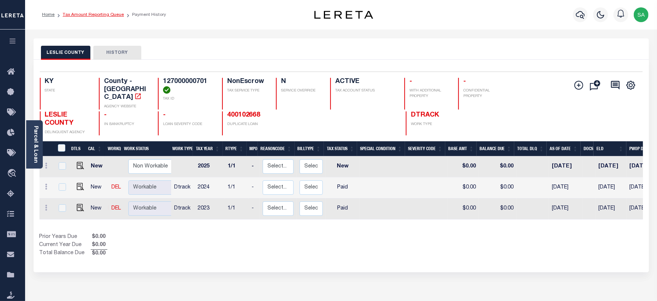
click at [98, 15] on link "Tax Amount Reporting Queue" at bounding box center [93, 15] width 61 height 4
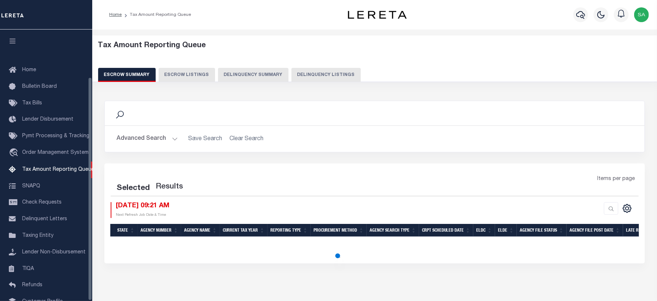
click at [319, 74] on button "Delinquency Listings" at bounding box center [325, 75] width 69 height 14
select select "100"
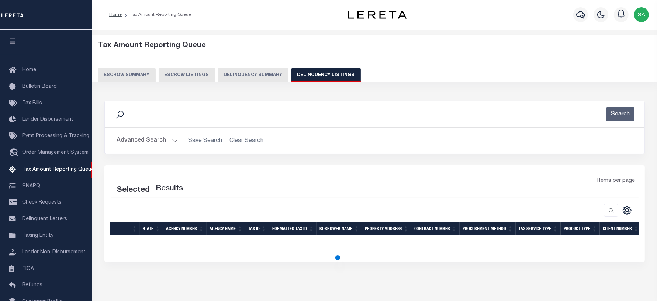
scroll to position [58, 0]
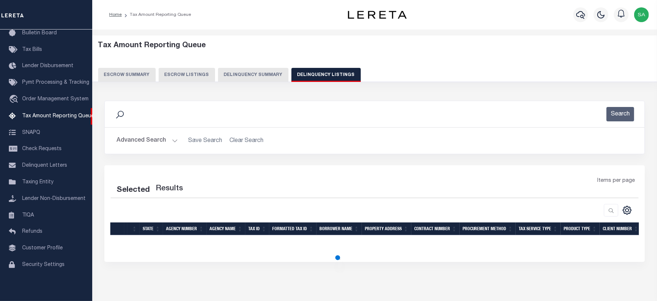
select select "100"
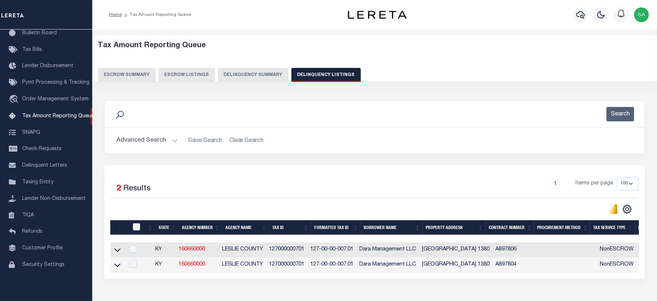
click at [137, 228] on input "checkbox" at bounding box center [136, 226] width 7 height 7
checkbox input "true"
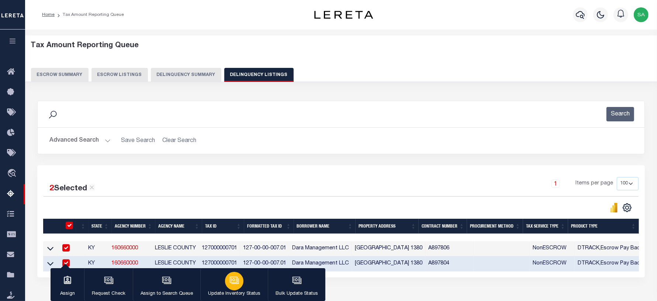
click at [233, 292] on p "Update Inventory Status" at bounding box center [234, 293] width 52 height 7
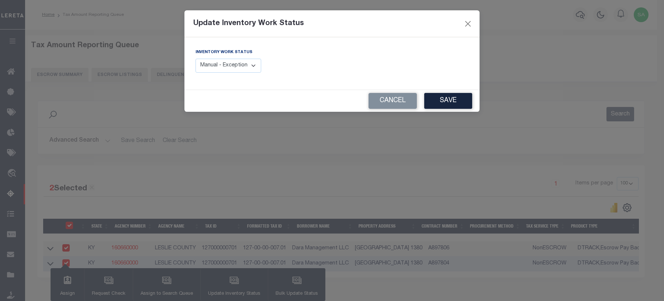
click at [260, 69] on select "Manual - Exception Pended - Awaiting Search Late Add Exception Completed" at bounding box center [229, 66] width 66 height 14
select select "4"
click at [196, 59] on select "Manual - Exception Pended - Awaiting Search Late Add Exception Completed" at bounding box center [229, 66] width 66 height 14
click at [456, 101] on button "Save" at bounding box center [448, 101] width 48 height 16
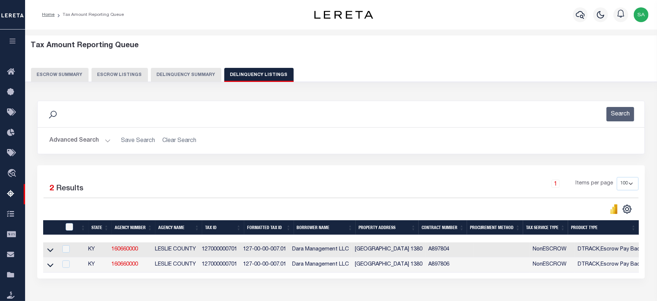
click at [82, 141] on button "Advanced Search" at bounding box center [79, 141] width 61 height 14
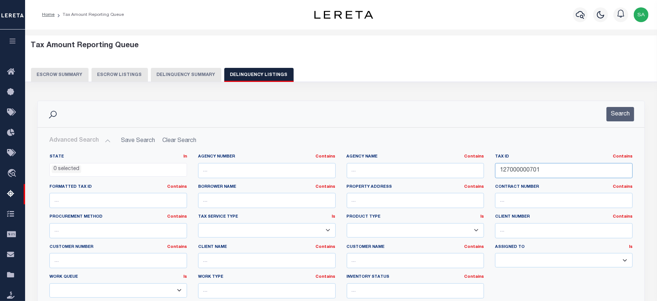
click at [550, 174] on input "127000000701" at bounding box center [564, 170] width 138 height 15
drag, startPoint x: 550, startPoint y: 170, endPoint x: 442, endPoint y: 163, distance: 107.9
click at [442, 163] on div "State In In AK AL AR AZ CA CO CT DC DE FL GA GU HI IA ID IL IN KS KY LA MA MD M…" at bounding box center [341, 229] width 594 height 151
paste input "2310284000"
type input "2310284000"
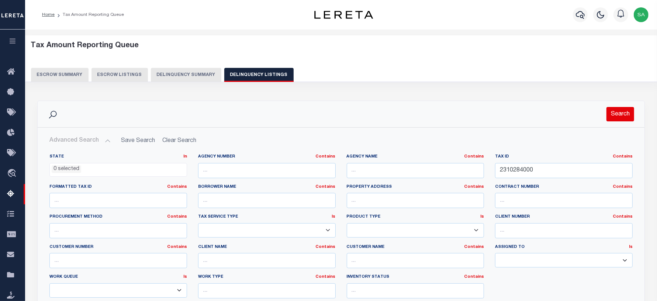
click at [619, 114] on button "Search" at bounding box center [621, 114] width 28 height 14
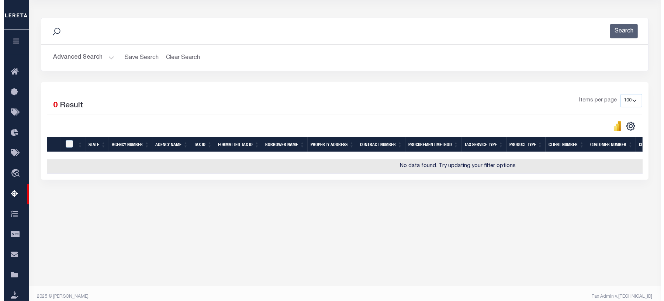
scroll to position [0, 0]
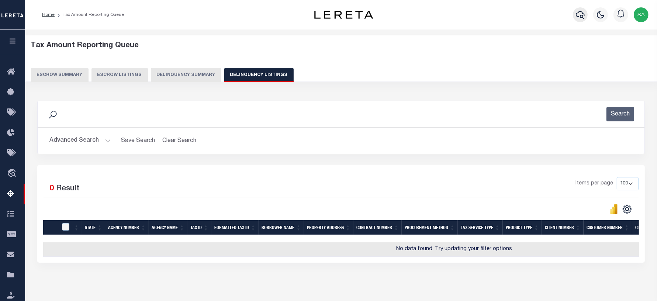
click at [580, 15] on icon "button" at bounding box center [580, 14] width 9 height 9
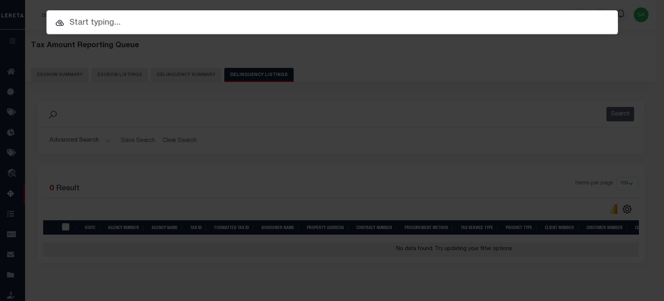
click at [277, 17] on input "text" at bounding box center [332, 23] width 572 height 13
paste input "2310284000"
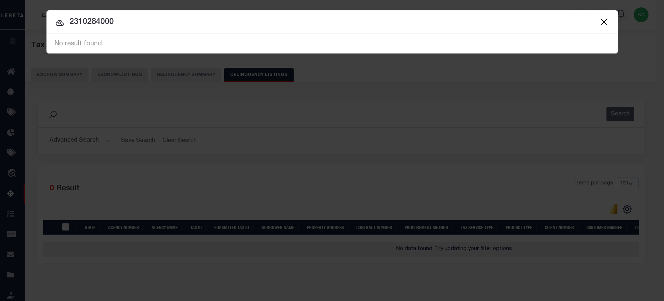
drag, startPoint x: 120, startPoint y: 23, endPoint x: 12, endPoint y: 23, distance: 107.7
click at [12, 23] on div "Include Loans TBM Customers Borrowers Payments (Lender Non-Disb) Payments (Lend…" at bounding box center [332, 150] width 664 height 301
paste input "44401122"
type input "444011220"
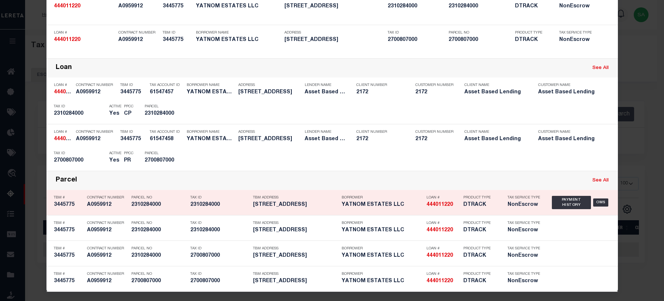
scroll to position [77, 0]
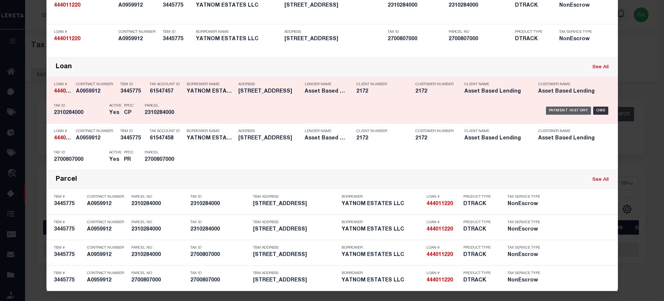
click at [571, 108] on div "Payment History" at bounding box center [568, 111] width 45 height 8
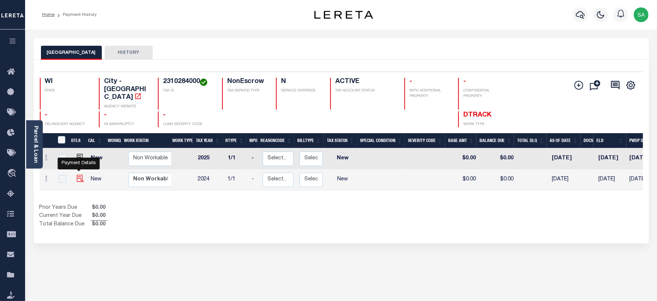
click at [77, 175] on img "" at bounding box center [80, 178] width 7 height 7
checkbox input "true"
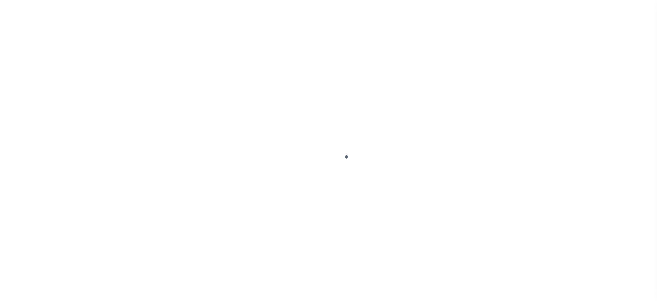
select select "NW2"
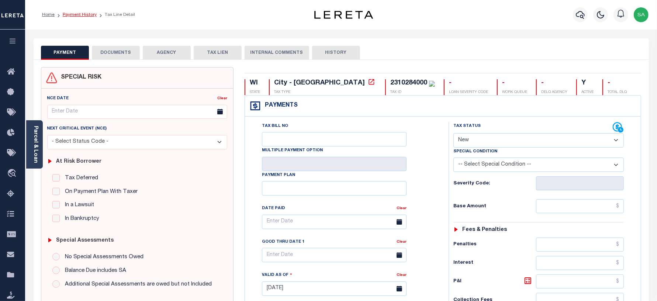
click at [88, 16] on link "Payment History" at bounding box center [80, 15] width 34 height 4
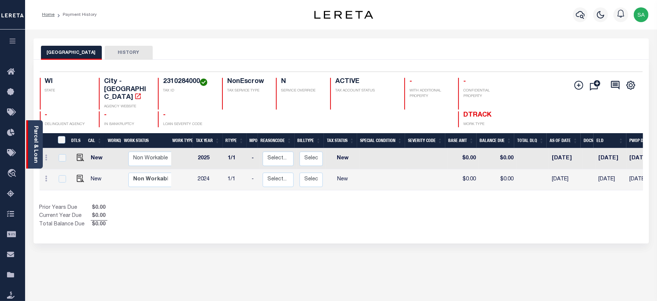
click at [35, 145] on link "Parcel & Loan" at bounding box center [35, 144] width 5 height 37
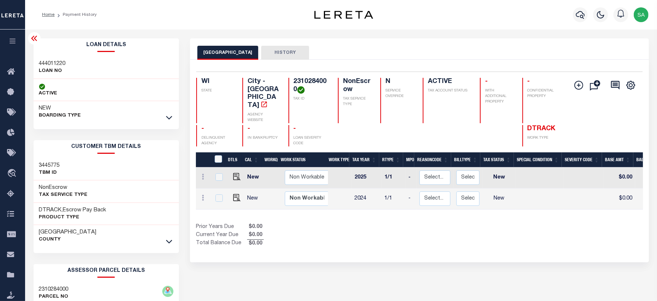
click at [32, 39] on icon at bounding box center [34, 38] width 6 height 5
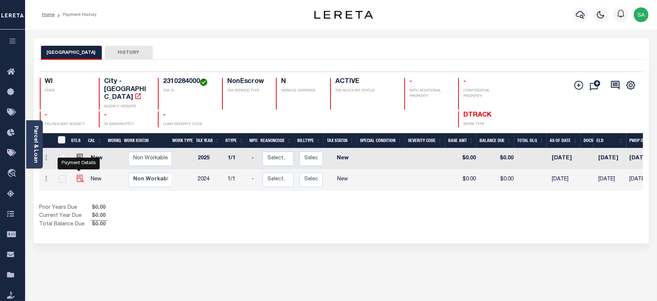
click at [80, 175] on img "" at bounding box center [80, 178] width 7 height 7
checkbox input "true"
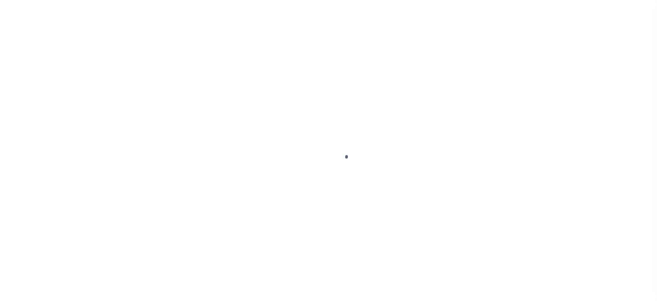
select select "NW2"
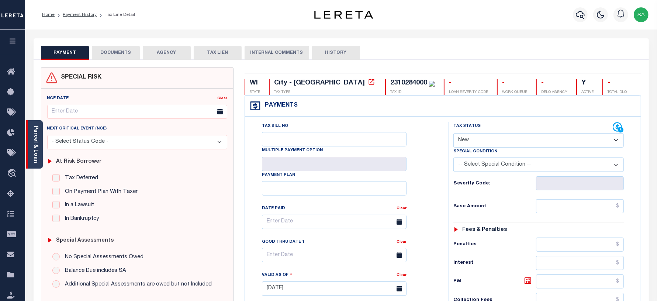
click at [37, 148] on link "Parcel & Loan" at bounding box center [35, 144] width 5 height 37
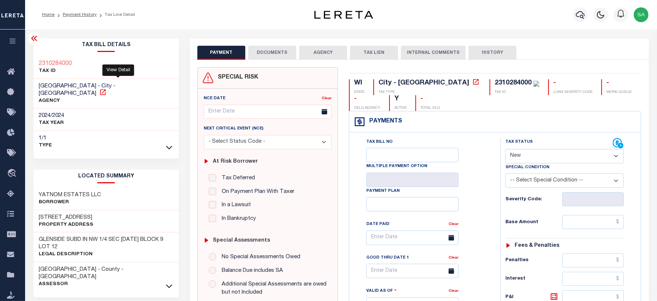
click at [106, 89] on icon at bounding box center [103, 92] width 6 height 6
drag, startPoint x: 95, startPoint y: 262, endPoint x: 38, endPoint y: 264, distance: 57.6
click at [38, 264] on div "[GEOGRAPHIC_DATA] - County - [GEOGRAPHIC_DATA] Assessor" at bounding box center [107, 277] width 146 height 30
copy h3 "[GEOGRAPHIC_DATA]"
drag, startPoint x: 75, startPoint y: 64, endPoint x: 26, endPoint y: 63, distance: 48.7
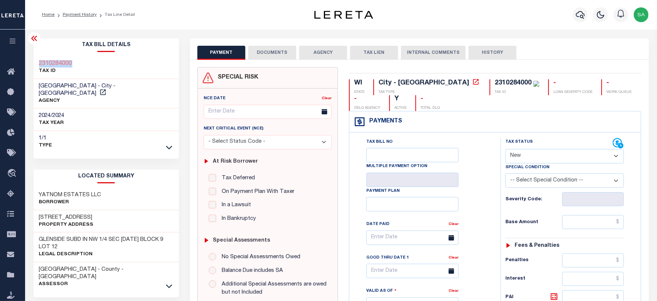
click at [26, 63] on div "Parcel & Loan Tax Bill Details 2310284000 TAX ID" at bounding box center [341, 294] width 632 height 528
copy h3 "2310284000"
click at [80, 15] on link "Payment History" at bounding box center [80, 15] width 34 height 4
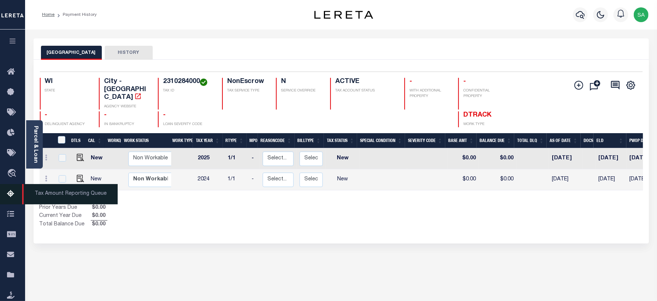
click at [13, 196] on icon at bounding box center [13, 194] width 12 height 9
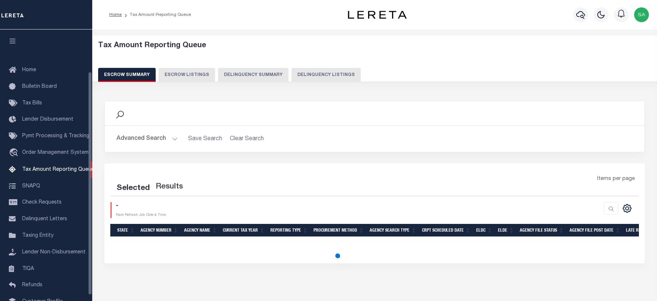
click at [317, 73] on button "Delinquency Listings" at bounding box center [325, 75] width 69 height 14
select select "100"
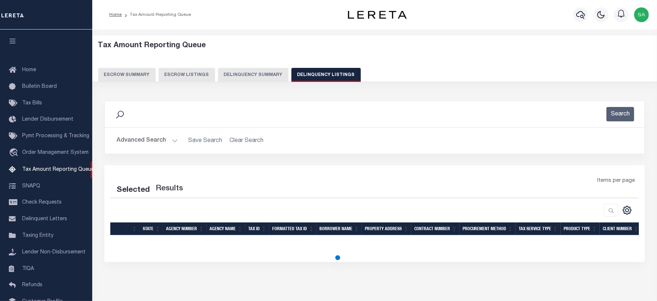
select select "100"
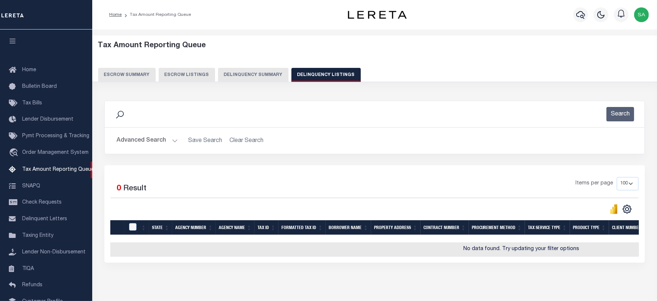
scroll to position [51, 0]
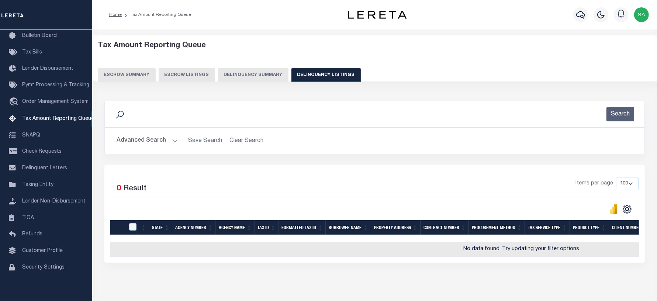
click at [134, 139] on button "Advanced Search" at bounding box center [147, 141] width 61 height 14
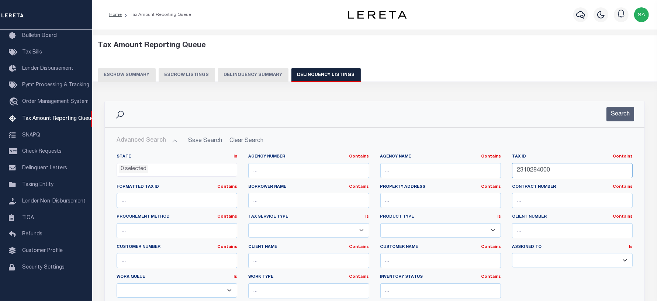
drag, startPoint x: 551, startPoint y: 172, endPoint x: 472, endPoint y: 169, distance: 78.6
click at [472, 169] on div "State In In AK AL AR AZ CA CO CT DC DE FL GA GU HI IA ID IL IN KS KY LA MA MD M…" at bounding box center [374, 229] width 527 height 151
paste input "020000590"
type input "020000590000"
click at [625, 114] on button "Search" at bounding box center [621, 114] width 28 height 14
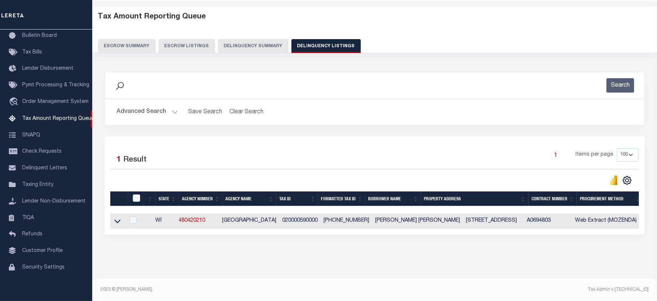
scroll to position [35, 0]
click at [118, 217] on icon at bounding box center [117, 221] width 6 height 8
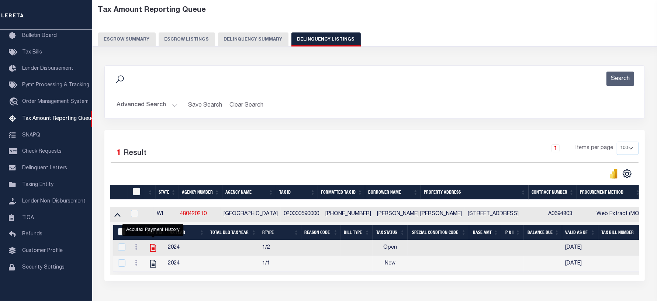
click at [151, 252] on icon "" at bounding box center [153, 248] width 10 height 10
checkbox input "true"
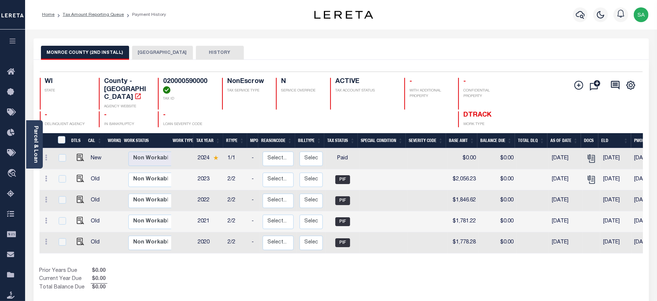
click at [164, 54] on button "[GEOGRAPHIC_DATA]" at bounding box center [162, 53] width 61 height 14
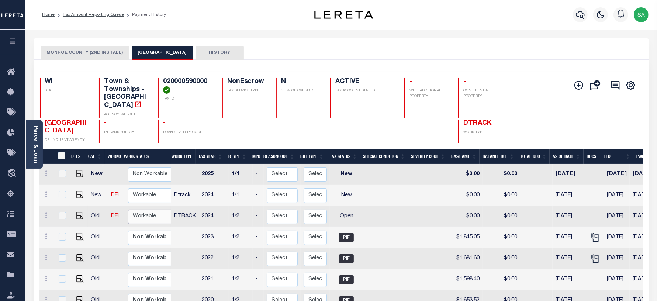
click at [145, 210] on select "Non Workable Workable" at bounding box center [150, 217] width 44 height 14
checkbox input "true"
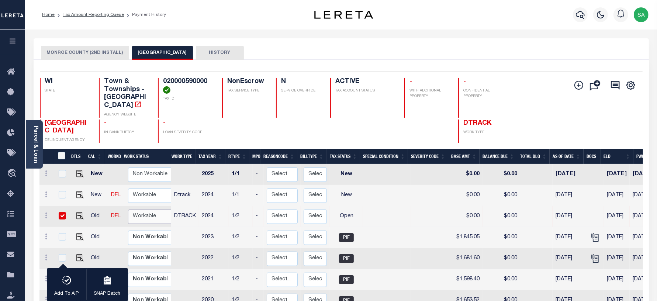
select select "true"
click at [128, 210] on select "Non Workable Workable" at bounding box center [150, 217] width 44 height 14
checkbox input "false"
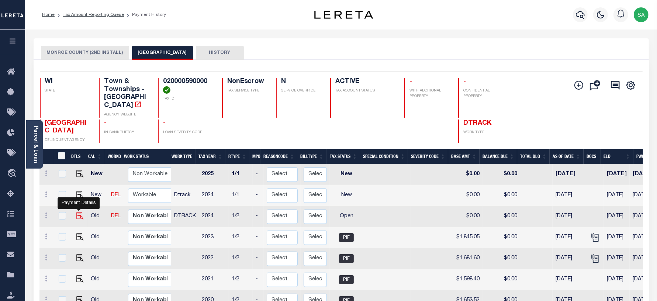
click at [79, 212] on img "" at bounding box center [79, 215] width 7 height 7
checkbox input "true"
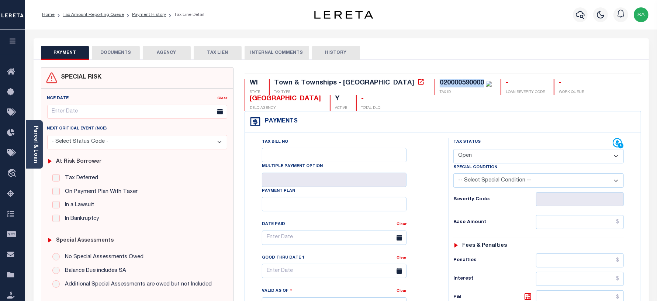
drag, startPoint x: 419, startPoint y: 83, endPoint x: 367, endPoint y: 82, distance: 52.0
click at [367, 82] on div "WI STATE Town & Townships - WI TAX TYPE 020000590000 TAX ID - LOAN SEVERITY COD…" at bounding box center [443, 95] width 397 height 32
copy div "020000590000"
click at [476, 157] on select "- Select Status Code - Open Due/Unpaid Paid Incomplete No Tax Due Internal Refu…" at bounding box center [538, 156] width 171 height 14
select select "PYD"
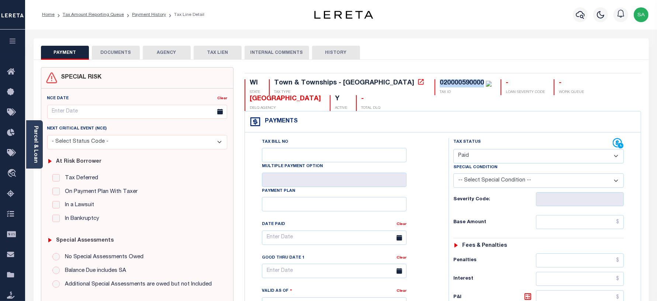
click at [453, 150] on select "- Select Status Code - Open Due/Unpaid Paid Incomplete No Tax Due Internal Refu…" at bounding box center [538, 156] width 171 height 14
type input "[DATE]"
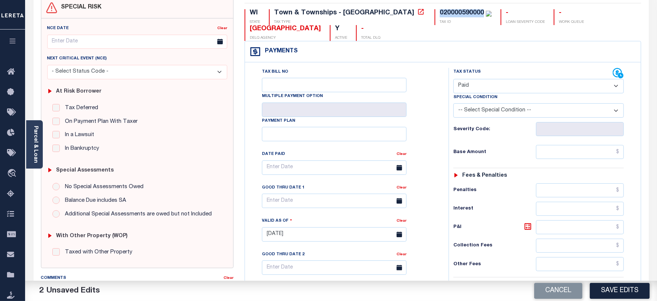
scroll to position [92, 0]
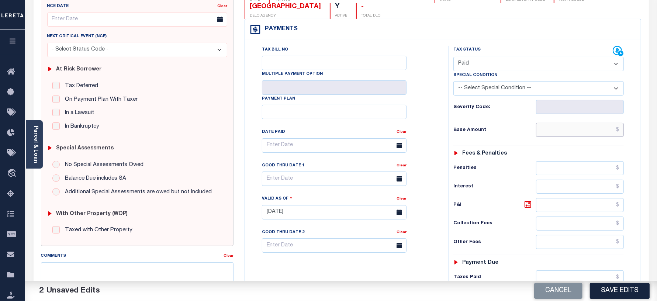
click at [559, 135] on input "text" at bounding box center [580, 130] width 88 height 14
type input "$0.00"
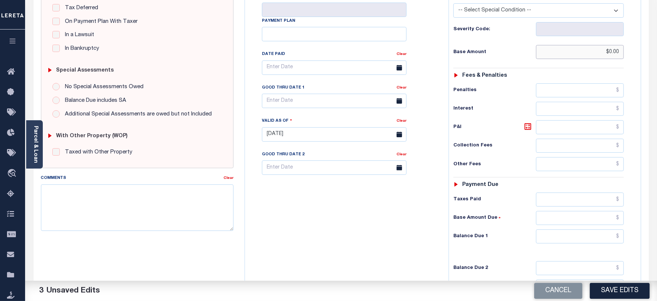
scroll to position [231, 0]
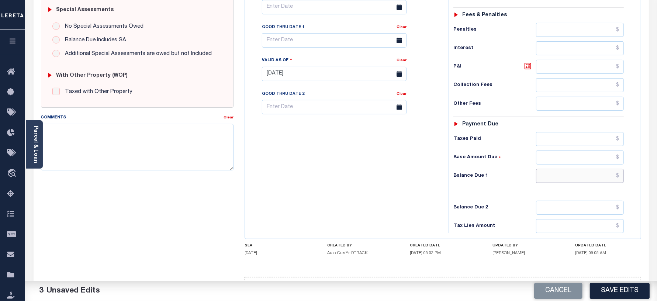
click at [556, 179] on input "text" at bounding box center [580, 176] width 88 height 14
type input "$0.00"
click at [355, 190] on div "Tax Bill No Multiple Payment Option Payment Plan Clear" at bounding box center [345, 70] width 196 height 326
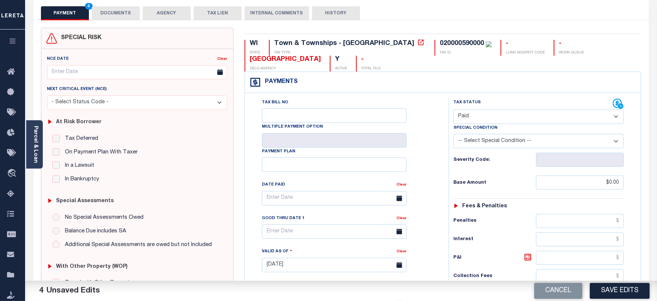
scroll to position [0, 0]
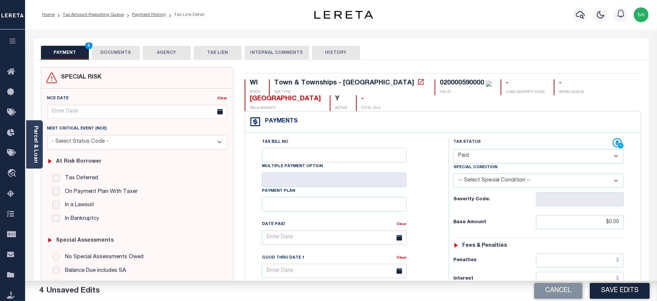
click at [119, 56] on button "DOCUMENTS" at bounding box center [116, 53] width 48 height 14
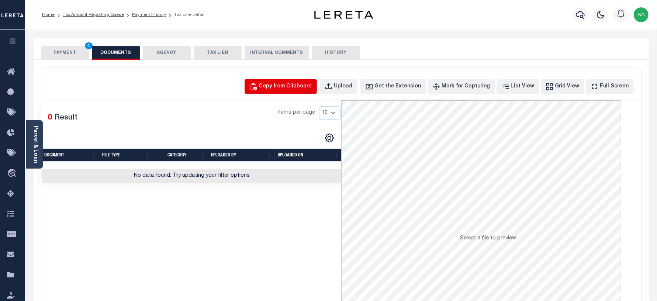
click at [290, 83] on div "Copy from Clipboard" at bounding box center [285, 87] width 53 height 8
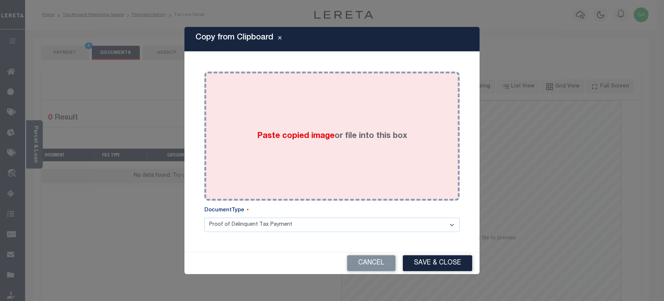
click at [352, 174] on div "Paste copied image or file into this box" at bounding box center [332, 136] width 244 height 118
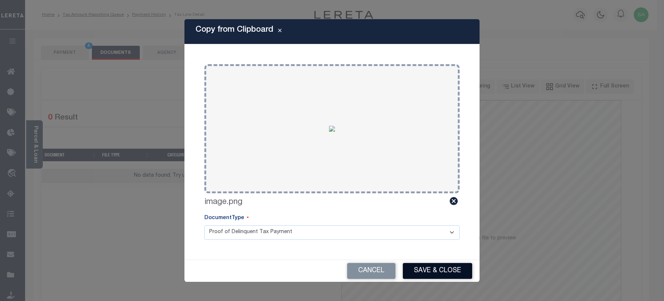
click at [453, 268] on button "Save & Close" at bounding box center [437, 271] width 69 height 16
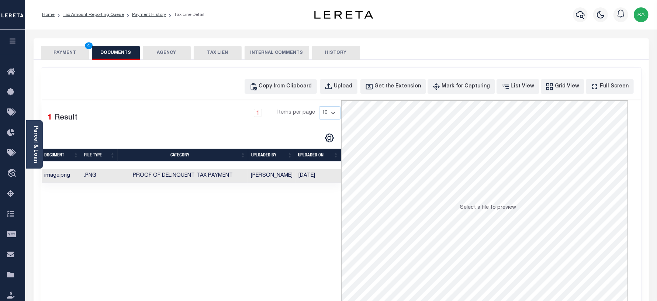
click at [72, 54] on button "PAYMENT 4" at bounding box center [65, 53] width 48 height 14
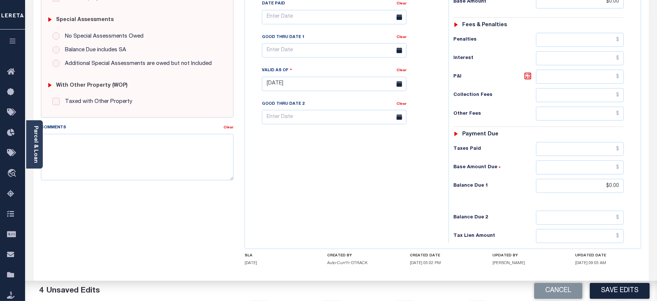
scroll to position [231, 0]
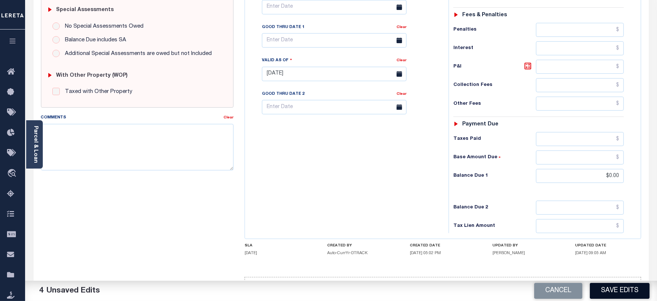
click at [615, 293] on button "Save Edits" at bounding box center [620, 291] width 60 height 16
checkbox input "false"
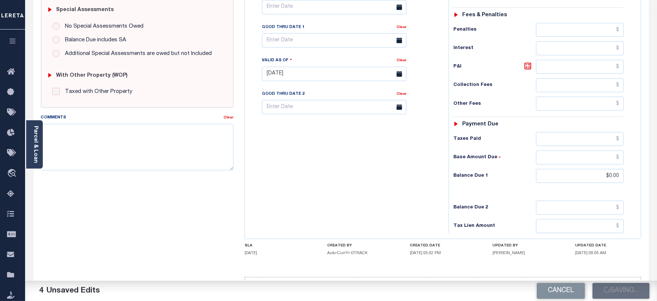
type input "$0"
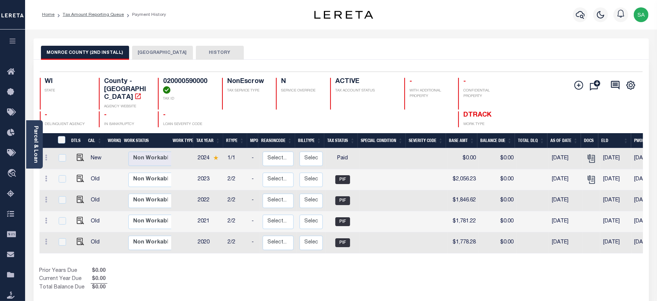
click at [152, 57] on button "[GEOGRAPHIC_DATA]" at bounding box center [162, 53] width 61 height 14
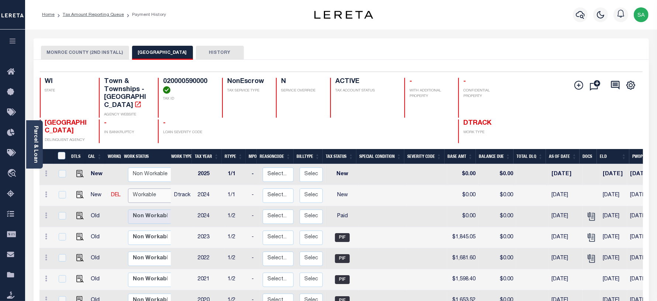
click at [144, 192] on select "Non Workable Workable" at bounding box center [150, 196] width 44 height 14
checkbox input "true"
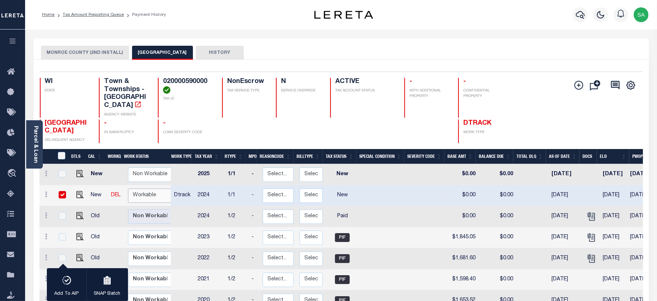
select select "true"
click at [128, 189] on select "Non Workable Workable" at bounding box center [150, 196] width 44 height 14
checkbox input "false"
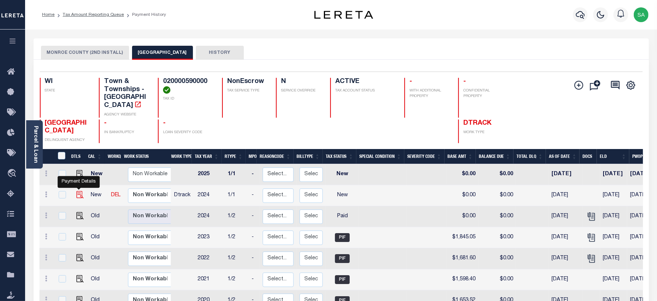
click at [78, 191] on img "" at bounding box center [79, 194] width 7 height 7
checkbox input "true"
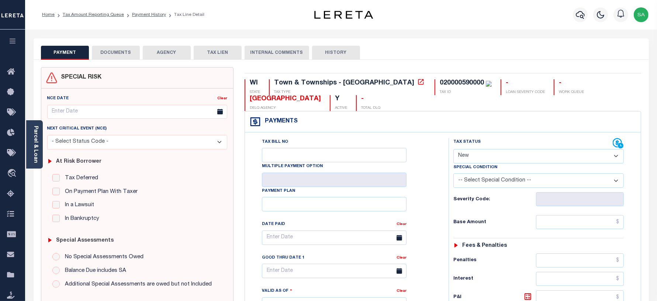
click at [487, 159] on select "- Select Status Code - Open Due/Unpaid Paid Incomplete No Tax Due Internal Refu…" at bounding box center [538, 156] width 171 height 14
select select "PYD"
click at [453, 150] on select "- Select Status Code - Open Due/Unpaid Paid Incomplete No Tax Due Internal Refu…" at bounding box center [538, 156] width 171 height 14
type input "[DATE]"
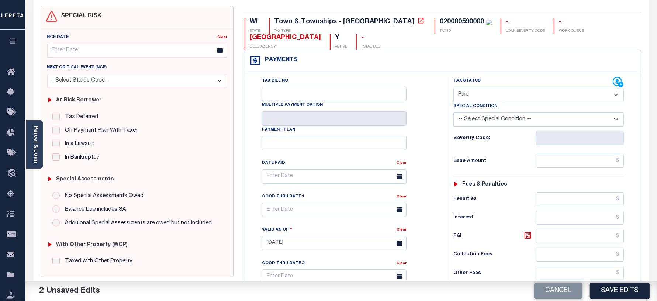
scroll to position [92, 0]
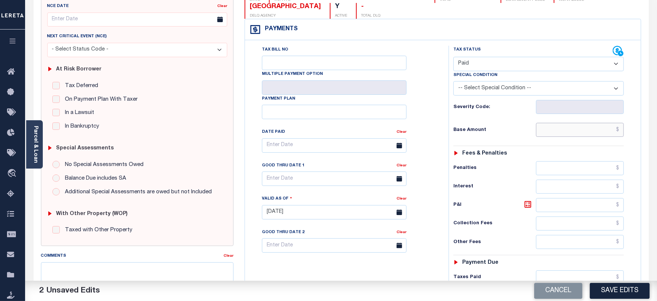
click at [552, 135] on input "text" at bounding box center [580, 130] width 88 height 14
type input "$0.00"
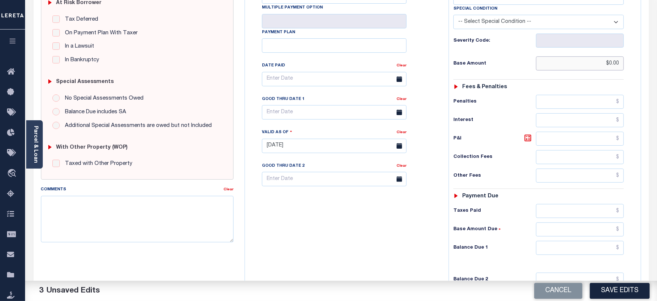
scroll to position [184, 0]
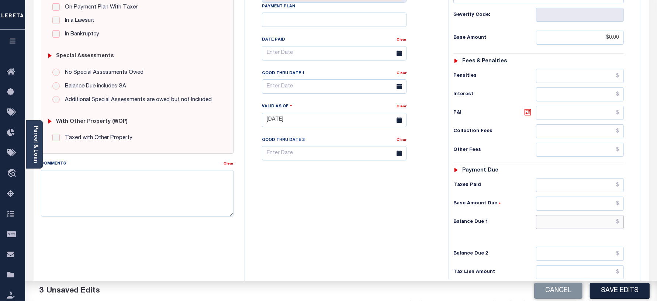
drag, startPoint x: 552, startPoint y: 225, endPoint x: 547, endPoint y: 185, distance: 40.2
click at [552, 225] on input "text" at bounding box center [580, 222] width 88 height 14
type input "$0.00"
click at [283, 234] on div "Tax Bill No Multiple Payment Option Payment Plan Clear" at bounding box center [345, 117] width 196 height 326
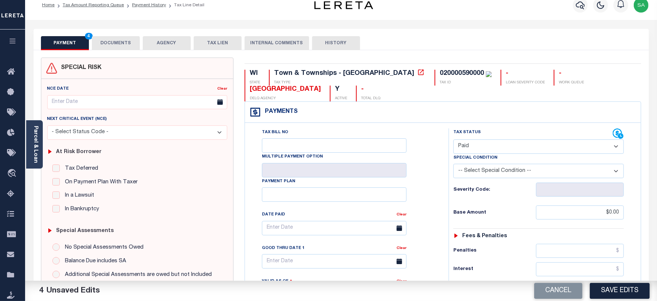
scroll to position [0, 0]
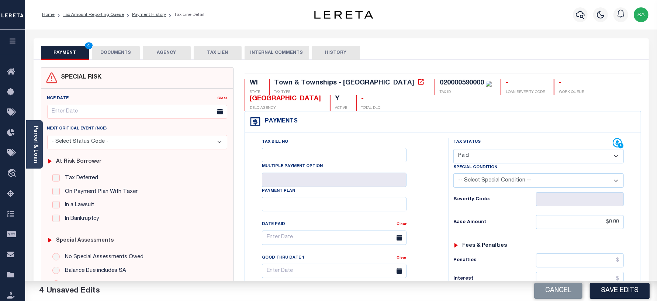
click at [114, 45] on div "PAYMENT 4 DOCUMENTS AGENCY DELINQUENT PAYEE TAX LIEN" at bounding box center [341, 48] width 615 height 21
click at [115, 45] on div "PAYMENT 4 DOCUMENTS AGENCY DELINQUENT PAYEE TAX LIEN" at bounding box center [341, 48] width 615 height 21
click at [138, 55] on button "DOCUMENTS" at bounding box center [116, 53] width 48 height 14
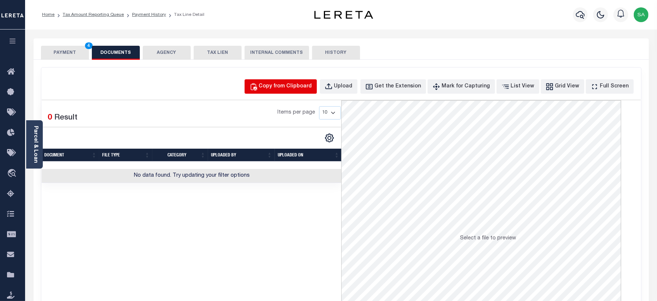
click at [312, 85] on div "Copy from Clipboard" at bounding box center [285, 87] width 53 height 8
select select "POP"
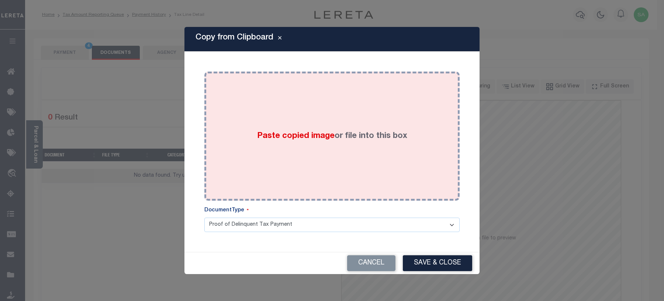
click at [342, 160] on div "Paste copied image or file into this box" at bounding box center [332, 136] width 244 height 118
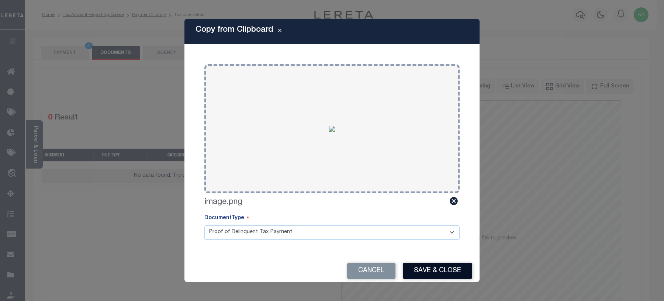
click at [423, 270] on button "Save & Close" at bounding box center [437, 271] width 69 height 16
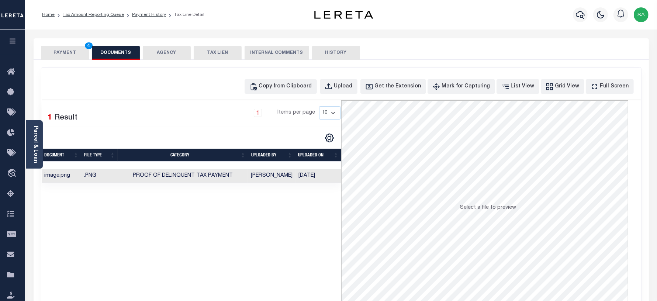
click at [75, 55] on button "PAYMENT 4" at bounding box center [65, 53] width 48 height 14
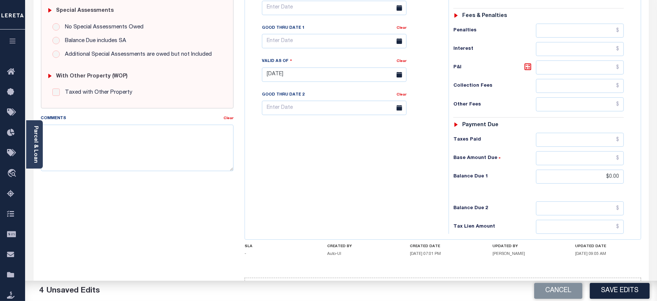
scroll to position [231, 0]
click at [614, 292] on button "Save Edits" at bounding box center [620, 291] width 60 height 16
